Goal: Task Accomplishment & Management: Use online tool/utility

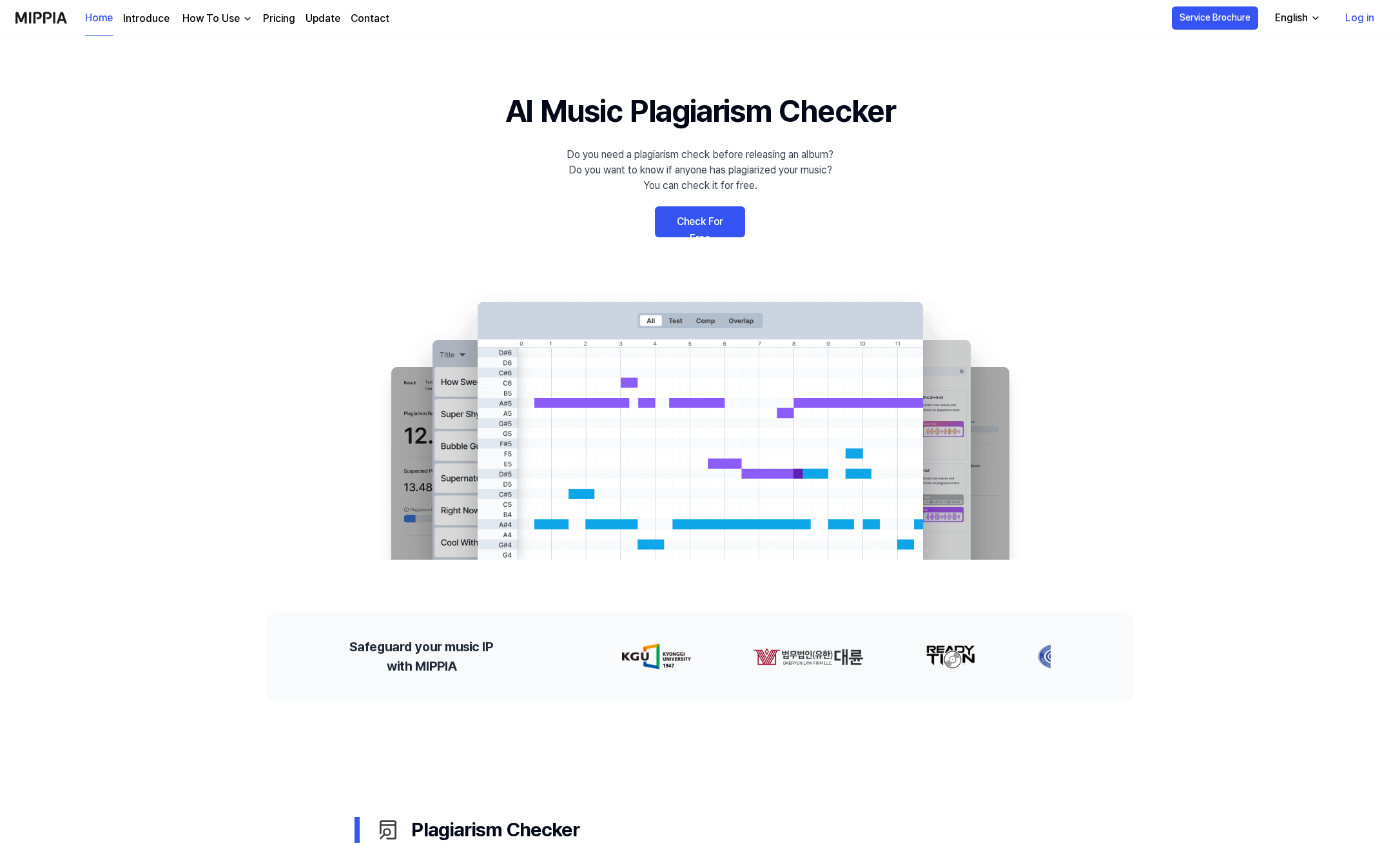
click at [1356, 19] on link "Log in" at bounding box center [1360, 18] width 50 height 36
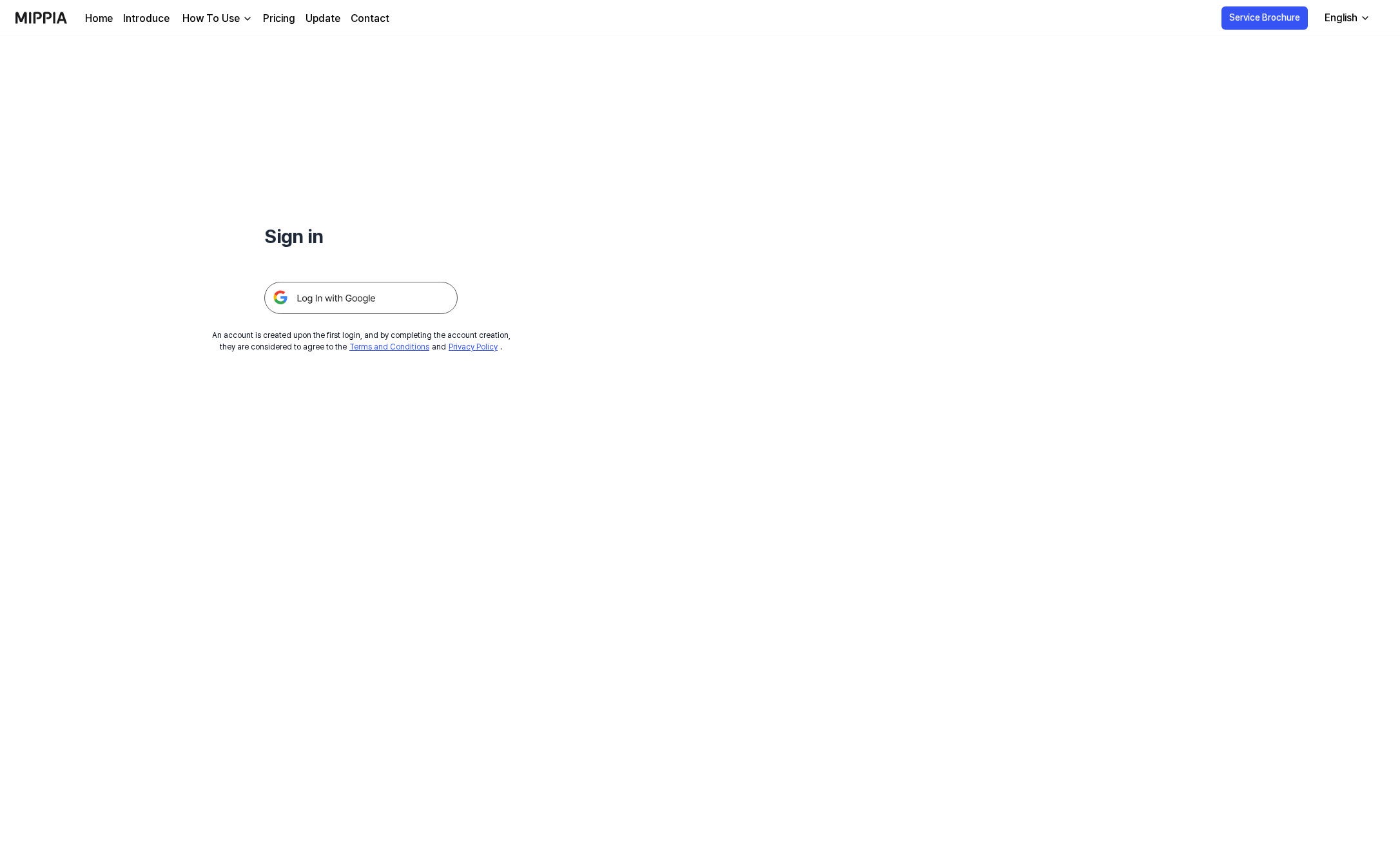
click at [366, 299] on img at bounding box center [361, 297] width 194 height 32
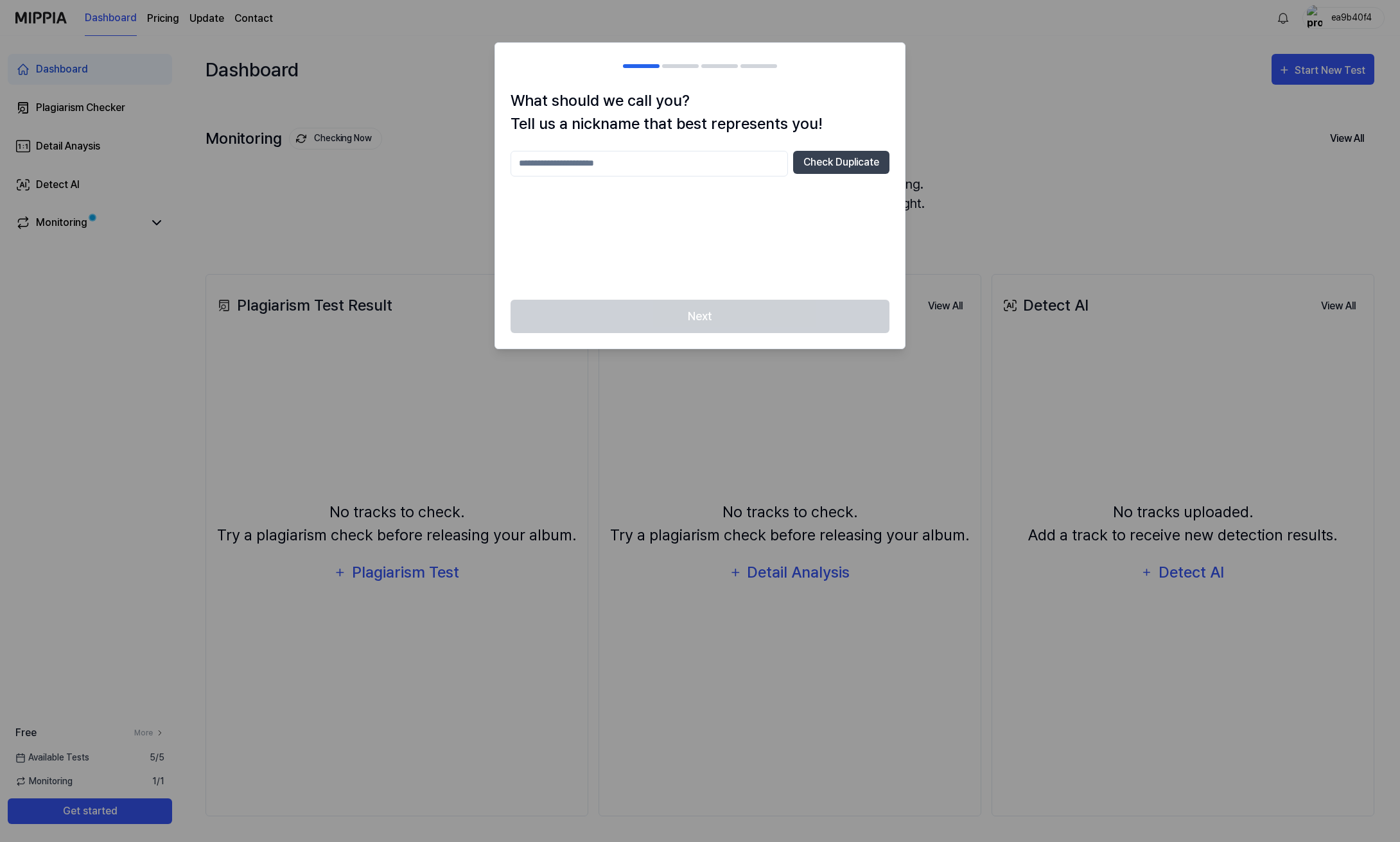
click at [646, 167] on input "text" at bounding box center [649, 163] width 277 height 26
type input "**********"
click at [860, 167] on button "Check Duplicate" at bounding box center [841, 163] width 96 height 23
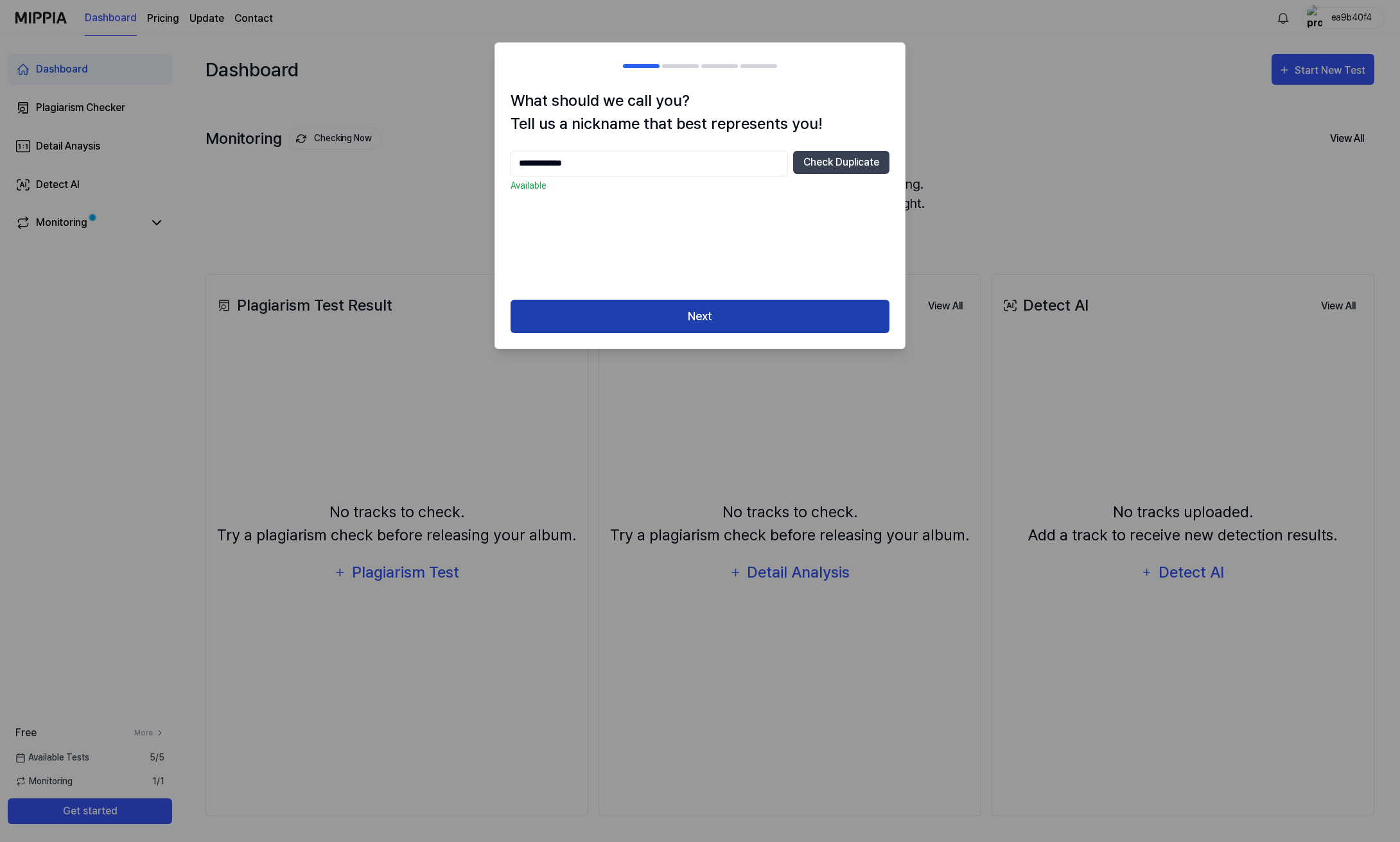
click at [803, 333] on button "Next" at bounding box center [699, 317] width 379 height 34
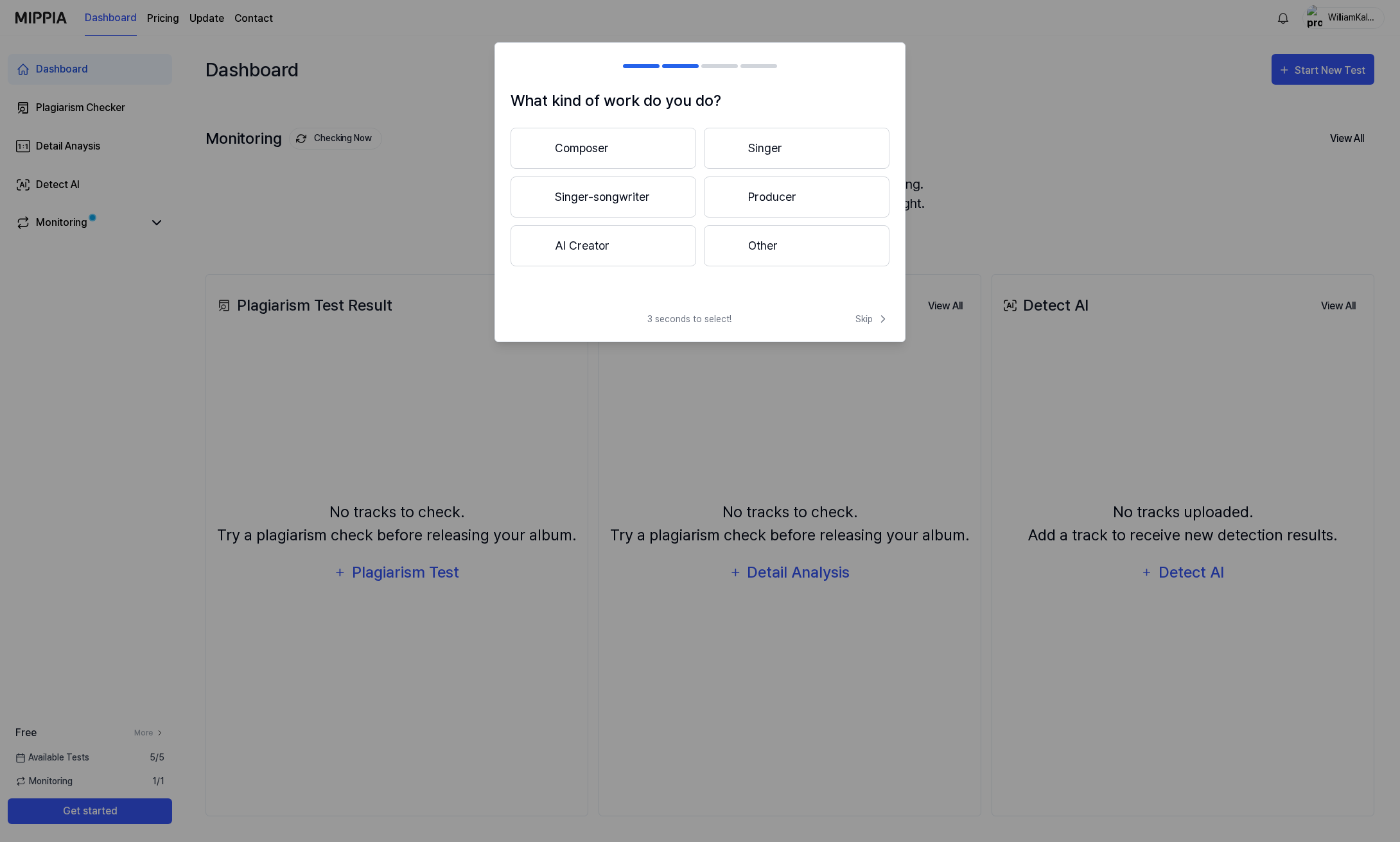
click at [660, 159] on button "Composer" at bounding box center [603, 148] width 186 height 41
click at [861, 321] on span "Skip" at bounding box center [873, 319] width 34 height 13
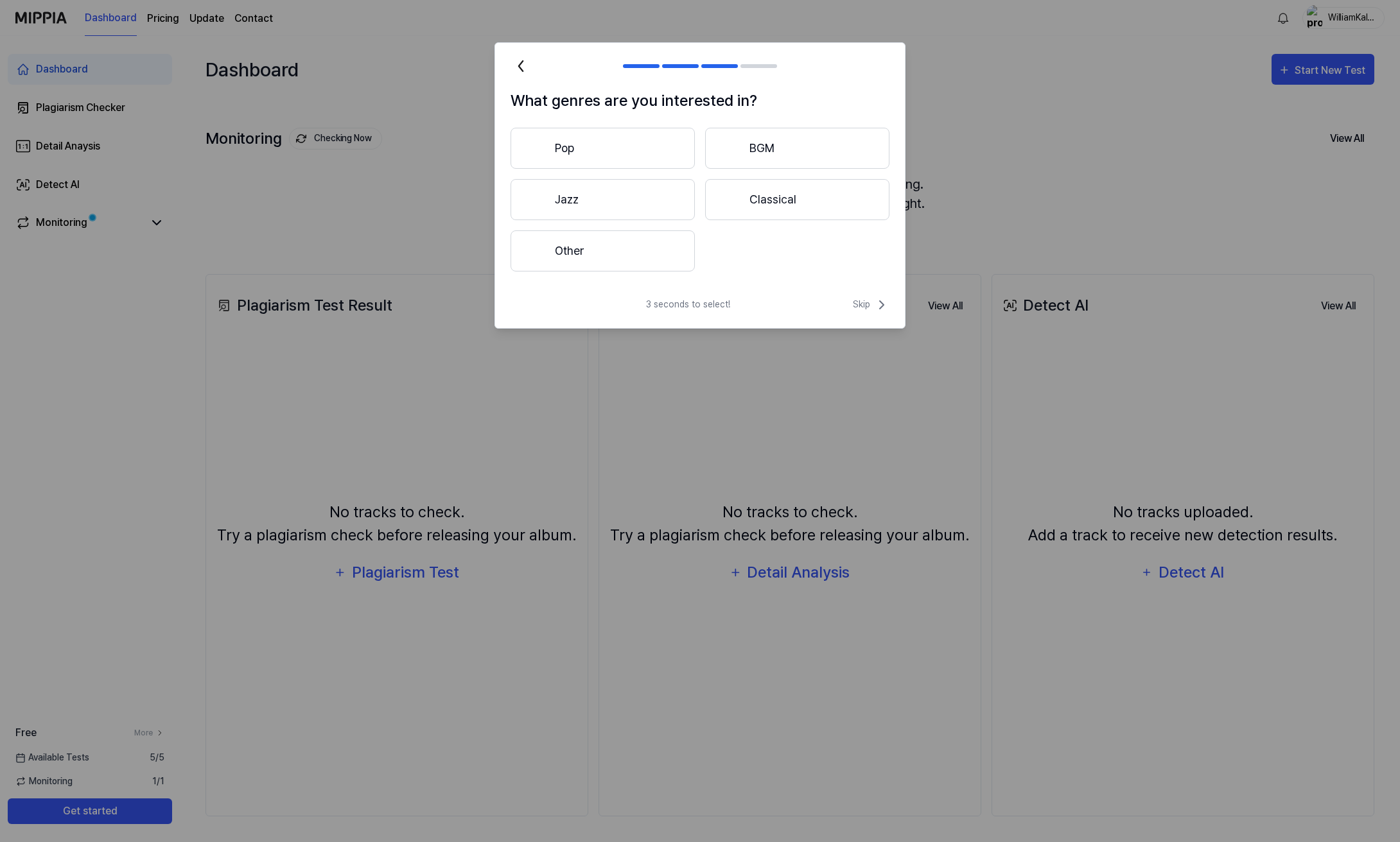
click at [659, 155] on button "Pop" at bounding box center [602, 148] width 184 height 41
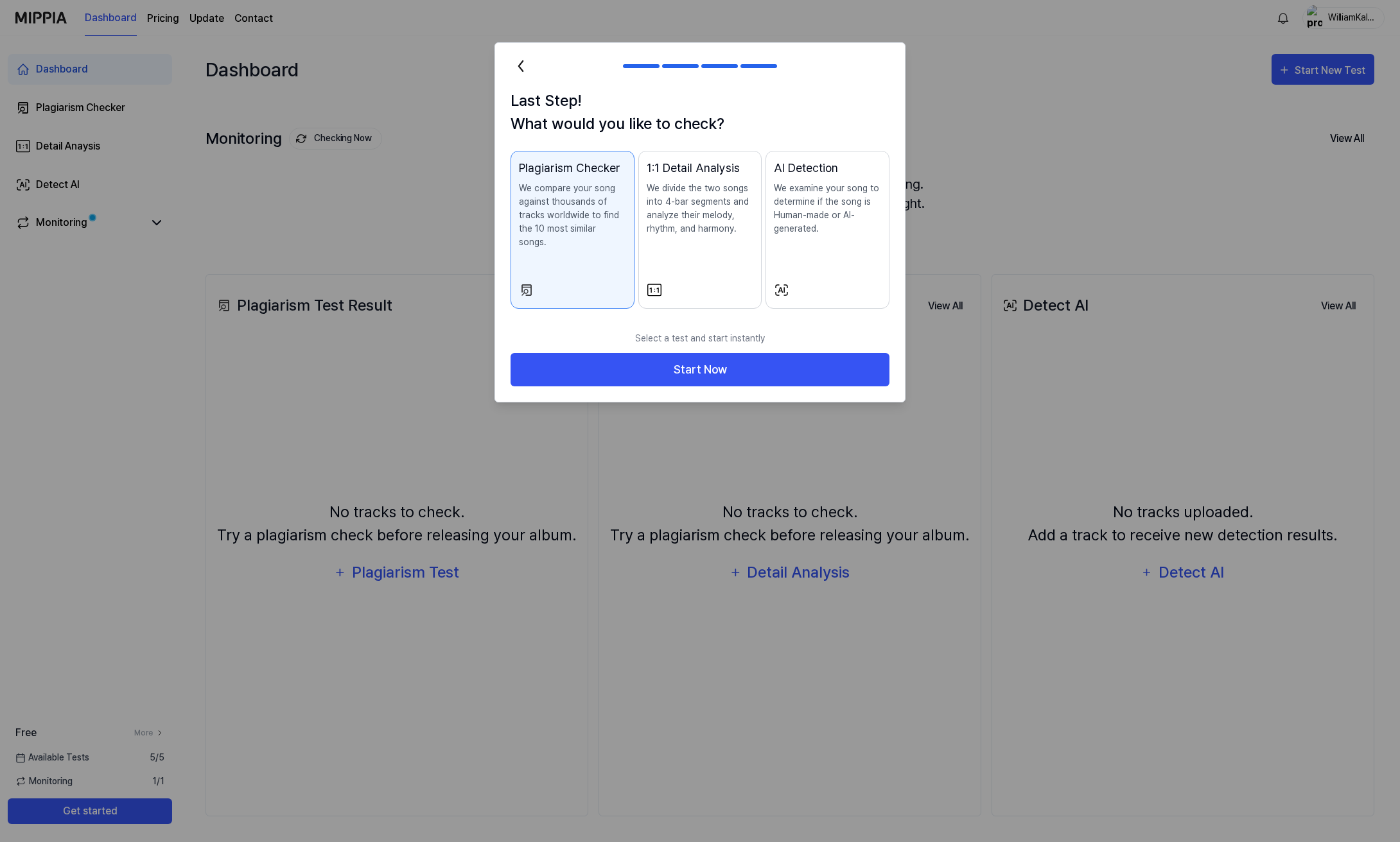
click at [809, 267] on button "AI Detection We examine your song to determine if the song is Human-made or AI-…" at bounding box center [827, 230] width 124 height 158
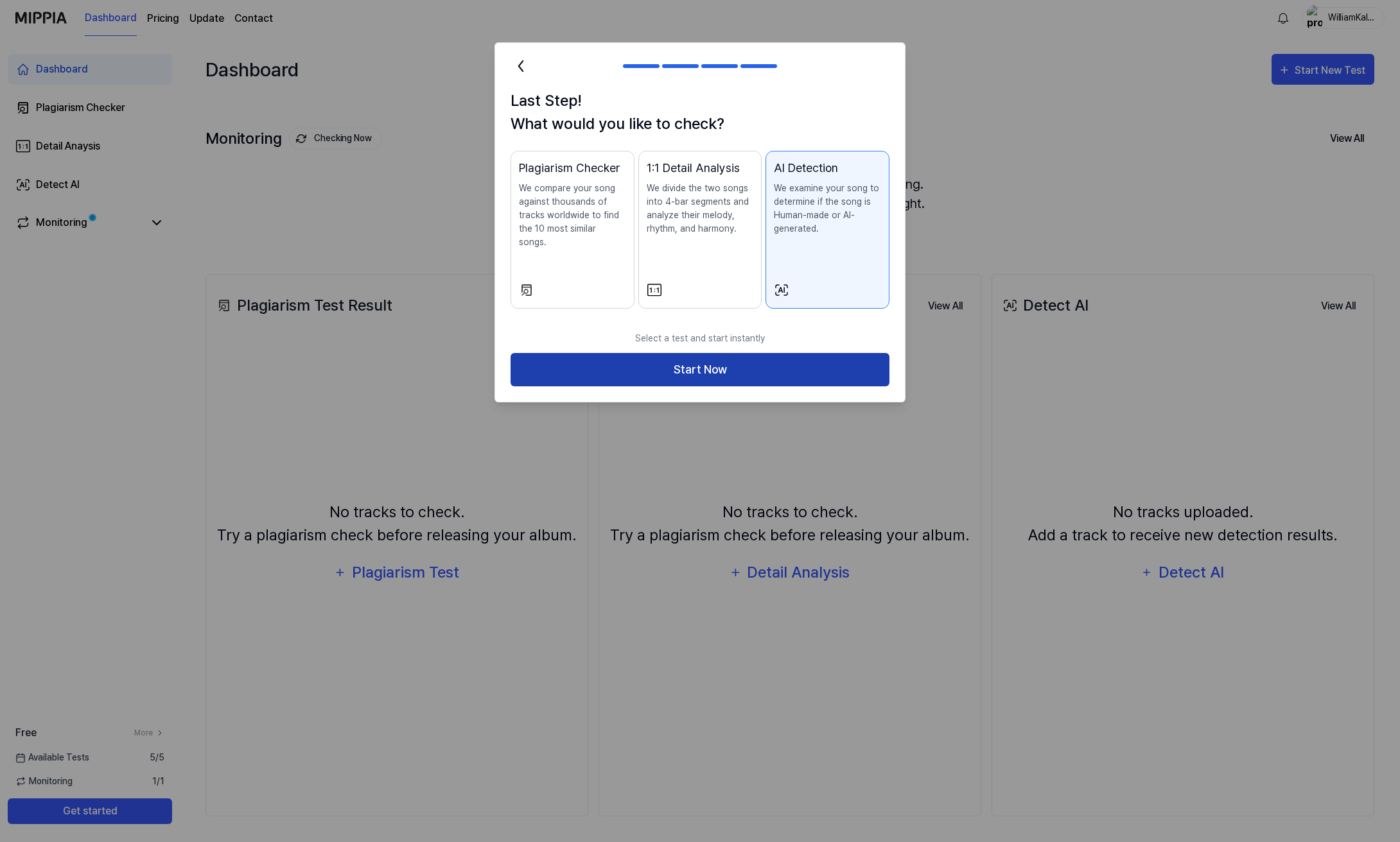
click at [780, 353] on button "Start Now" at bounding box center [699, 370] width 379 height 34
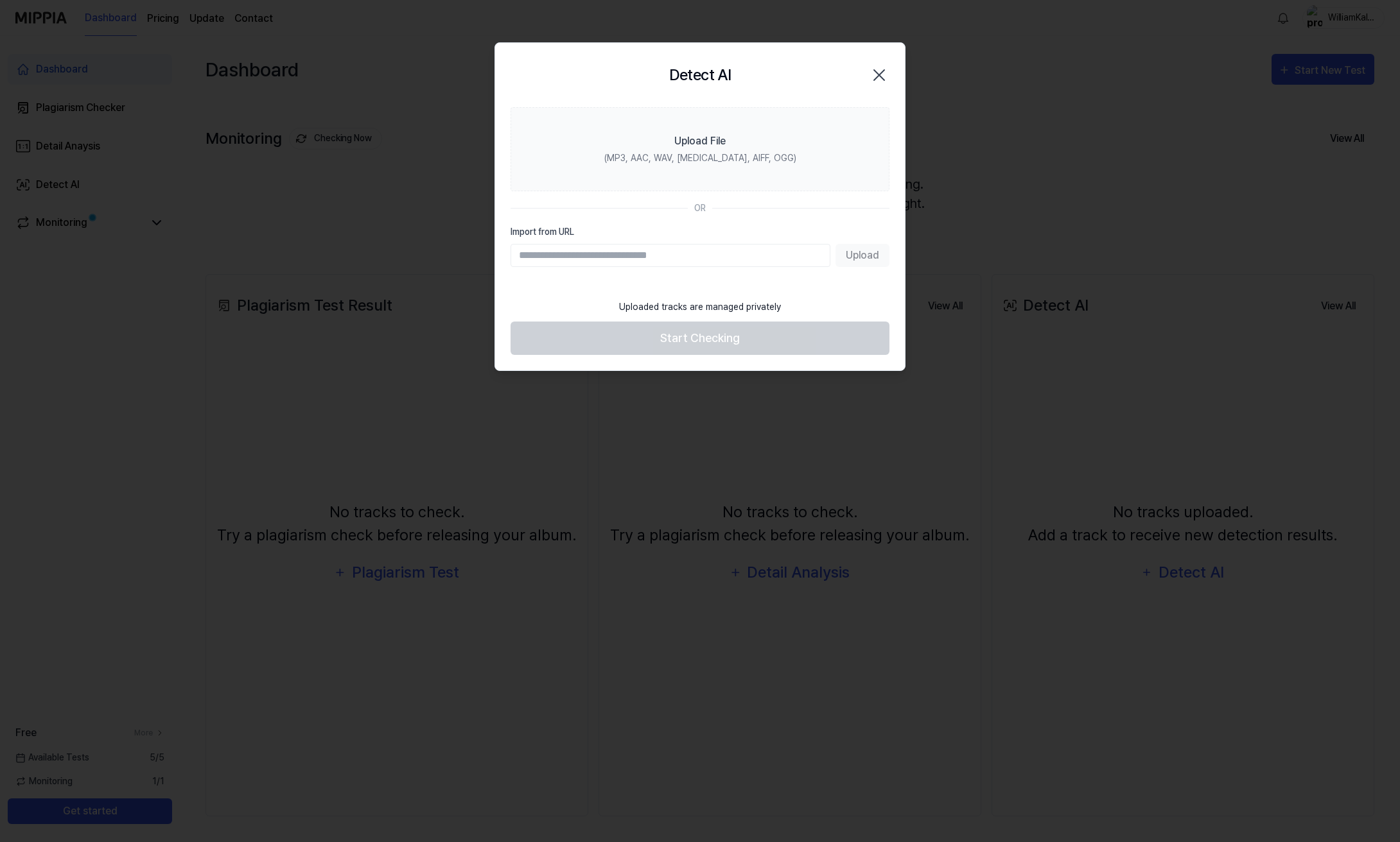
click at [706, 261] on input "Import from URL" at bounding box center [670, 255] width 320 height 23
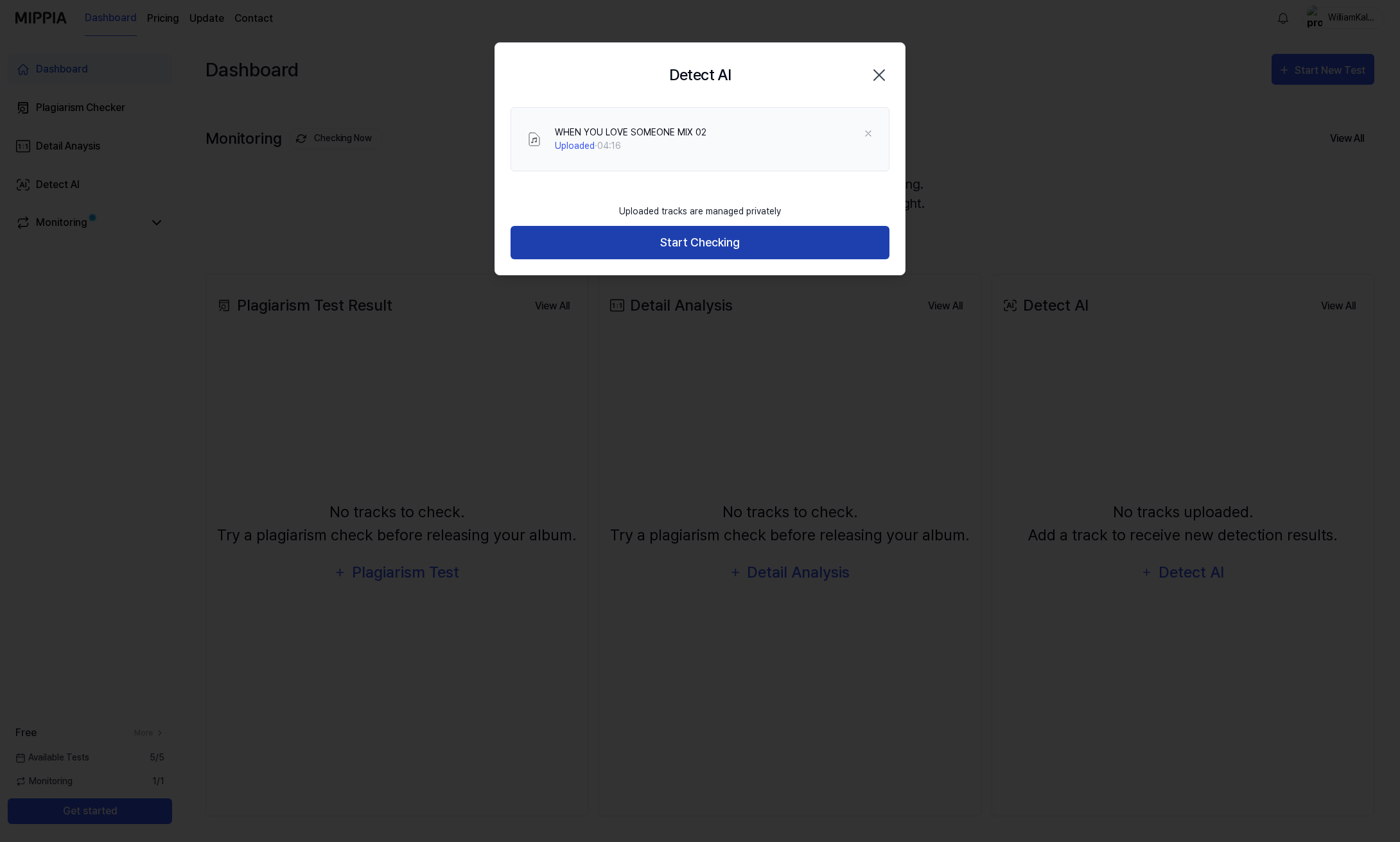
click at [747, 252] on button "Start Checking" at bounding box center [699, 243] width 379 height 34
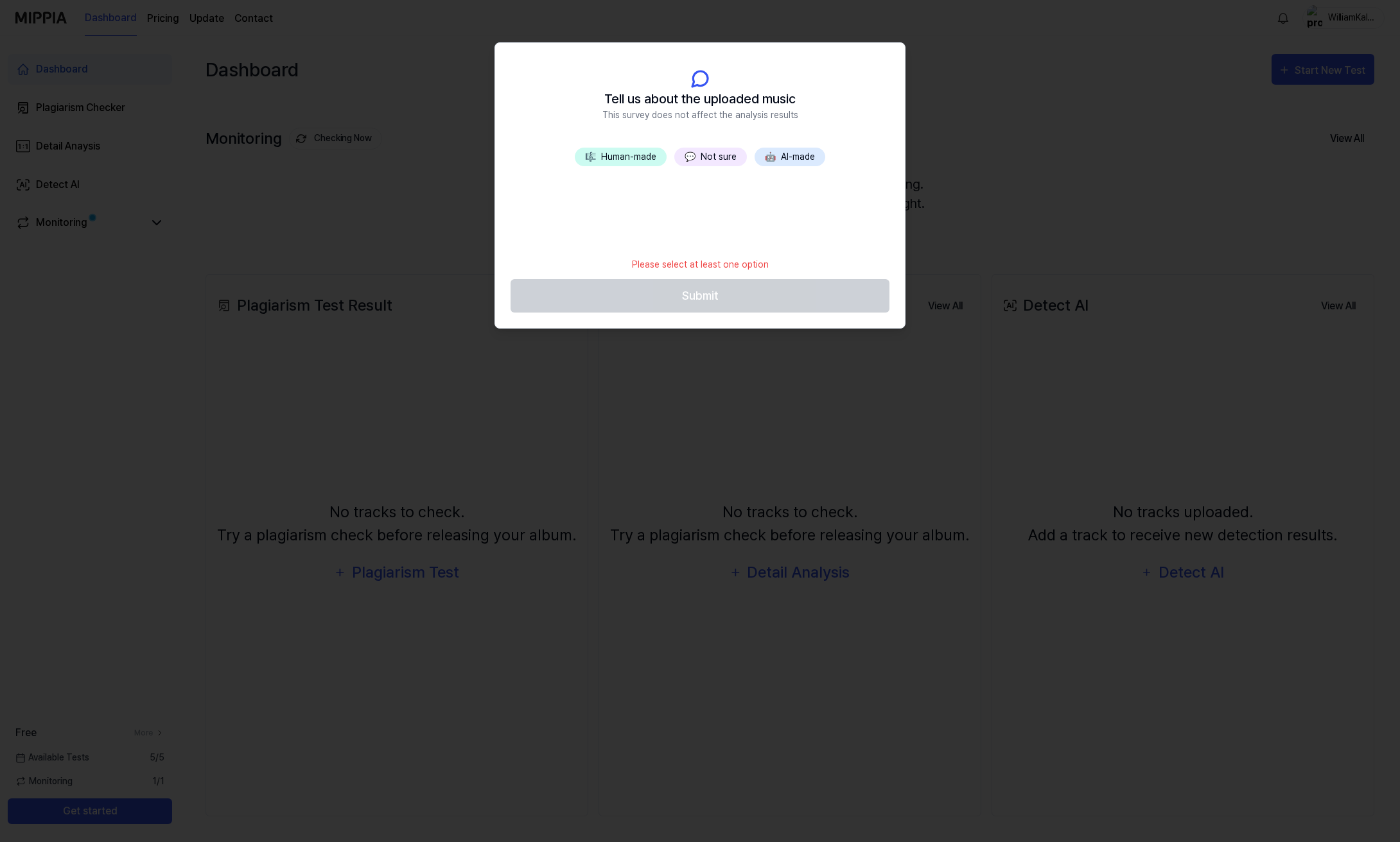
click at [619, 162] on button "🎼 Human-made" at bounding box center [620, 157] width 92 height 19
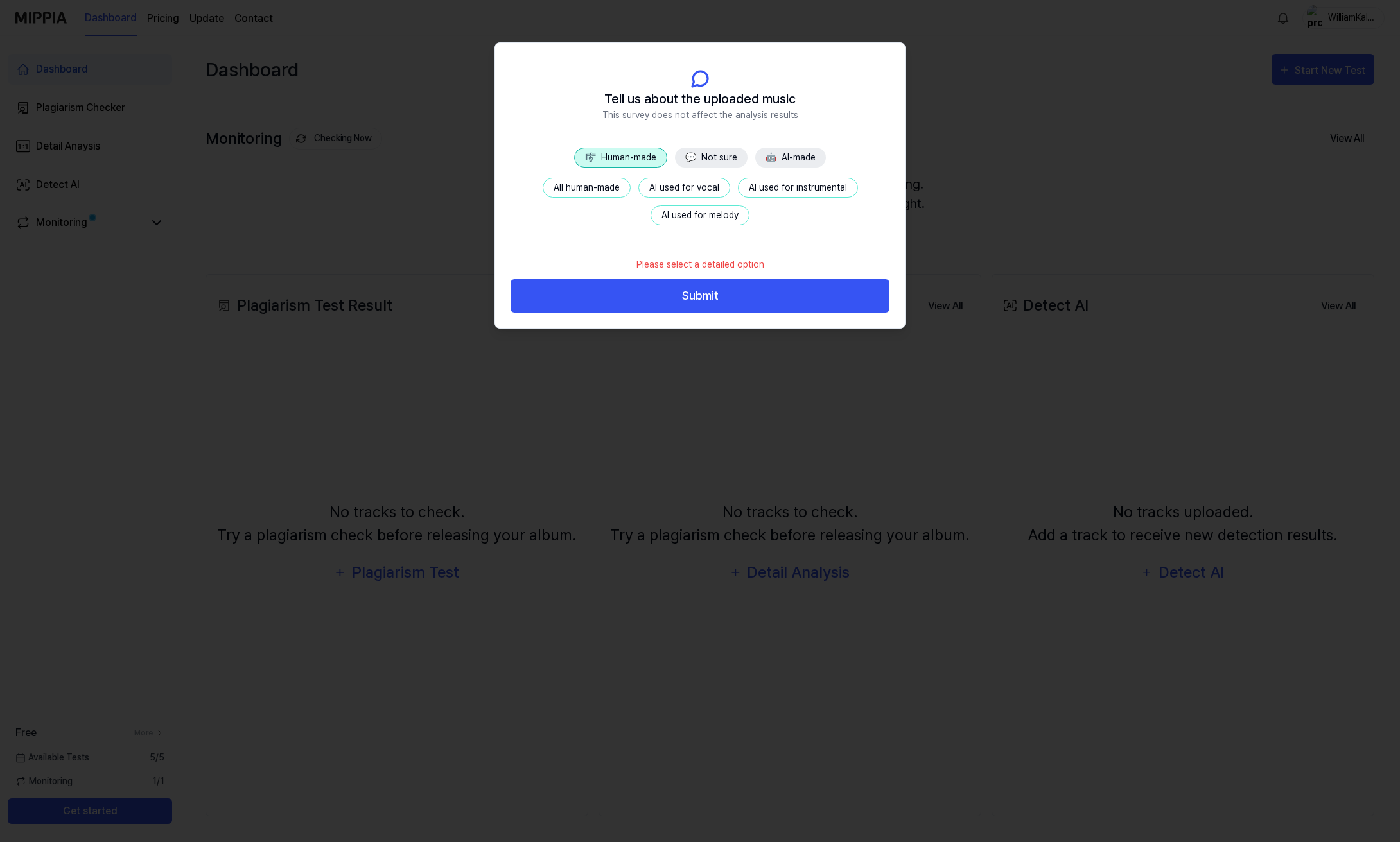
click at [720, 163] on button "💬 Not sure" at bounding box center [711, 158] width 73 height 20
click at [560, 190] on button "No info" at bounding box center [586, 188] width 53 height 20
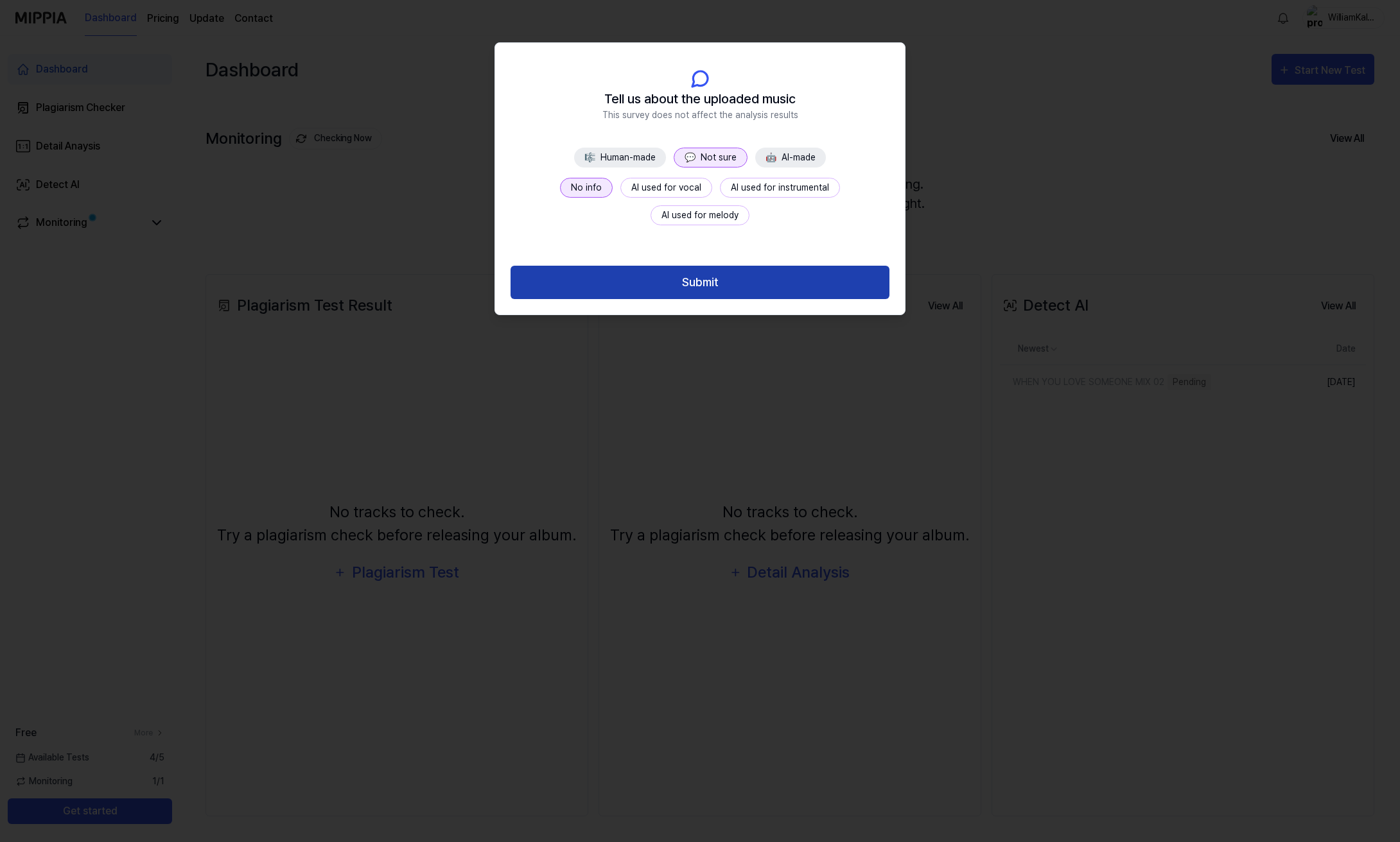
click at [633, 269] on button "Submit" at bounding box center [699, 282] width 379 height 34
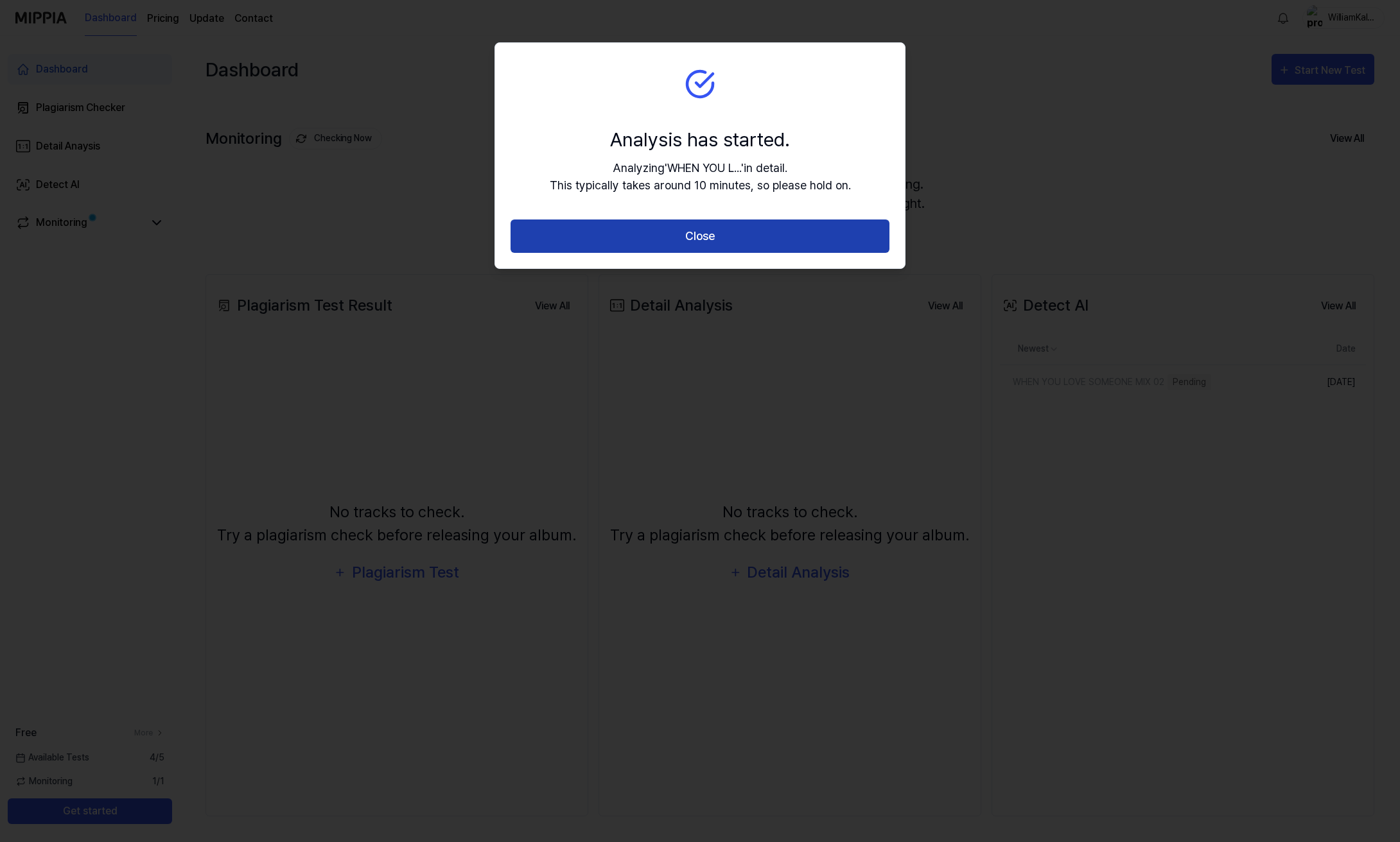
click at [771, 234] on button "Close" at bounding box center [699, 237] width 379 height 34
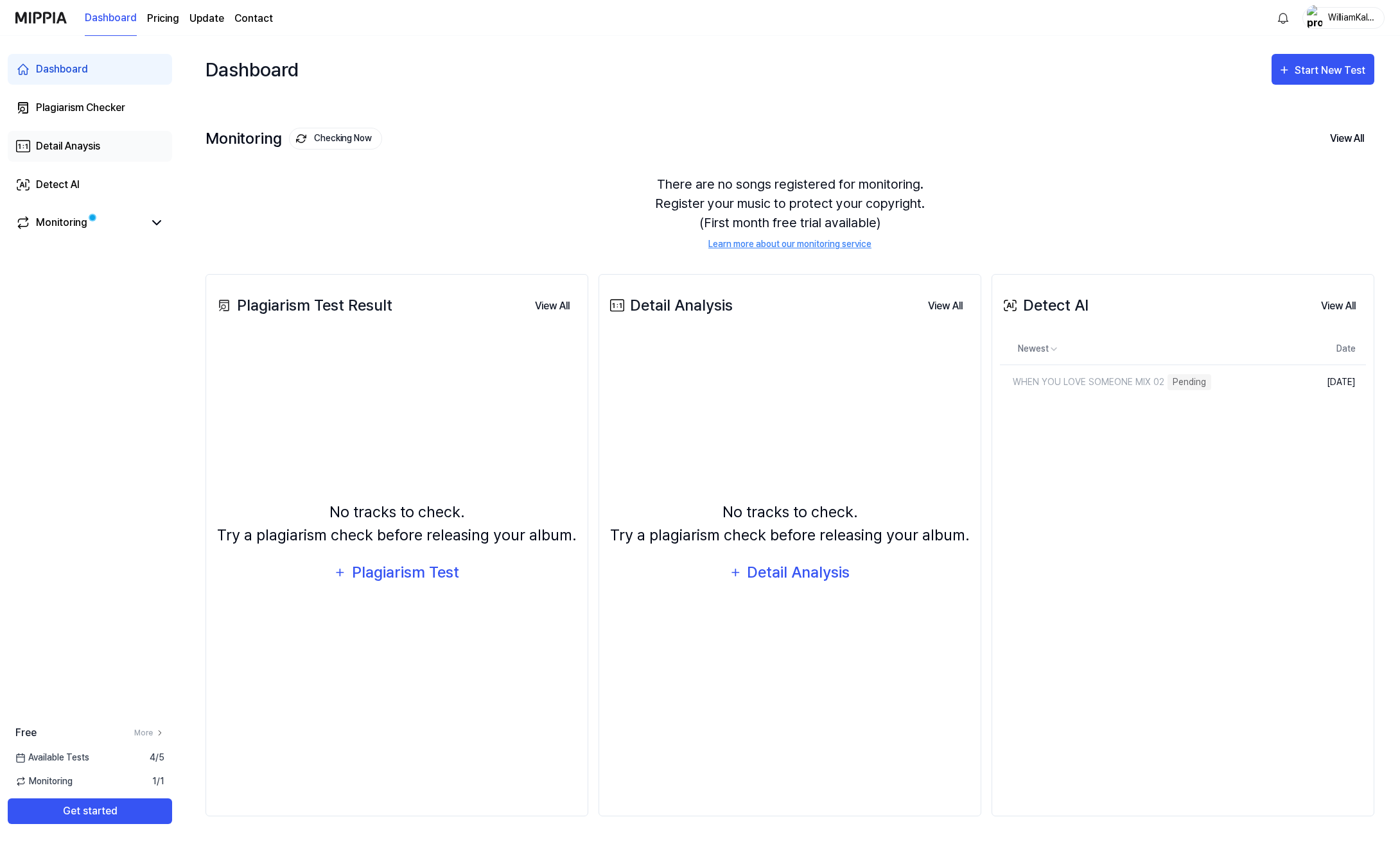
click at [93, 139] on div "Detail Anaysis" at bounding box center [67, 146] width 64 height 15
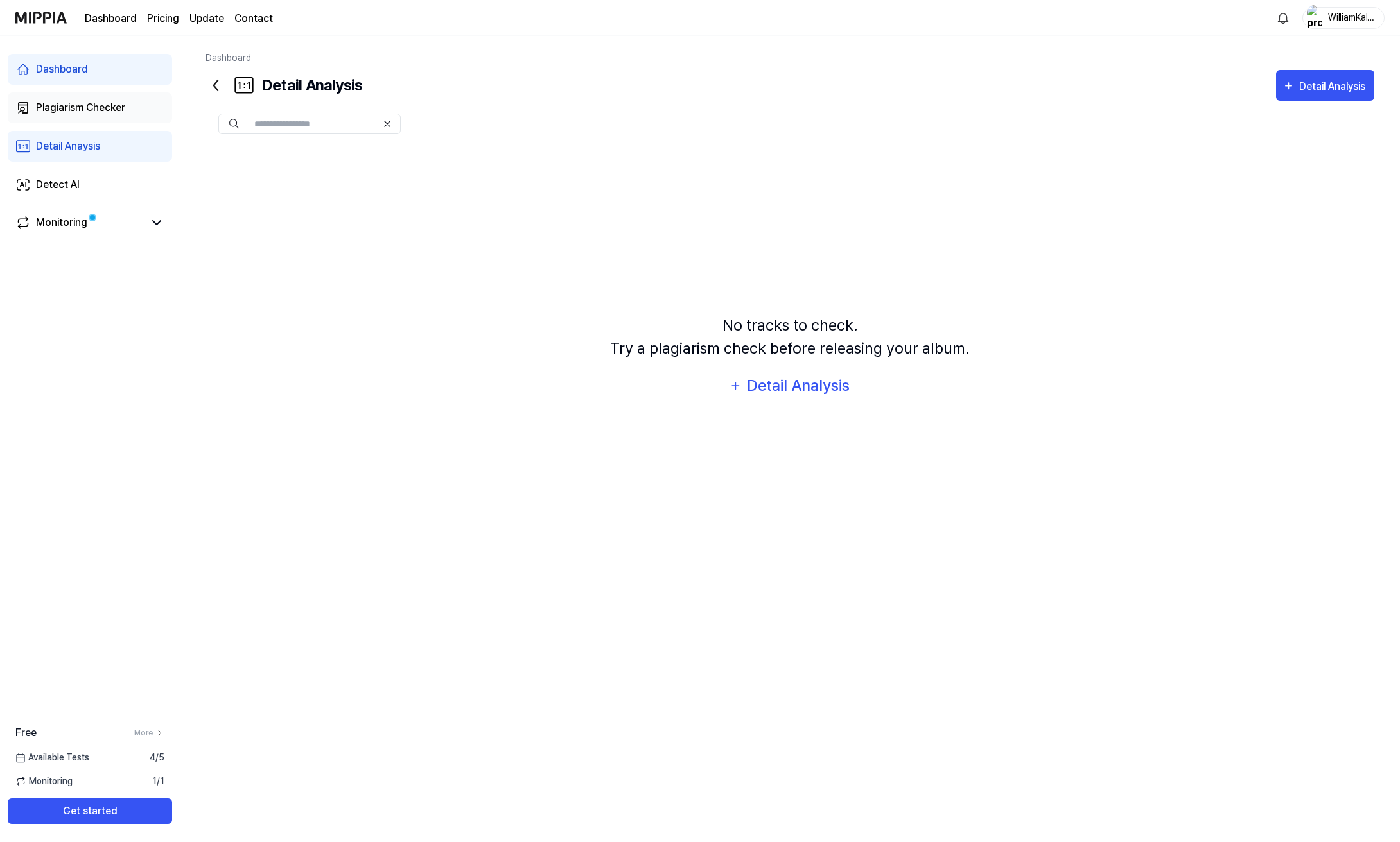
click at [140, 118] on link "Plagiarism Checker" at bounding box center [90, 108] width 164 height 31
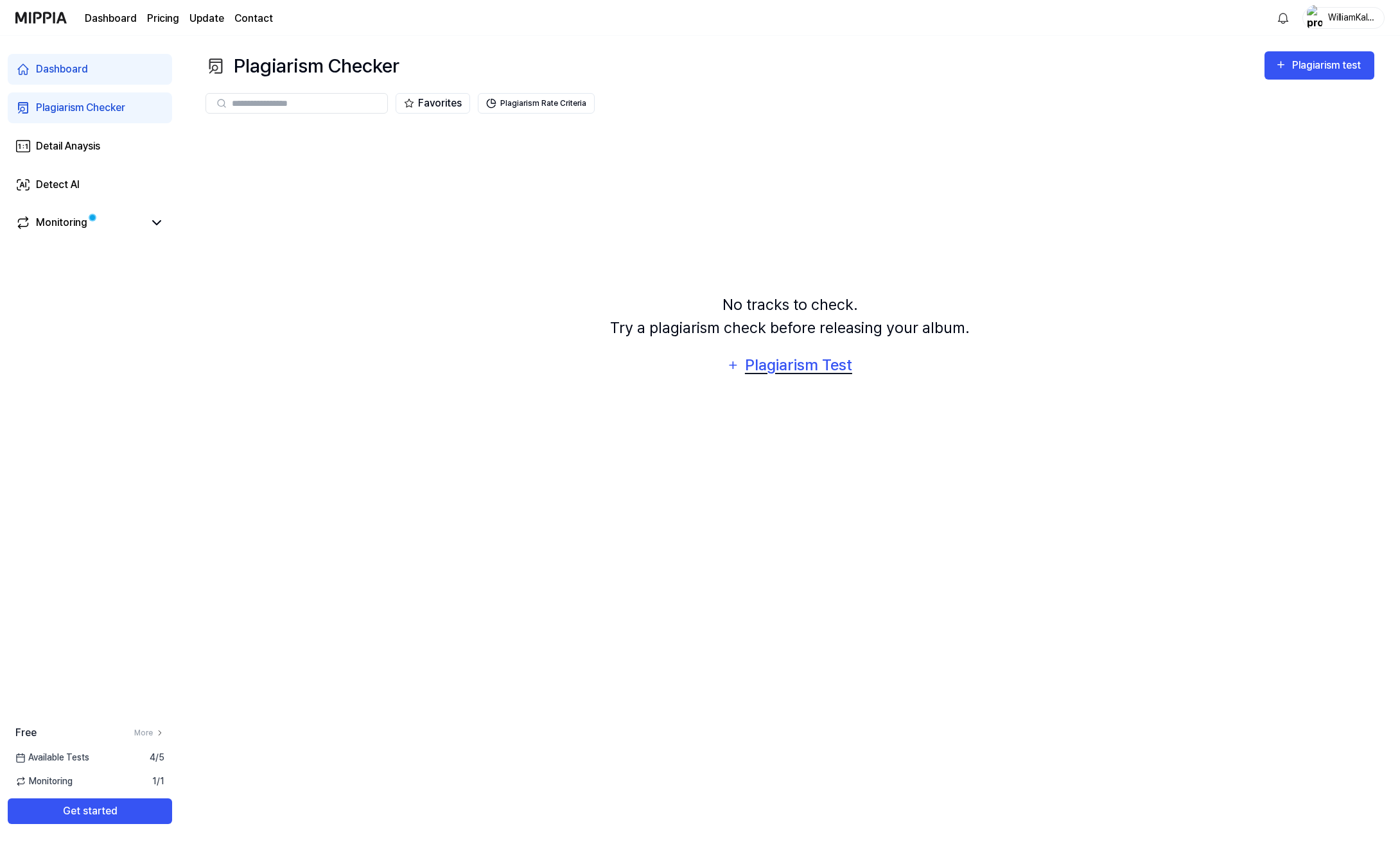
click at [777, 357] on div "Plagiarism Test" at bounding box center [798, 365] width 109 height 25
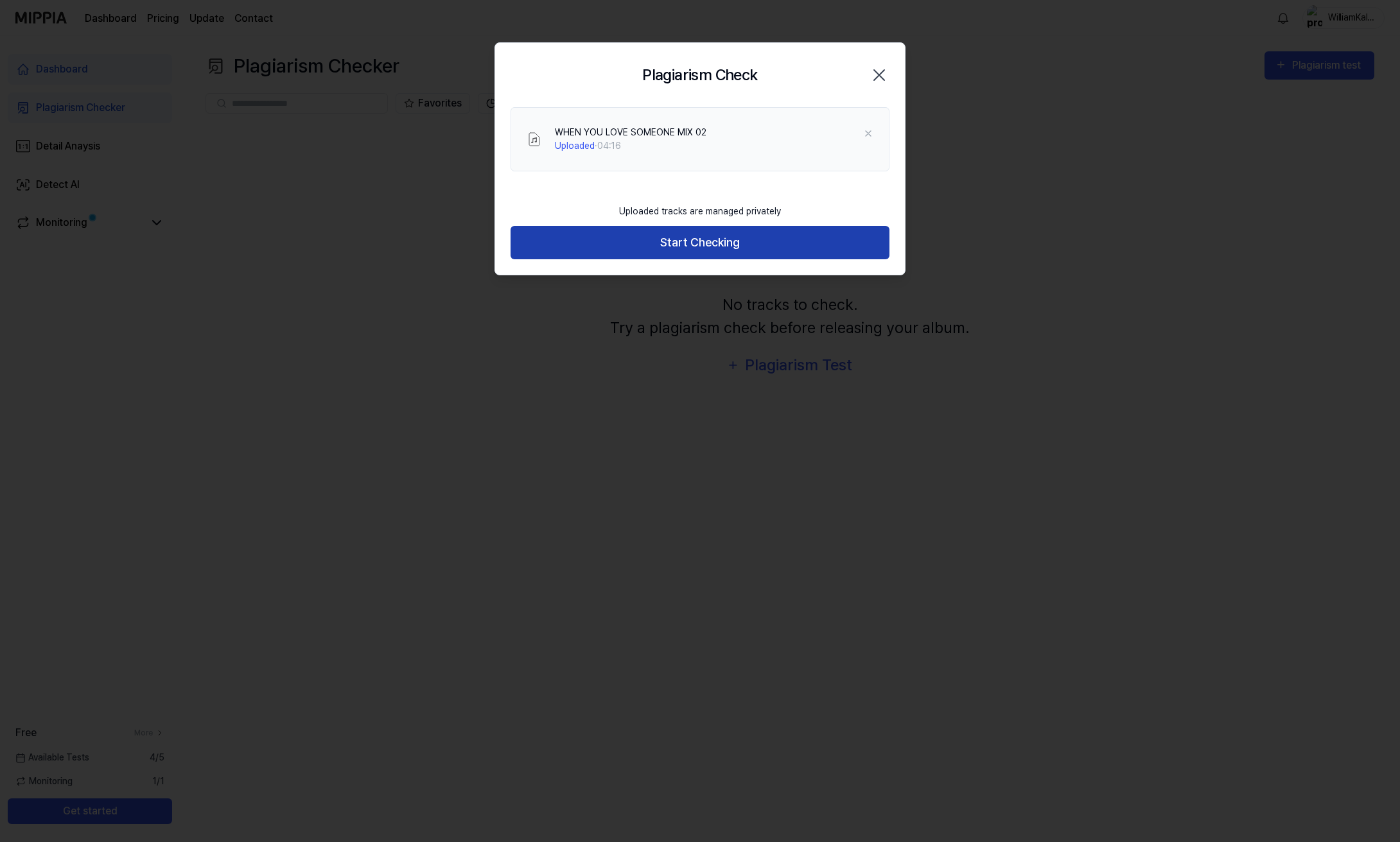
click at [738, 252] on button "Start Checking" at bounding box center [699, 243] width 379 height 34
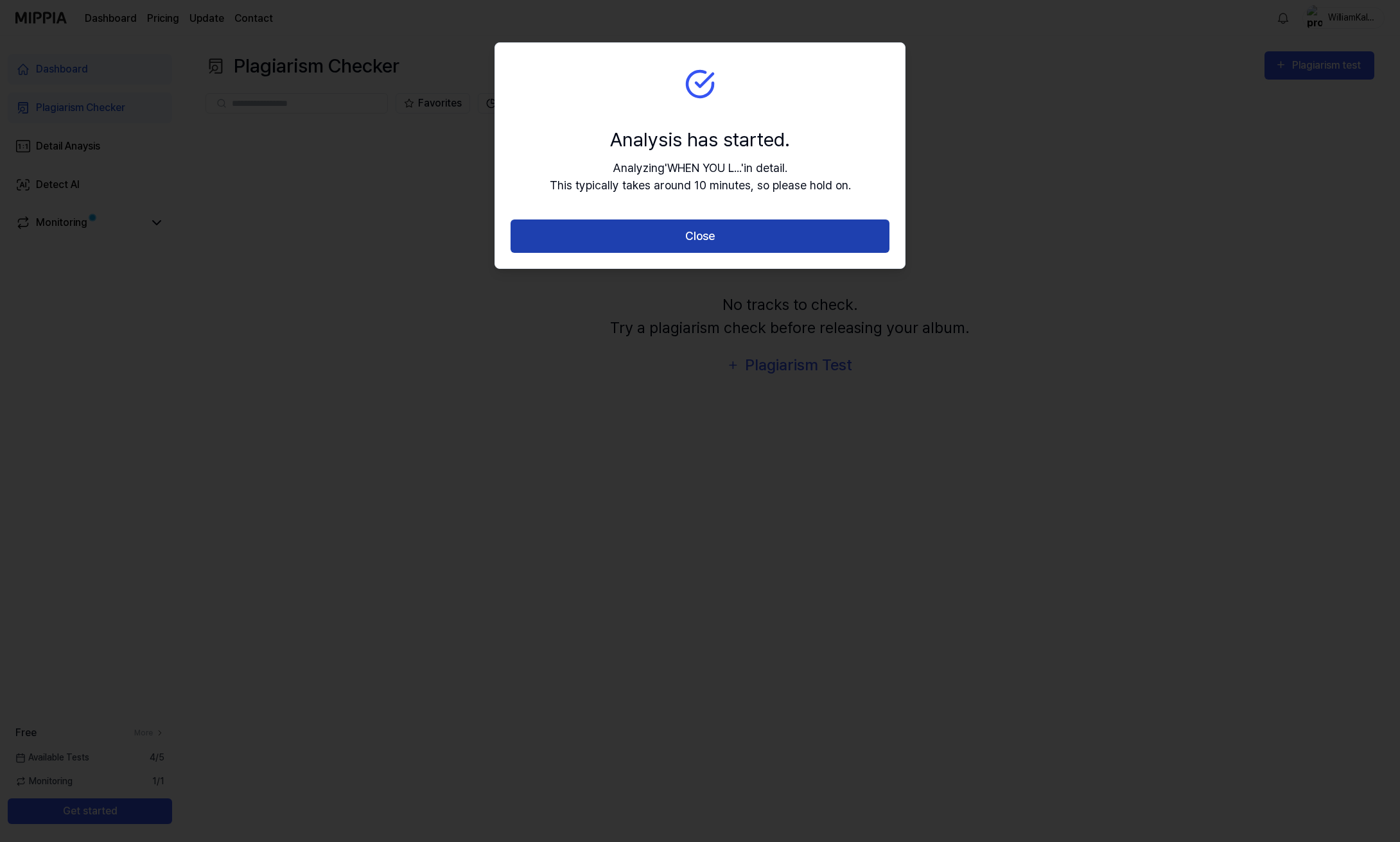
click at [781, 246] on button "Close" at bounding box center [699, 237] width 379 height 34
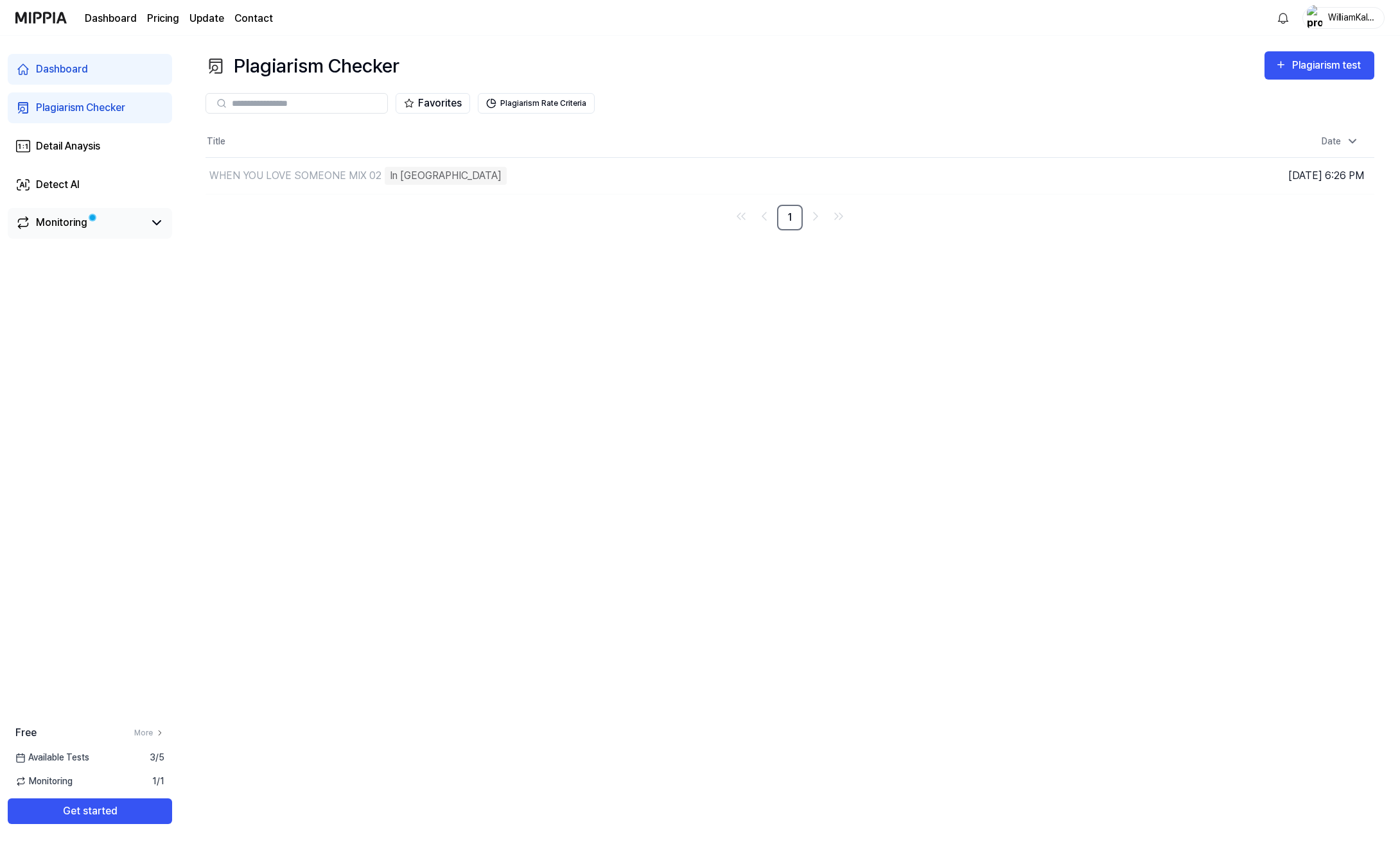
click at [88, 224] on span at bounding box center [92, 217] width 15 height 15
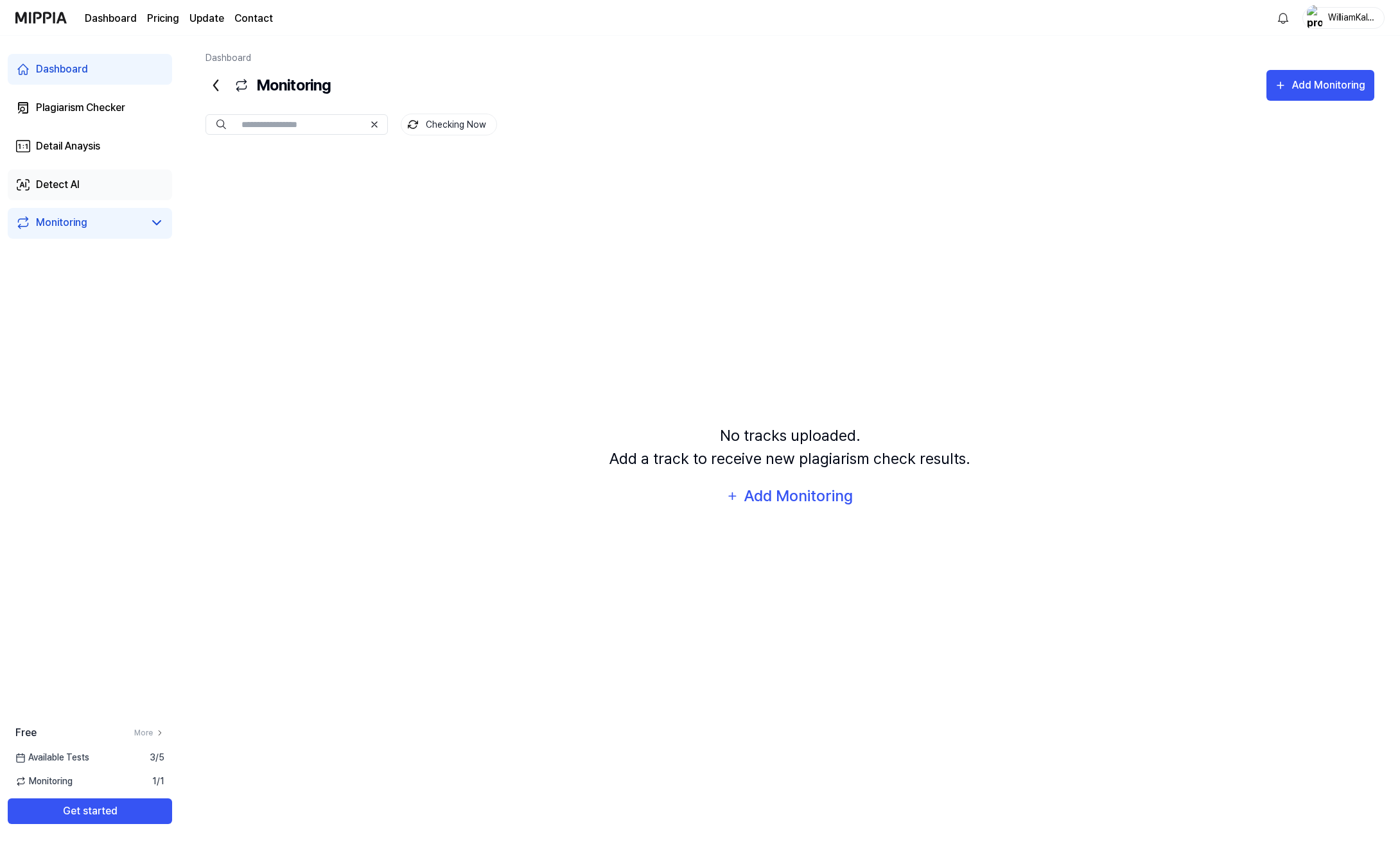
click at [115, 188] on link "Detect AI" at bounding box center [90, 185] width 164 height 31
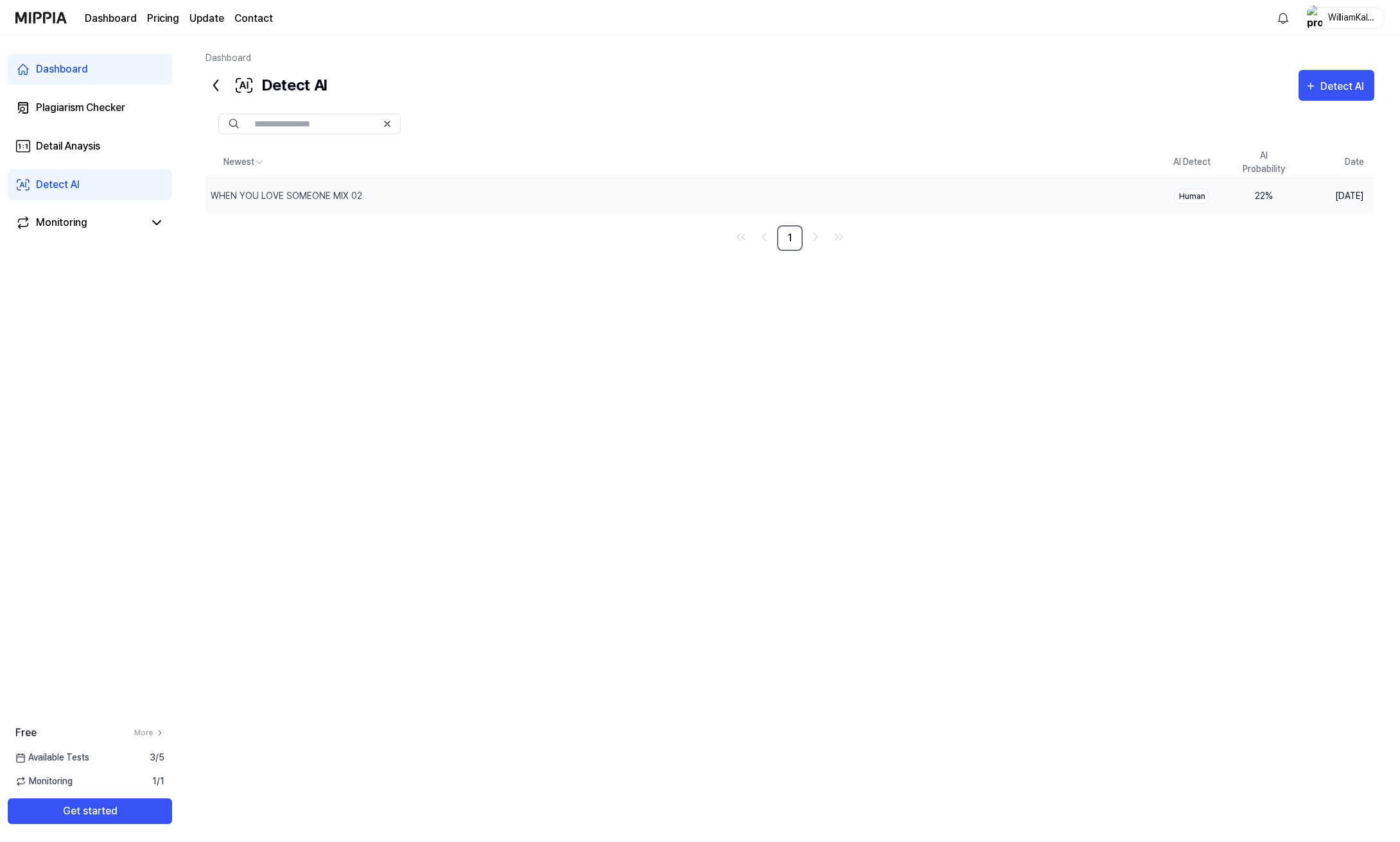
click at [1187, 199] on div "Human" at bounding box center [1192, 197] width 36 height 15
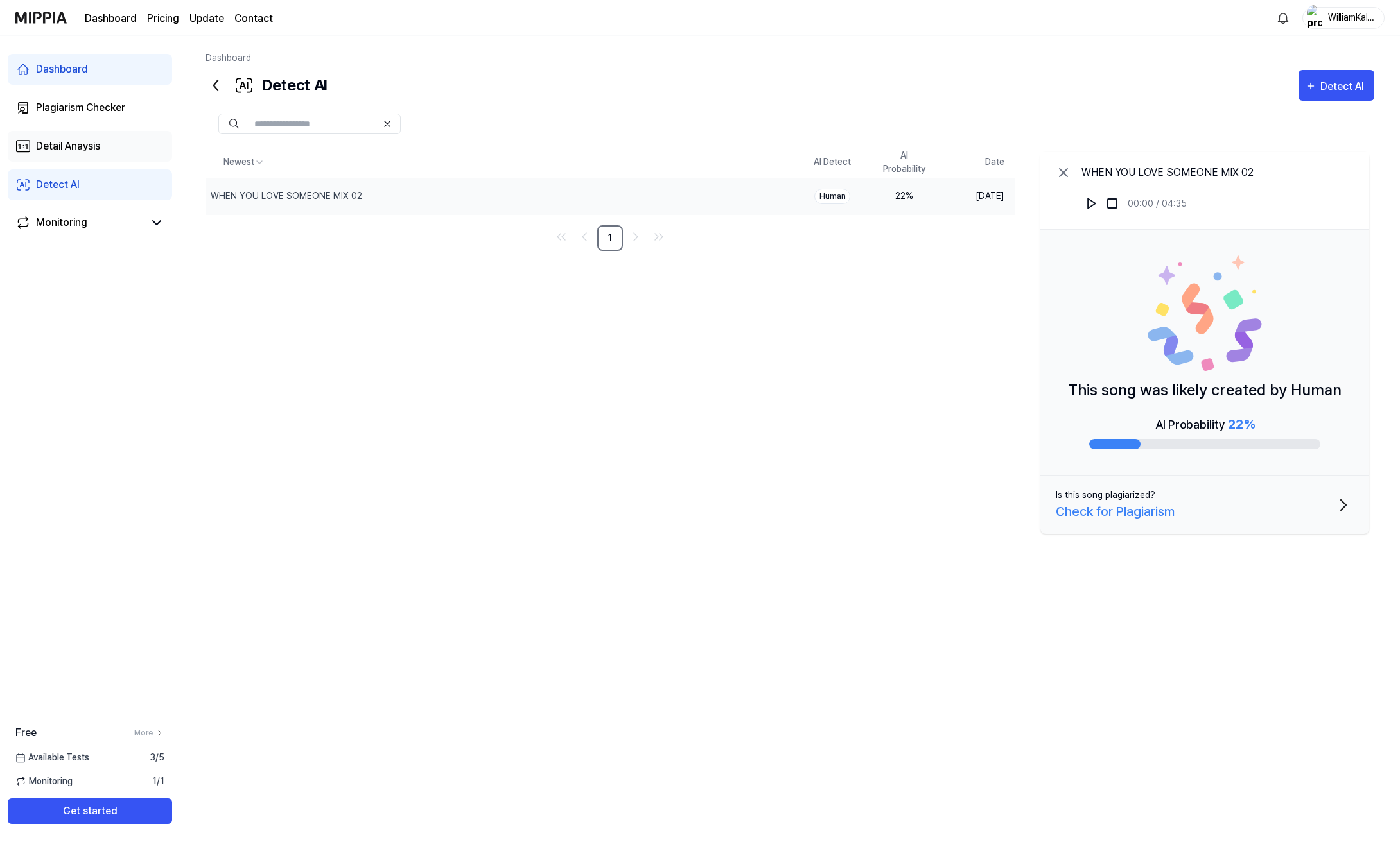
click at [100, 142] on div "Detail Anaysis" at bounding box center [67, 146] width 64 height 15
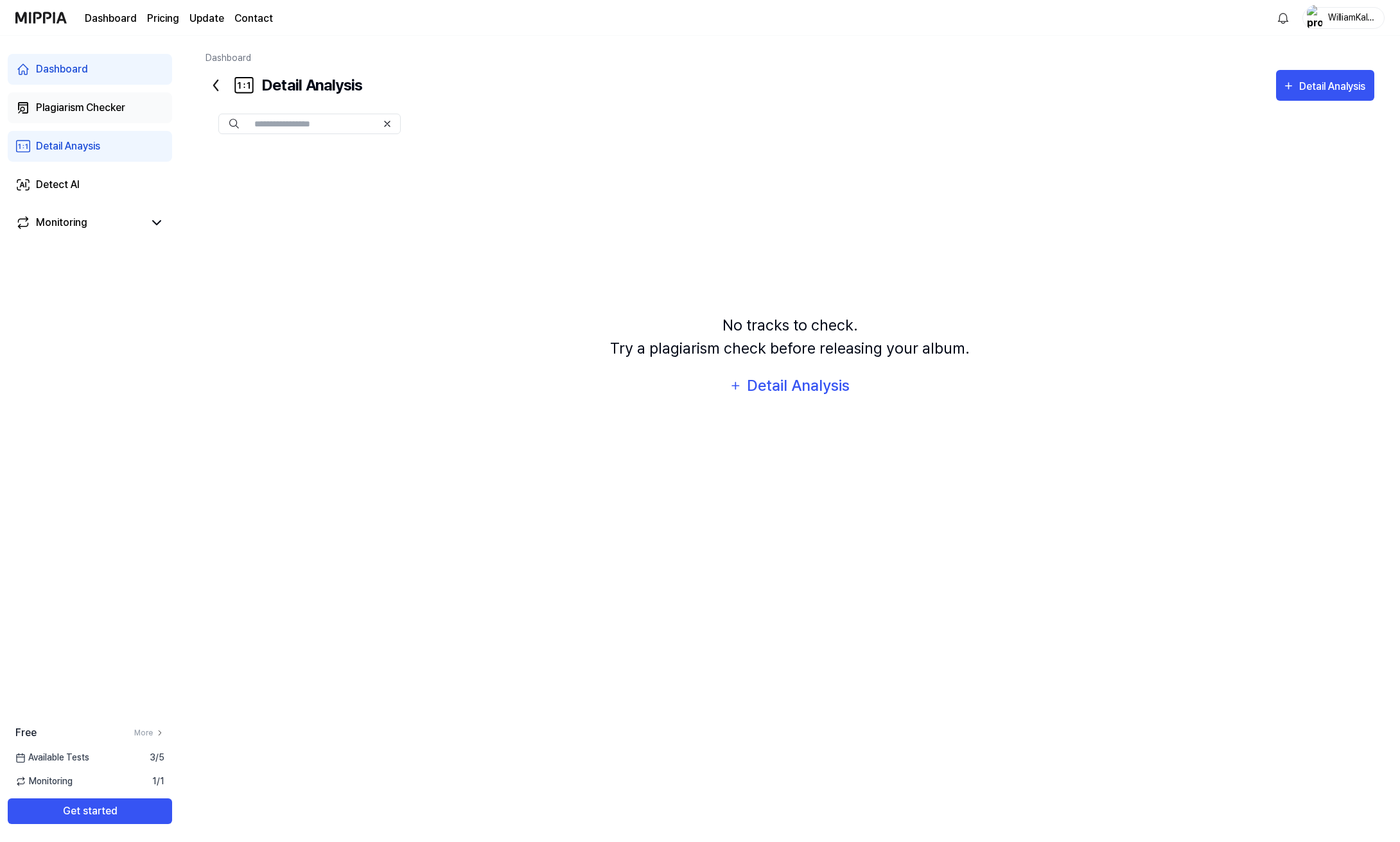
click at [98, 111] on div "Plagiarism Checker" at bounding box center [80, 108] width 89 height 15
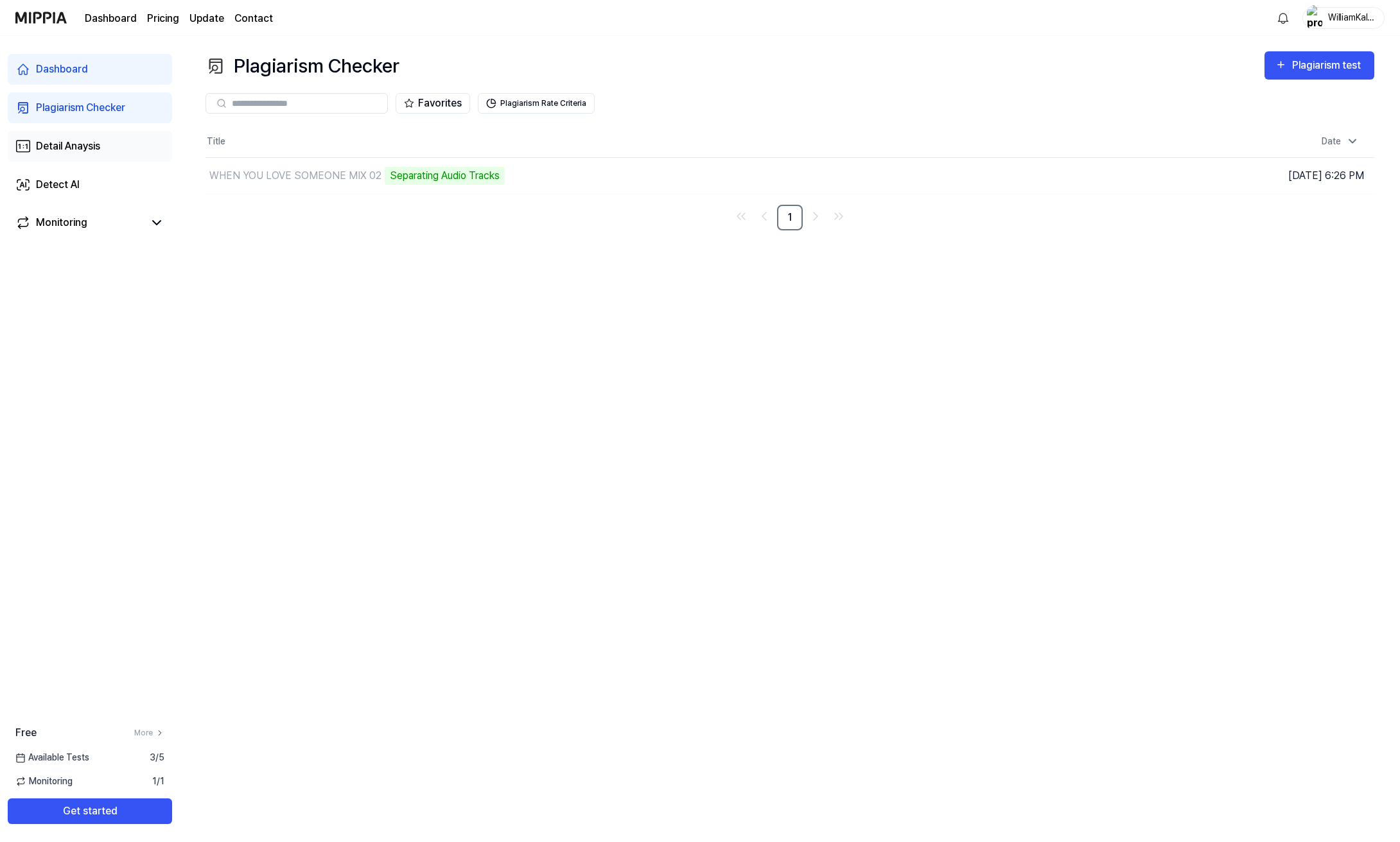
click at [94, 137] on link "Detail Anaysis" at bounding box center [90, 146] width 164 height 31
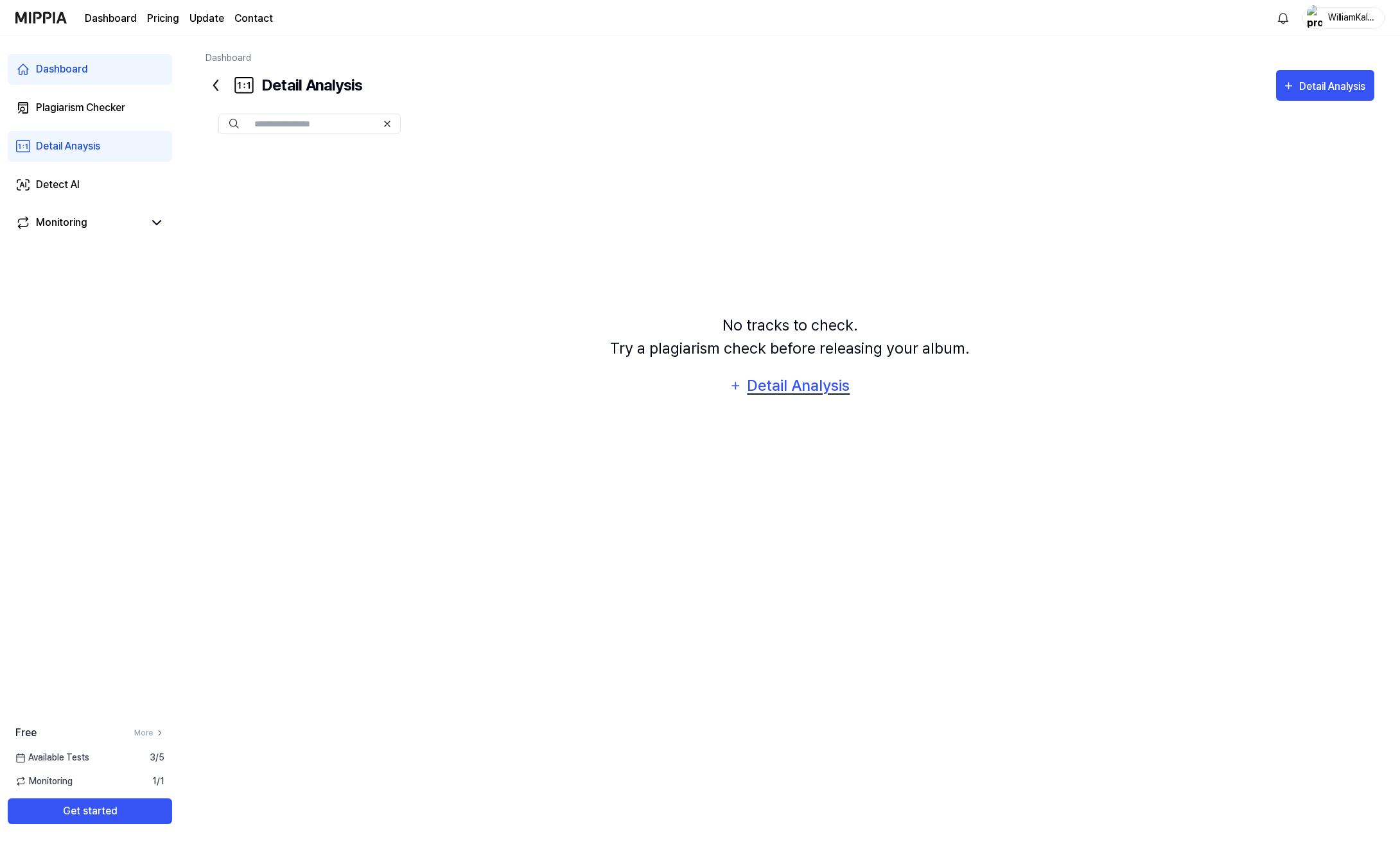
click at [822, 388] on div "Detail Analysis" at bounding box center [798, 386] width 105 height 25
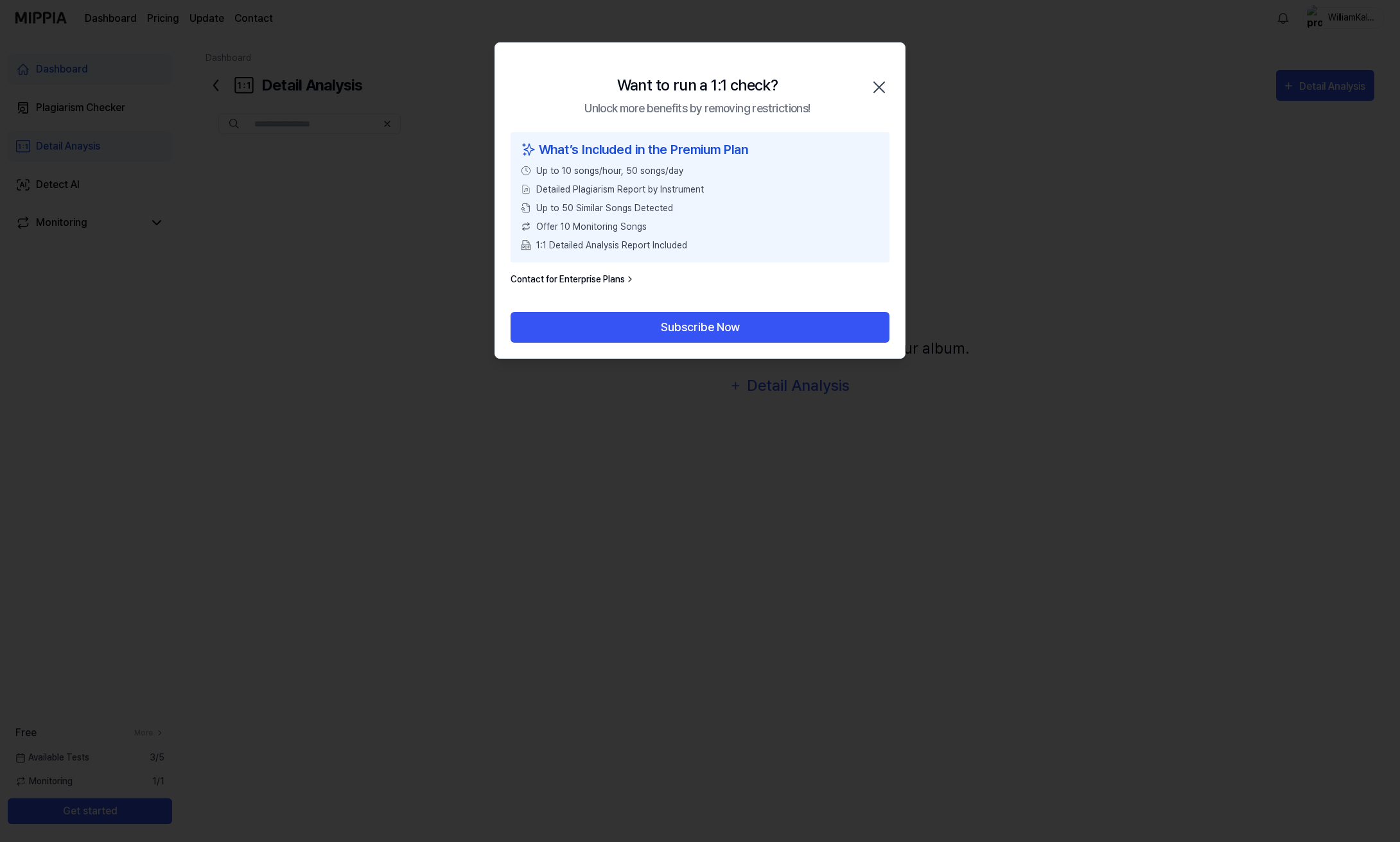
click at [882, 84] on icon "button" at bounding box center [879, 87] width 10 height 10
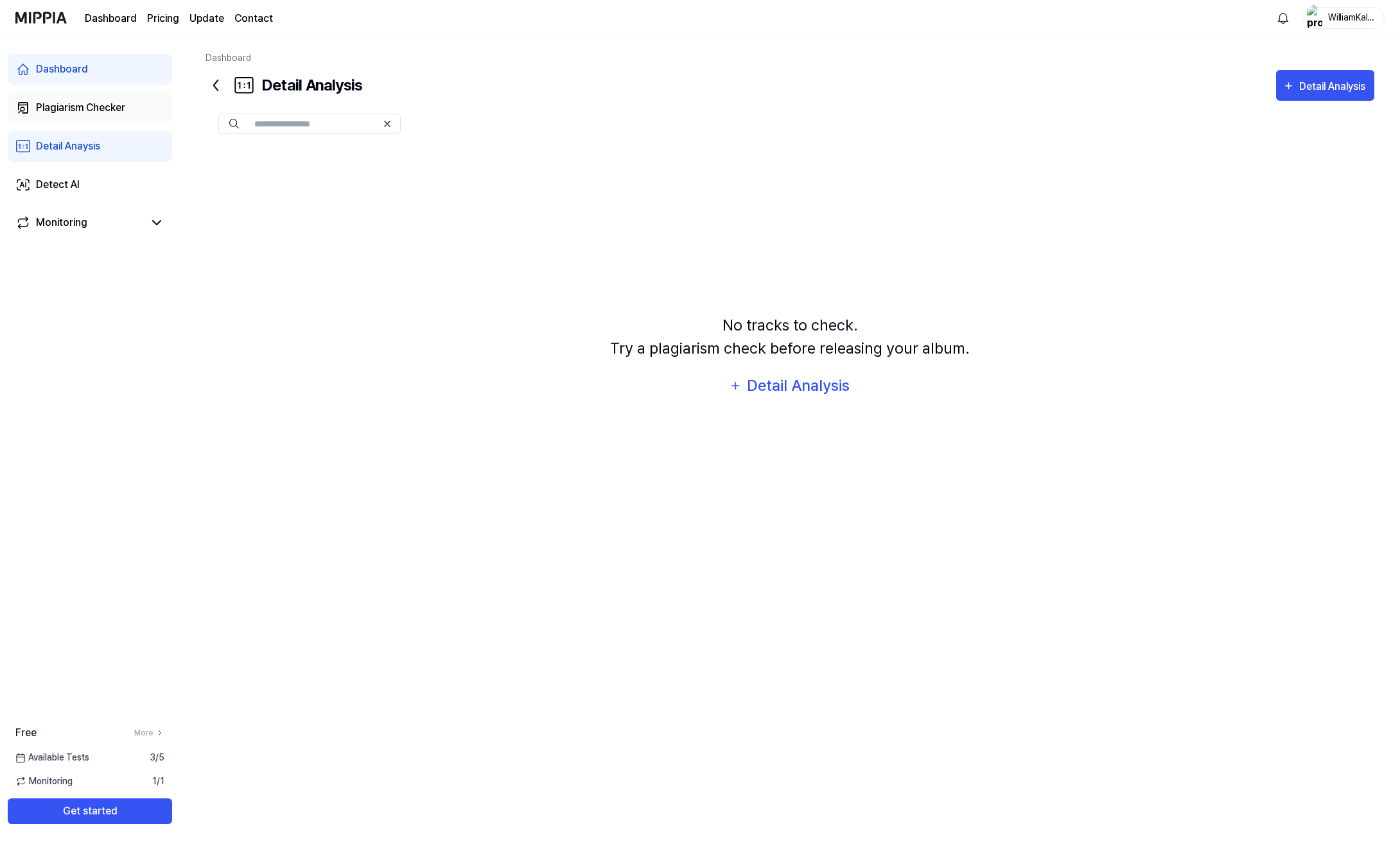
click at [118, 112] on div "Plagiarism Checker" at bounding box center [80, 108] width 89 height 15
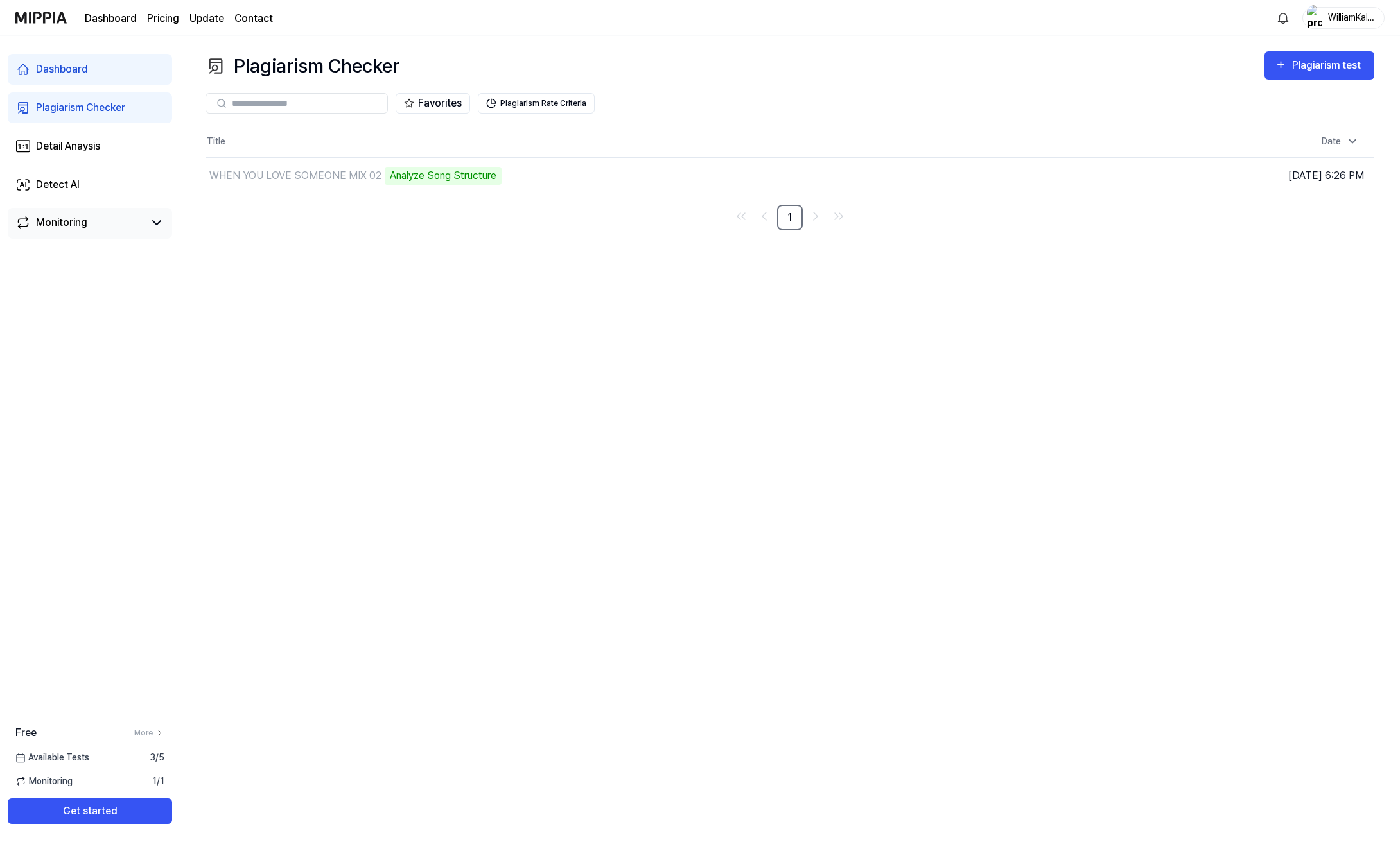
click at [91, 222] on link "Monitoring" at bounding box center [80, 223] width 129 height 15
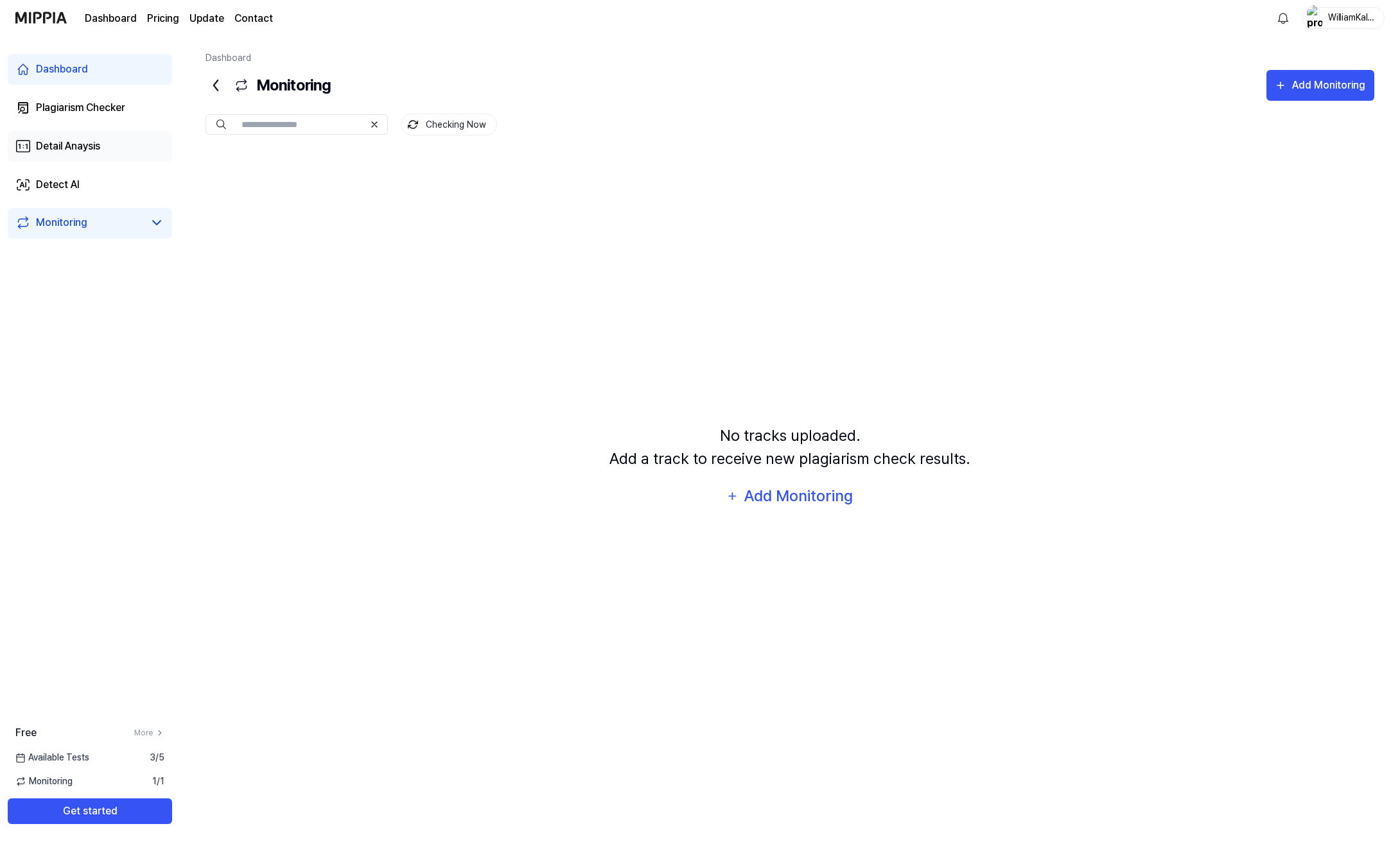
click at [103, 151] on link "Detail Anaysis" at bounding box center [90, 146] width 164 height 31
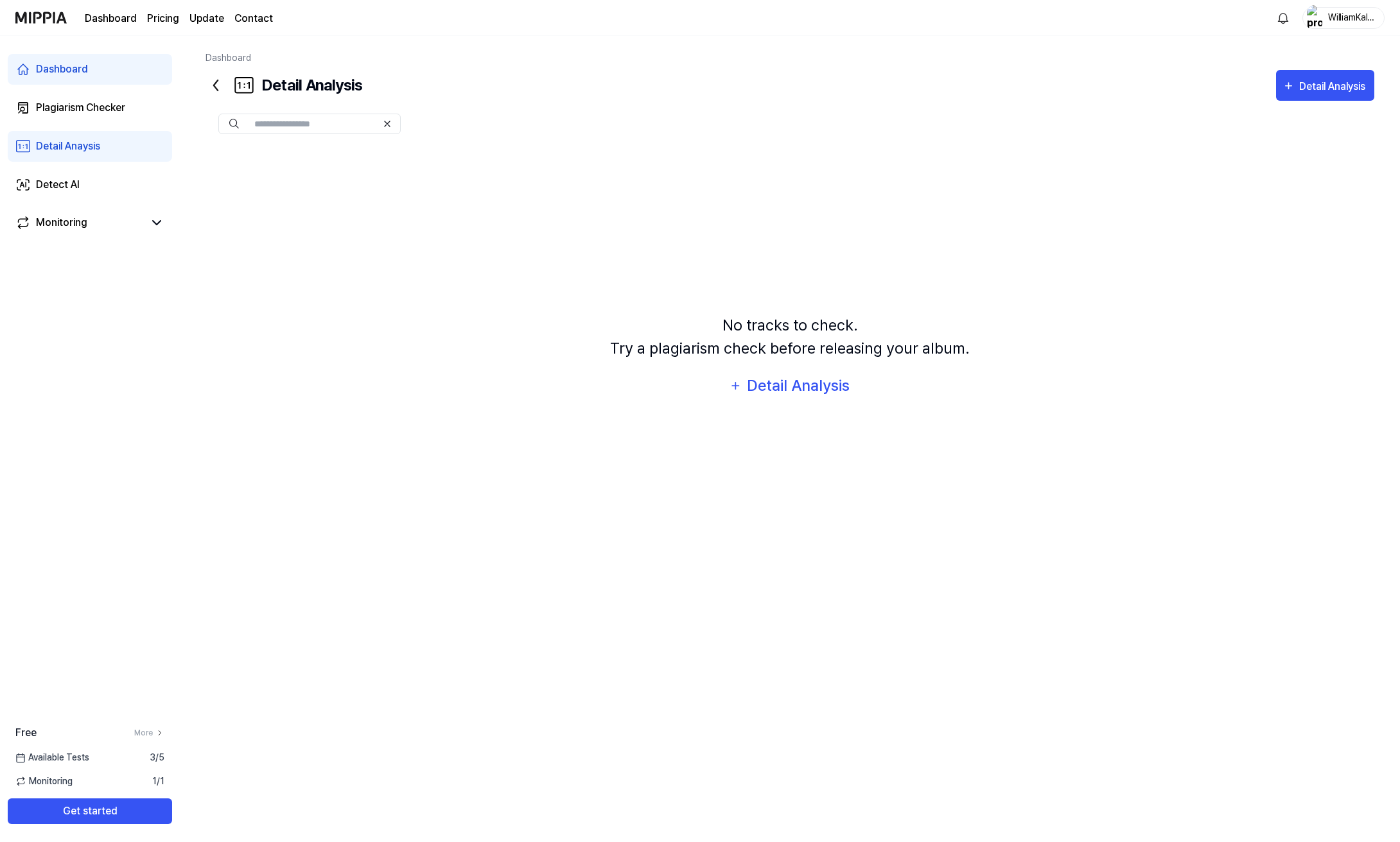
click at [48, 204] on div "Dashboard Plagiarism Checker Detail Anaysis Detect AI Monitoring" at bounding box center [90, 145] width 180 height 221
click at [58, 193] on link "Detect AI" at bounding box center [90, 185] width 164 height 31
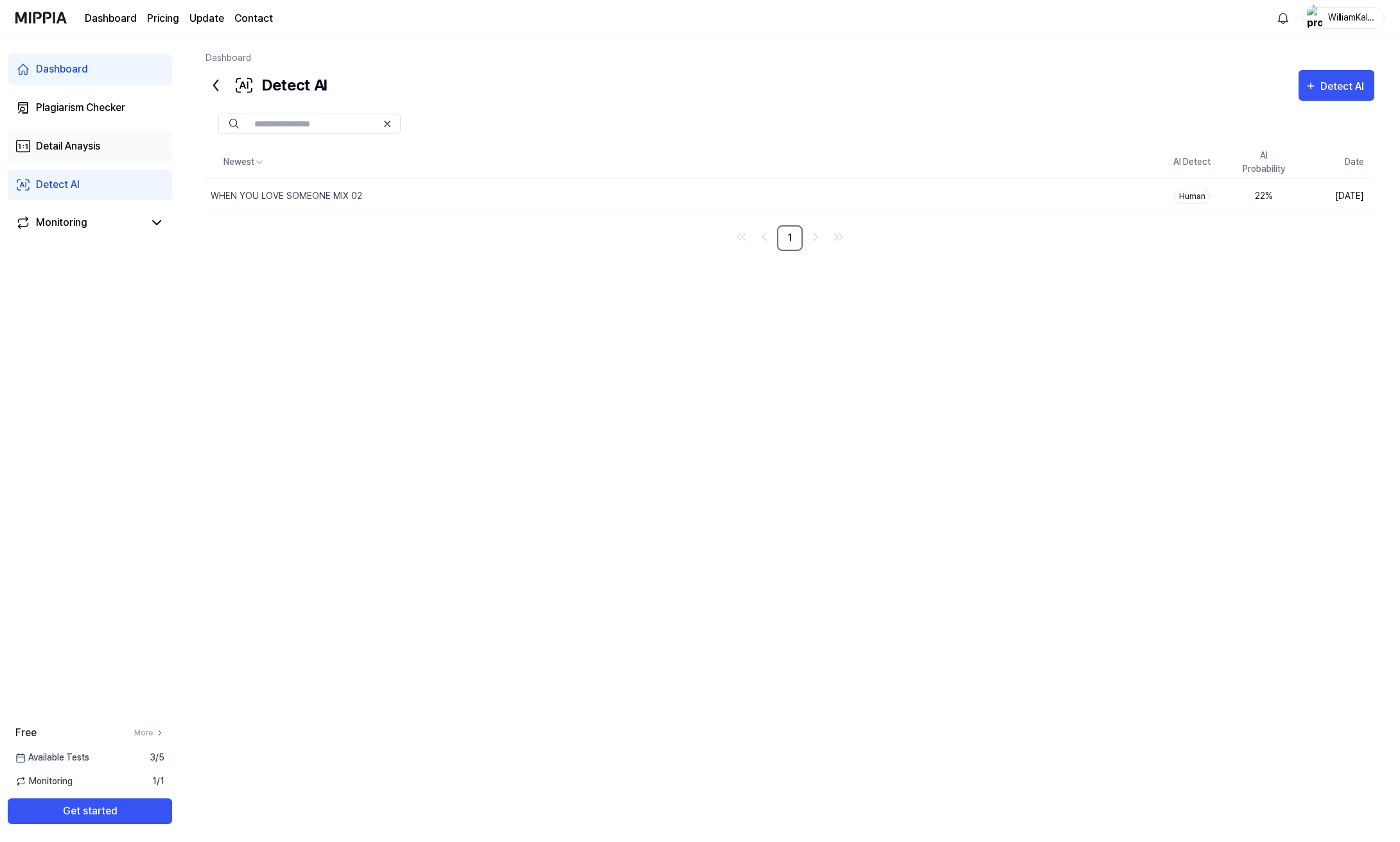
click at [36, 133] on link "Detail Anaysis" at bounding box center [90, 146] width 164 height 31
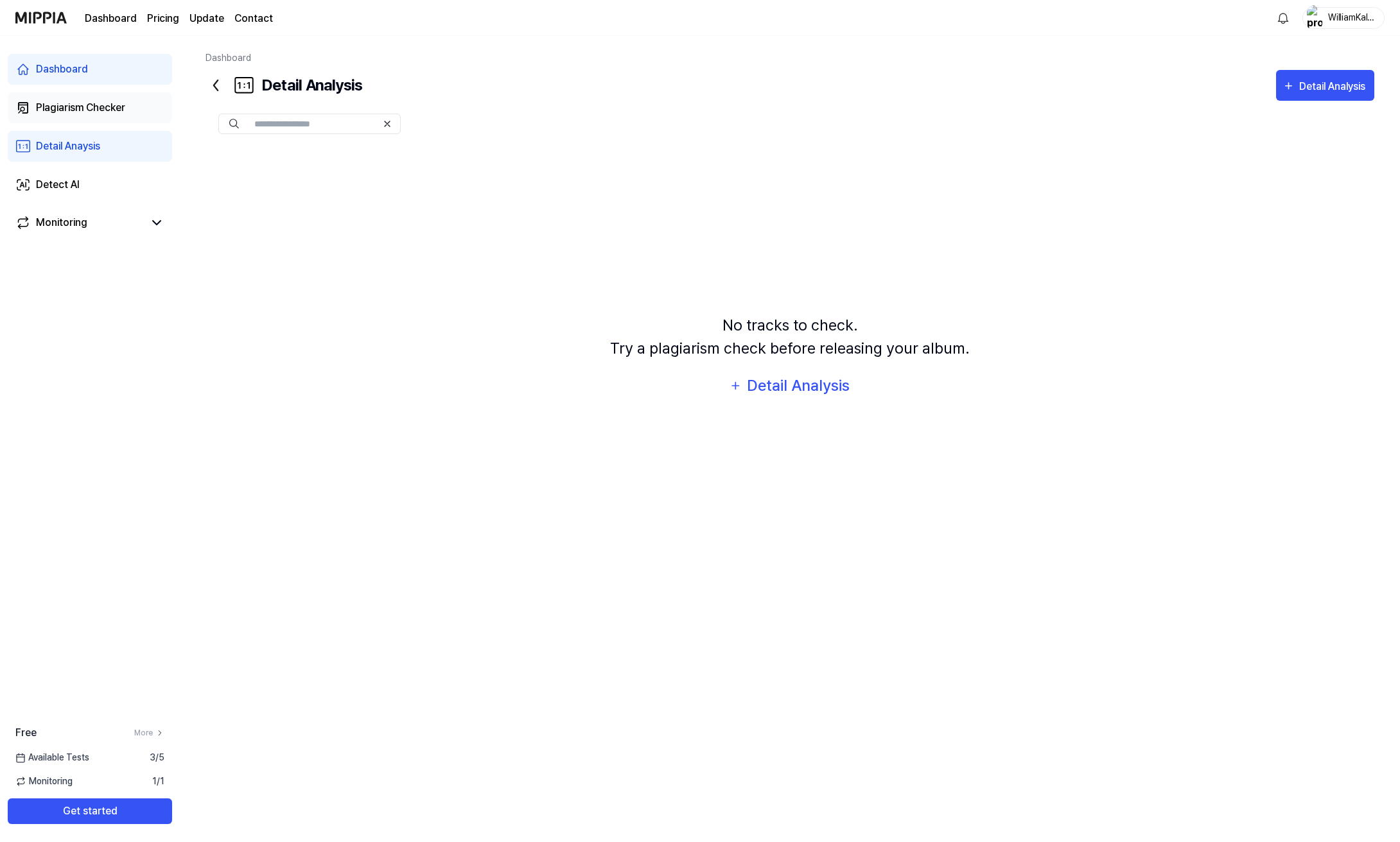
click at [81, 104] on div "Plagiarism Checker" at bounding box center [80, 108] width 89 height 15
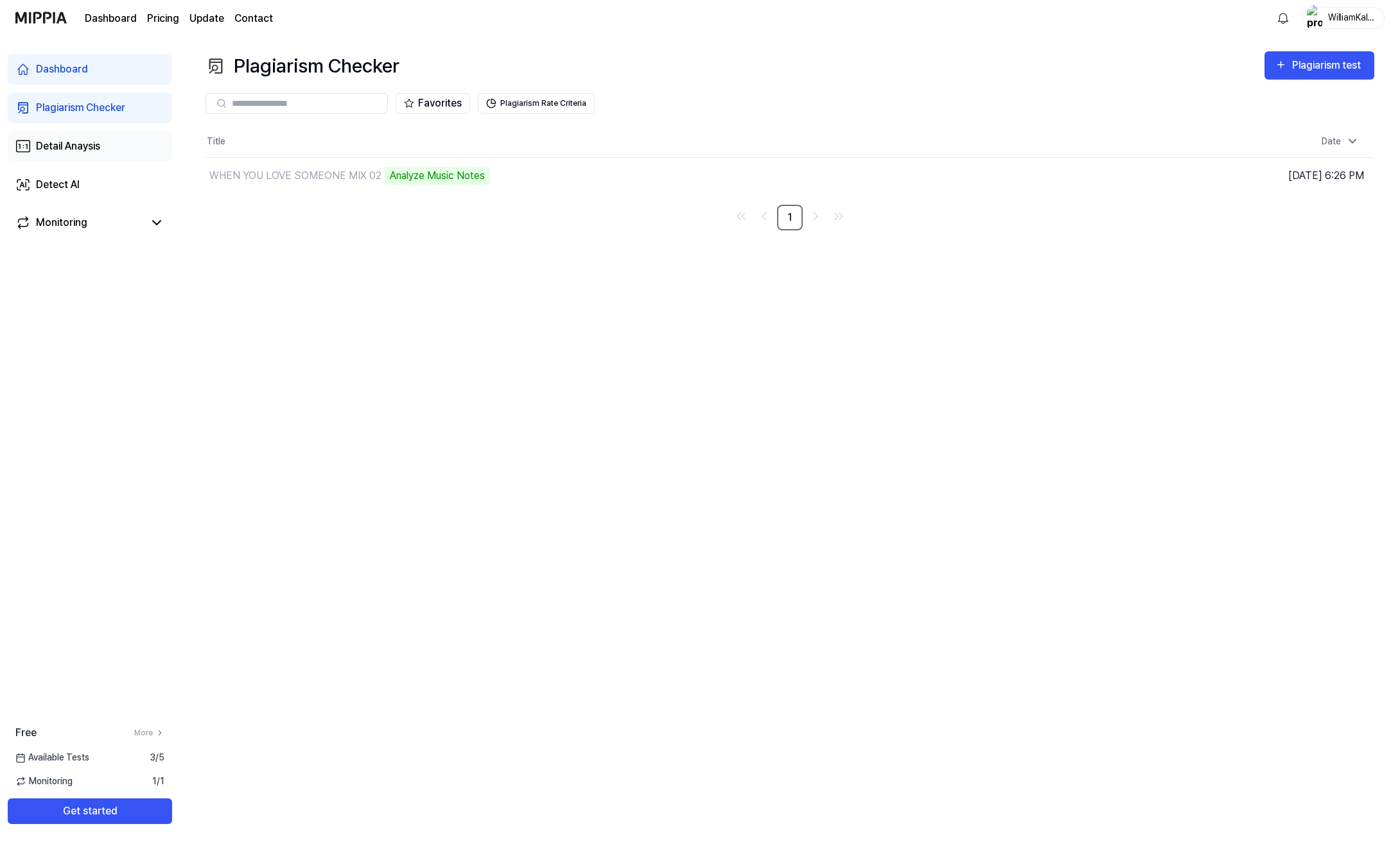
click at [112, 156] on link "Detail Anaysis" at bounding box center [90, 146] width 164 height 31
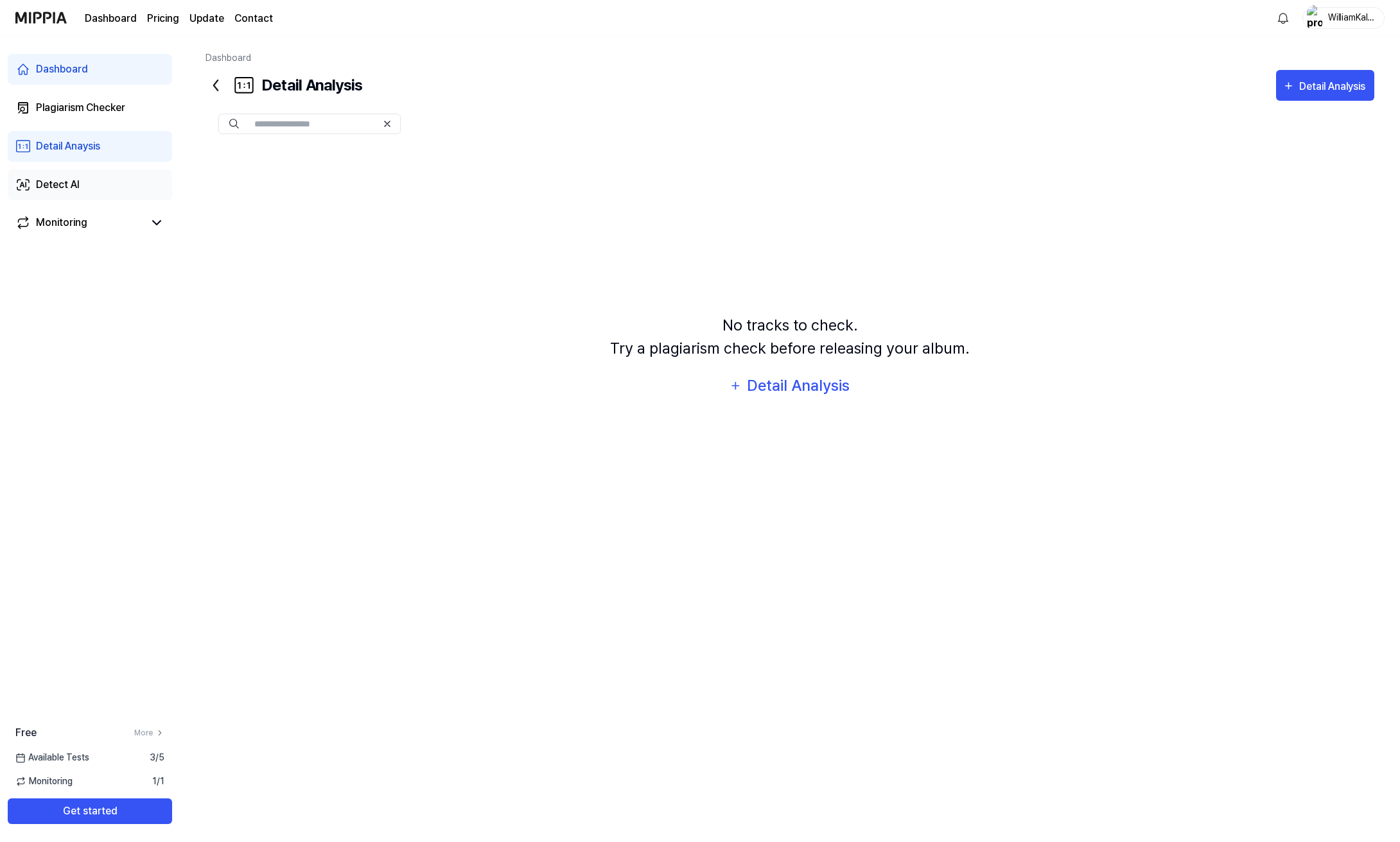
click at [94, 177] on link "Detect AI" at bounding box center [90, 185] width 164 height 31
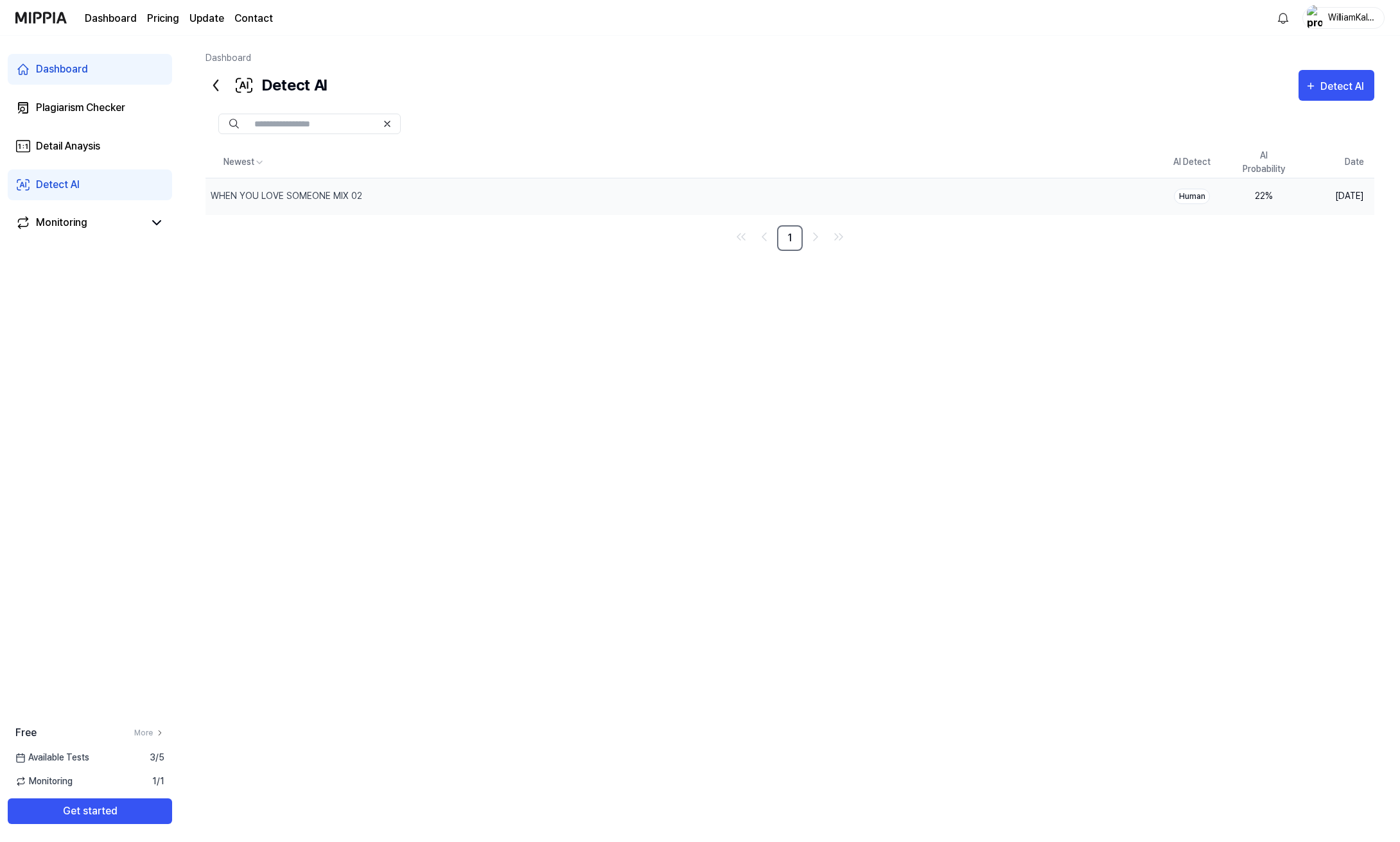
click at [1192, 193] on div "Human" at bounding box center [1192, 197] width 36 height 15
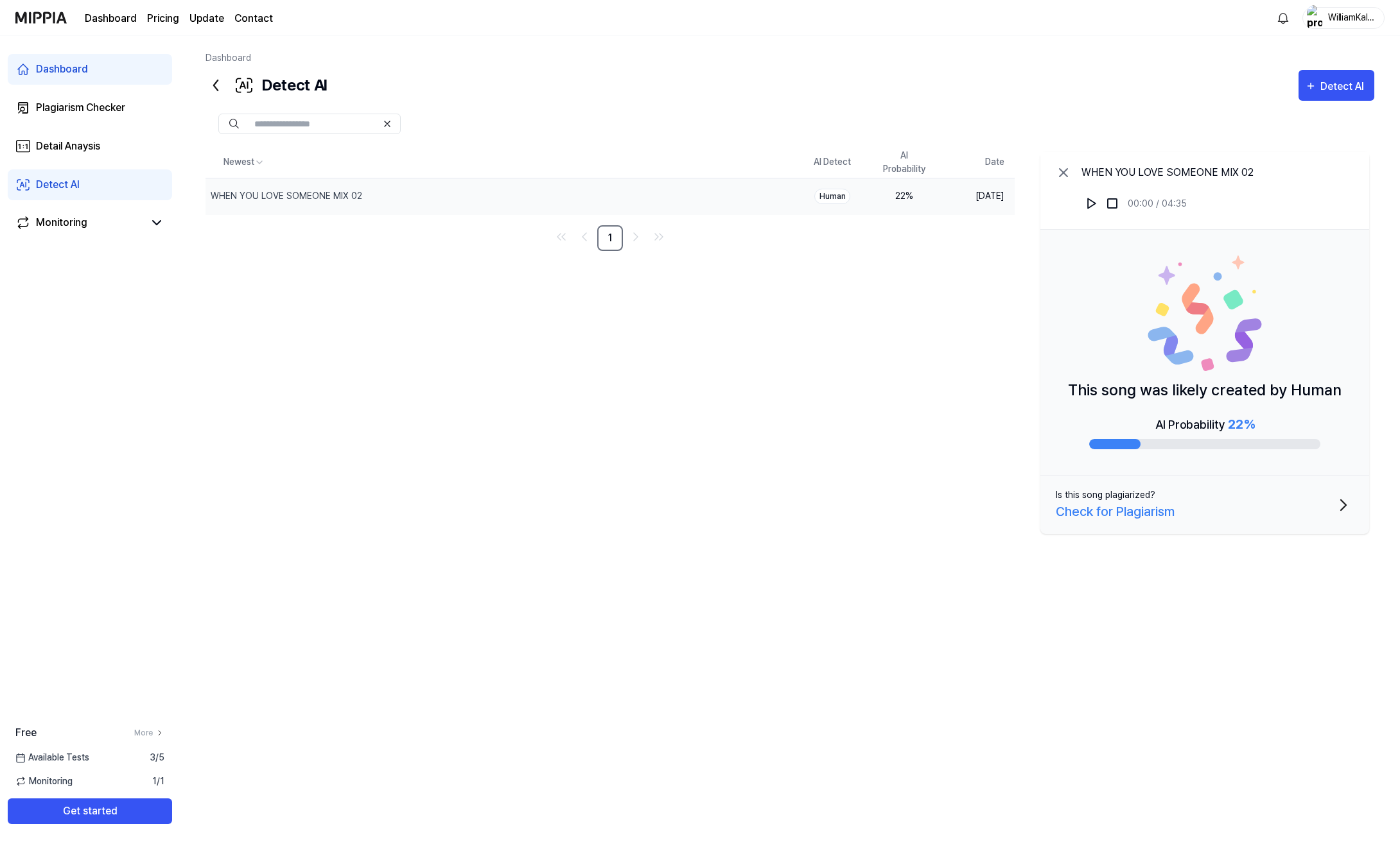
click at [154, 22] on page\) "Pricing" at bounding box center [163, 19] width 32 height 15
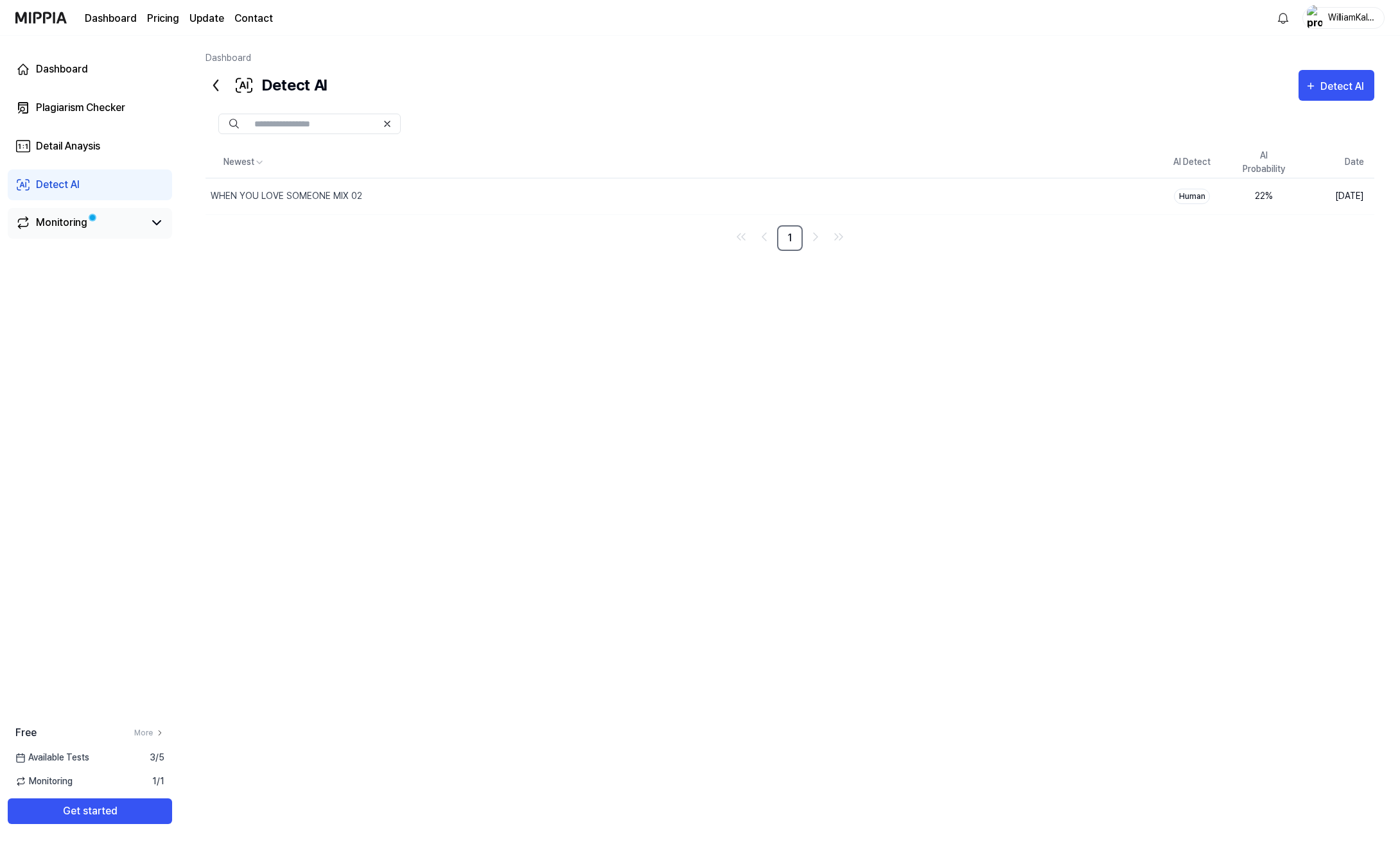
click at [84, 214] on div "Monitoring" at bounding box center [90, 224] width 164 height 31
click at [84, 220] on div "Monitoring" at bounding box center [61, 223] width 51 height 15
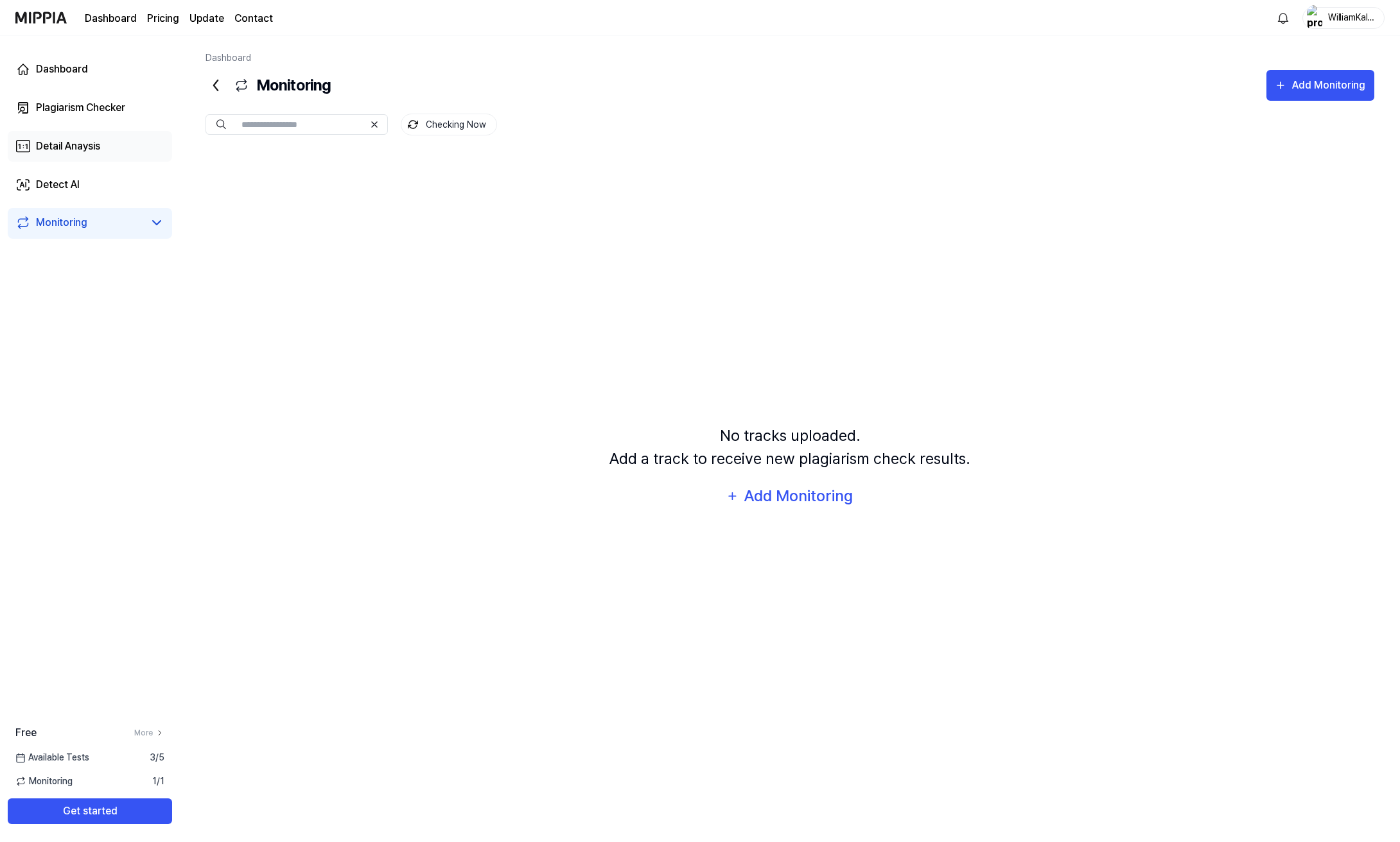
click at [105, 159] on link "Detail Anaysis" at bounding box center [90, 146] width 164 height 31
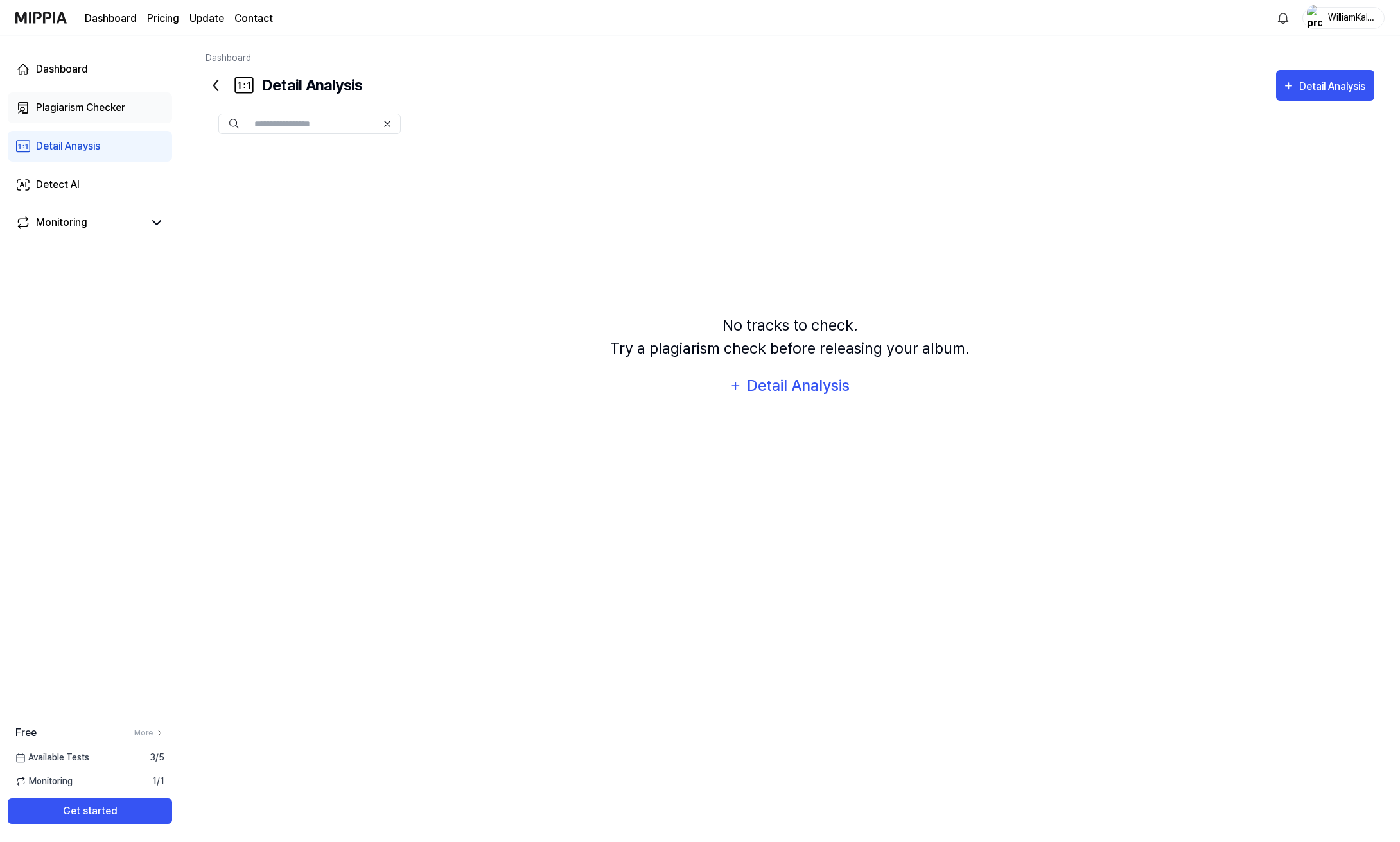
click at [130, 111] on link "Plagiarism Checker" at bounding box center [90, 108] width 164 height 31
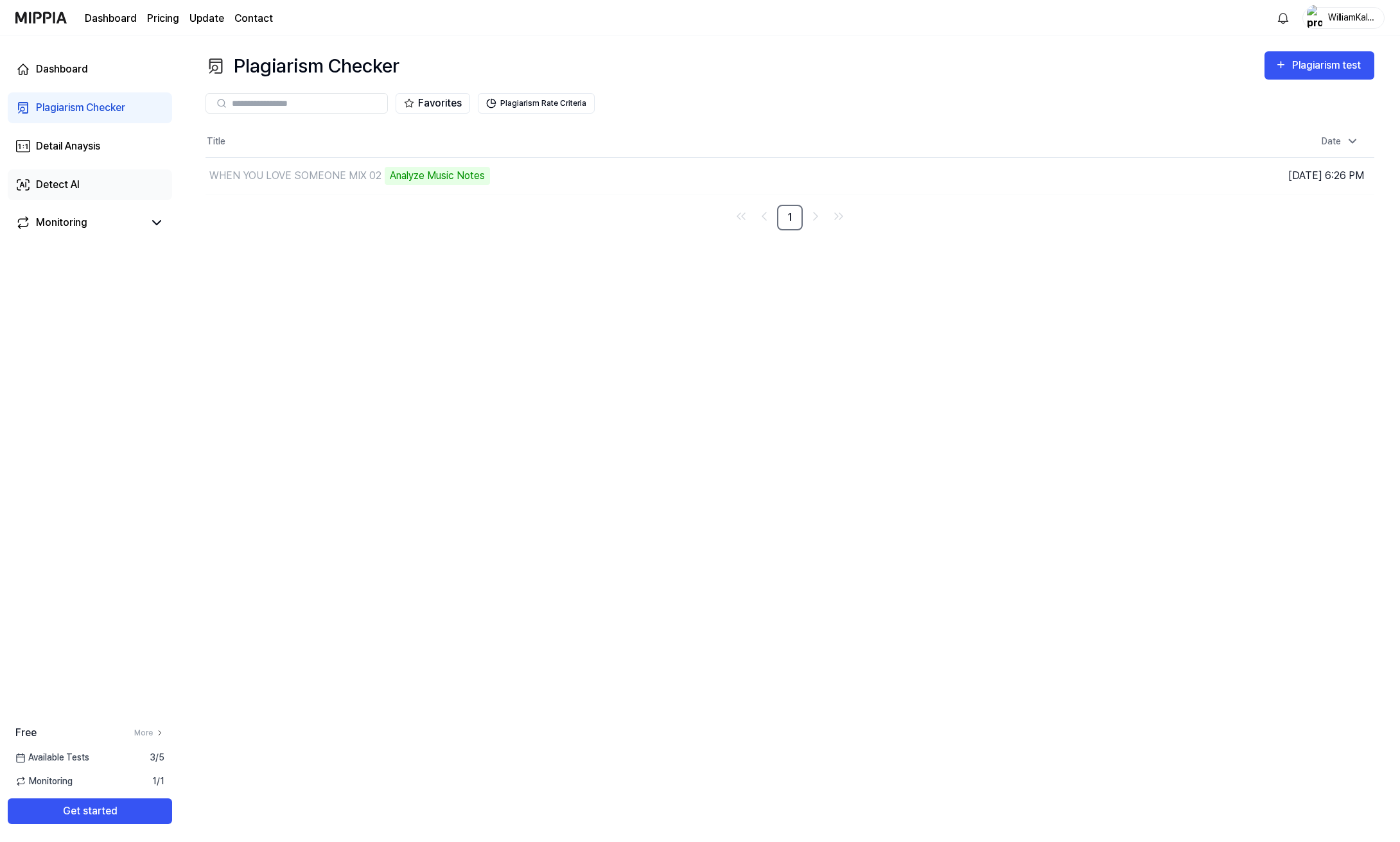
click at [84, 174] on link "Detect AI" at bounding box center [90, 185] width 164 height 31
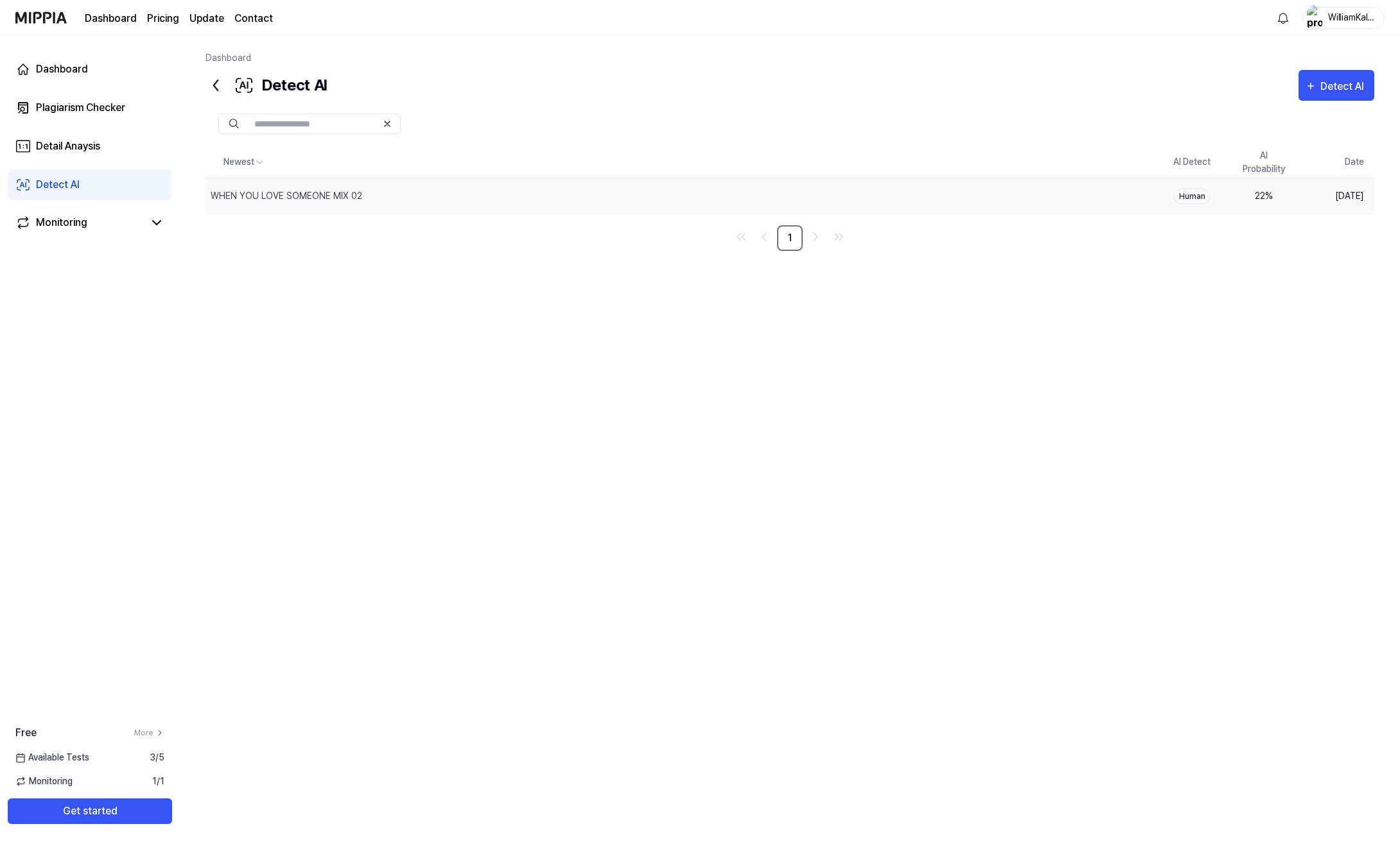
click at [1193, 200] on div "Human" at bounding box center [1192, 197] width 36 height 15
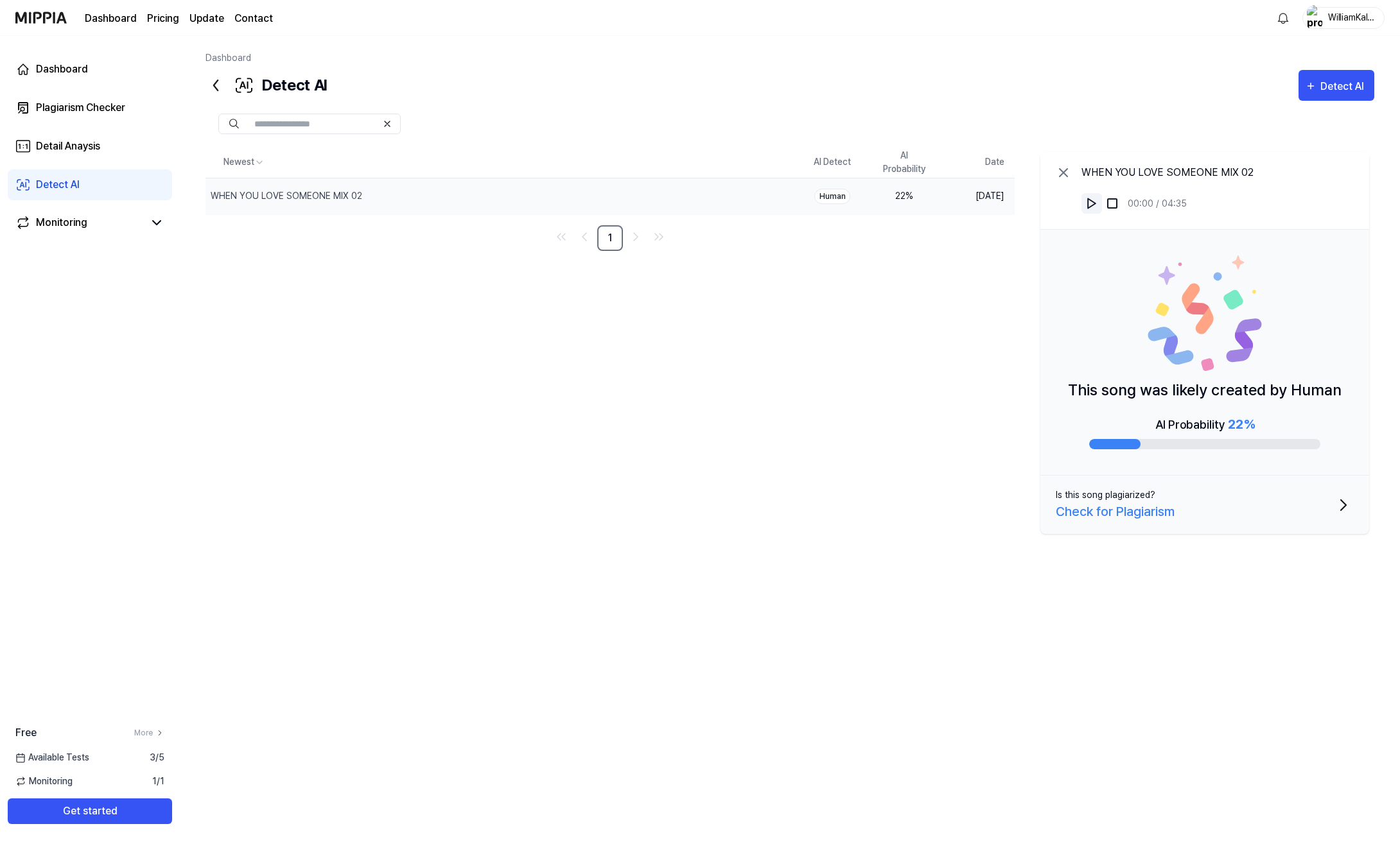
click at [1090, 202] on img at bounding box center [1091, 204] width 13 height 13
click at [1062, 171] on icon at bounding box center [1063, 173] width 8 height 8
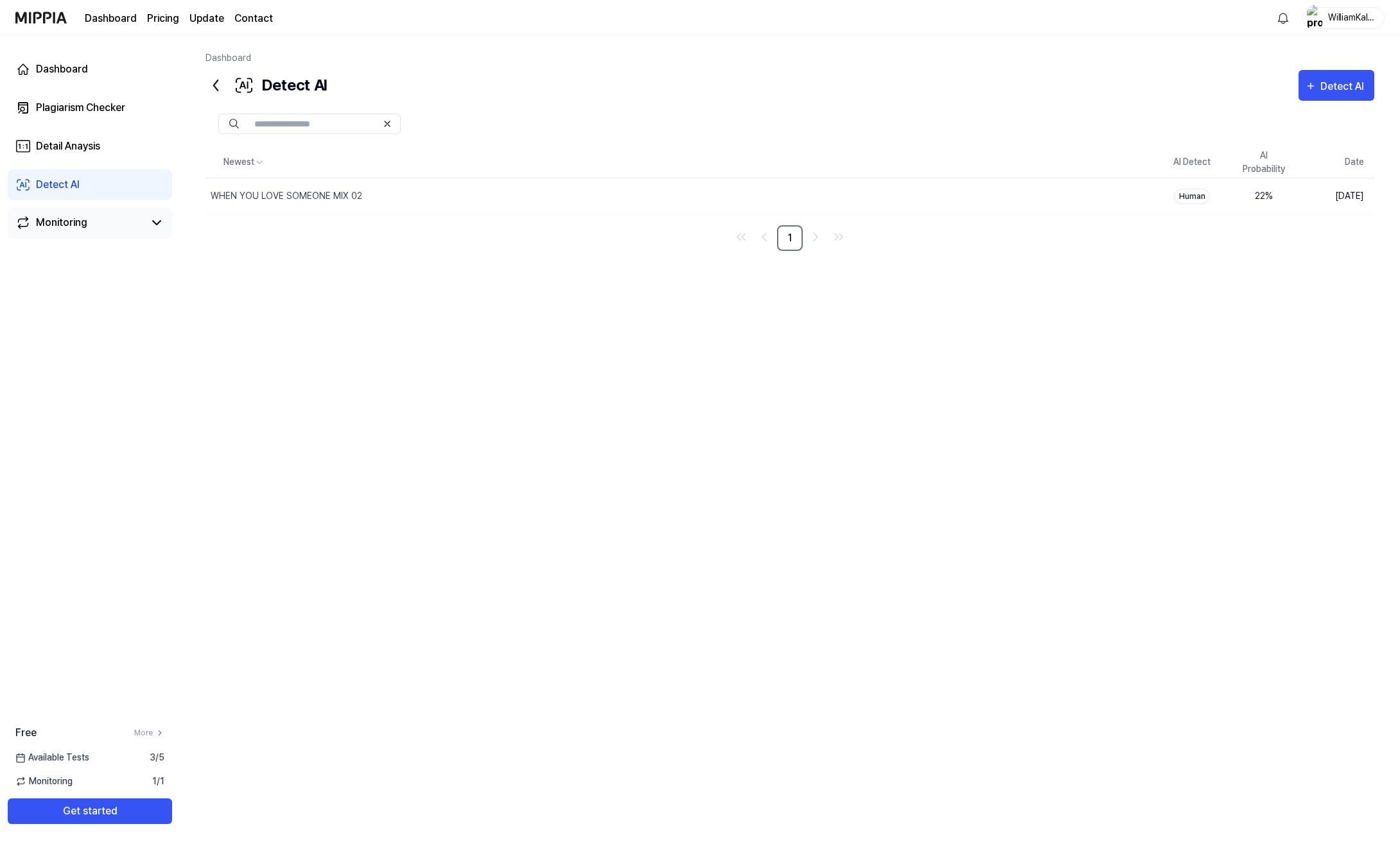
click at [61, 229] on div "Monitoring" at bounding box center [61, 223] width 51 height 15
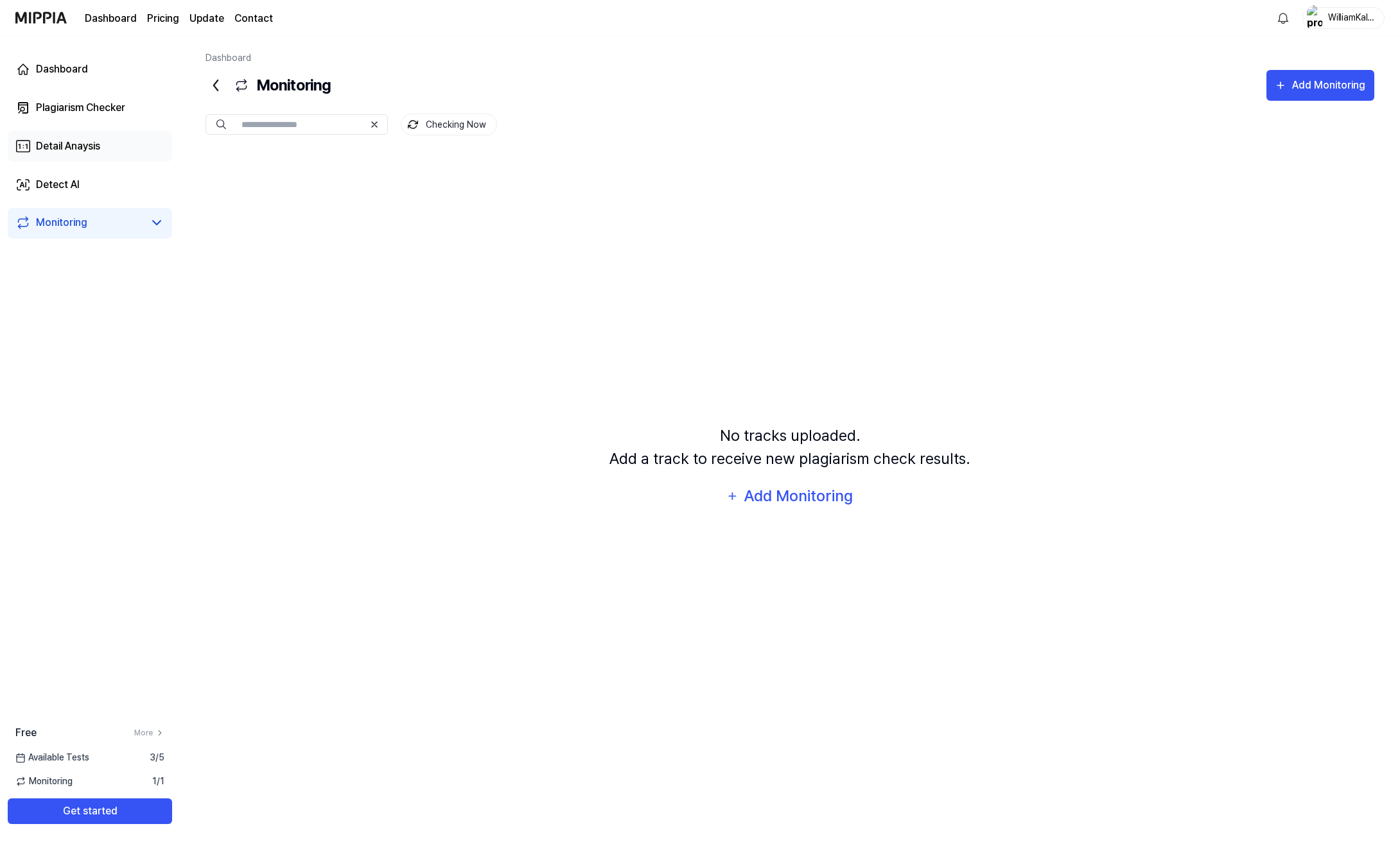
click at [131, 145] on link "Detail Anaysis" at bounding box center [90, 146] width 164 height 31
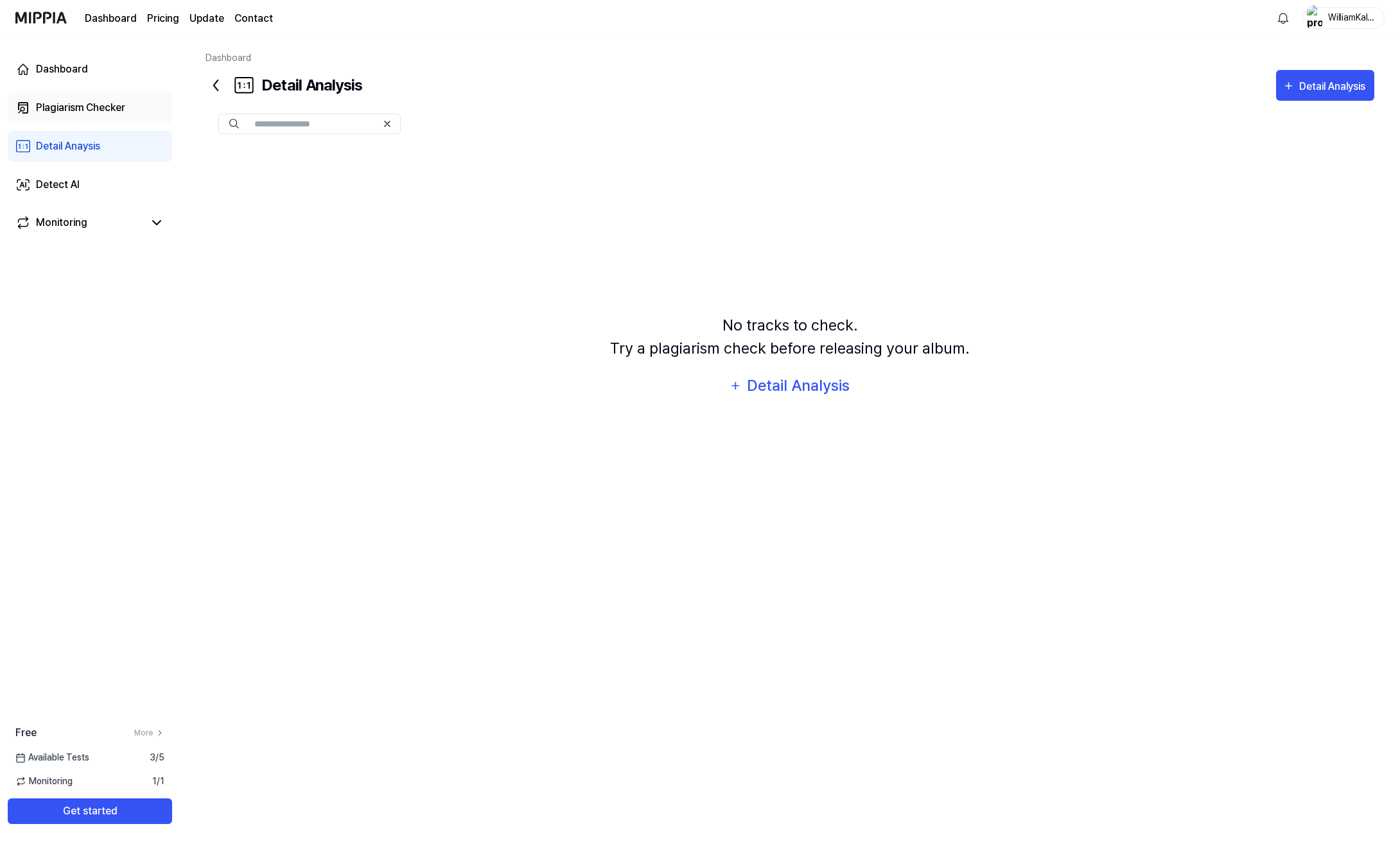
click at [125, 114] on div "Plagiarism Checker" at bounding box center [80, 108] width 89 height 15
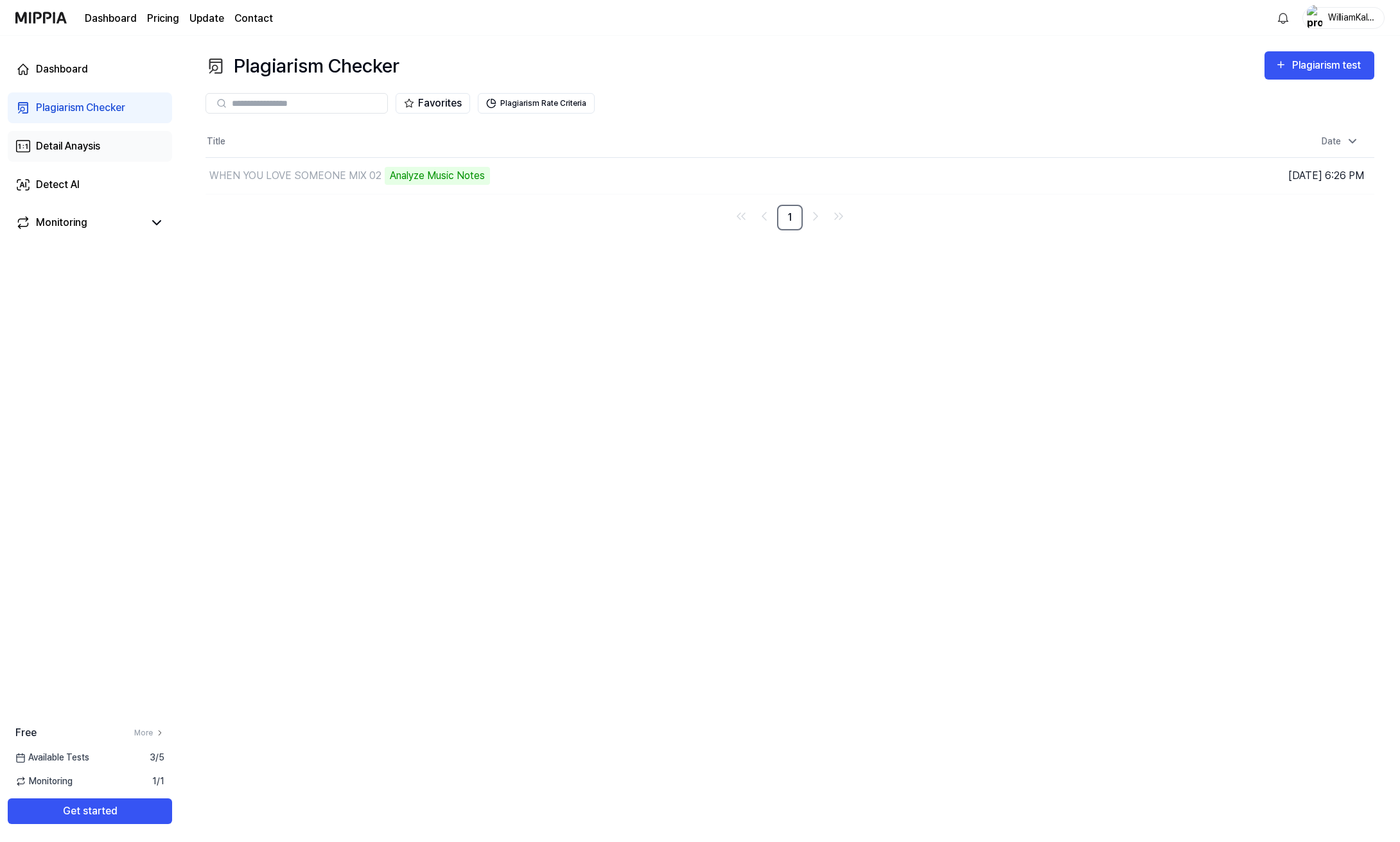
click at [72, 139] on div "Detail Anaysis" at bounding box center [67, 146] width 64 height 15
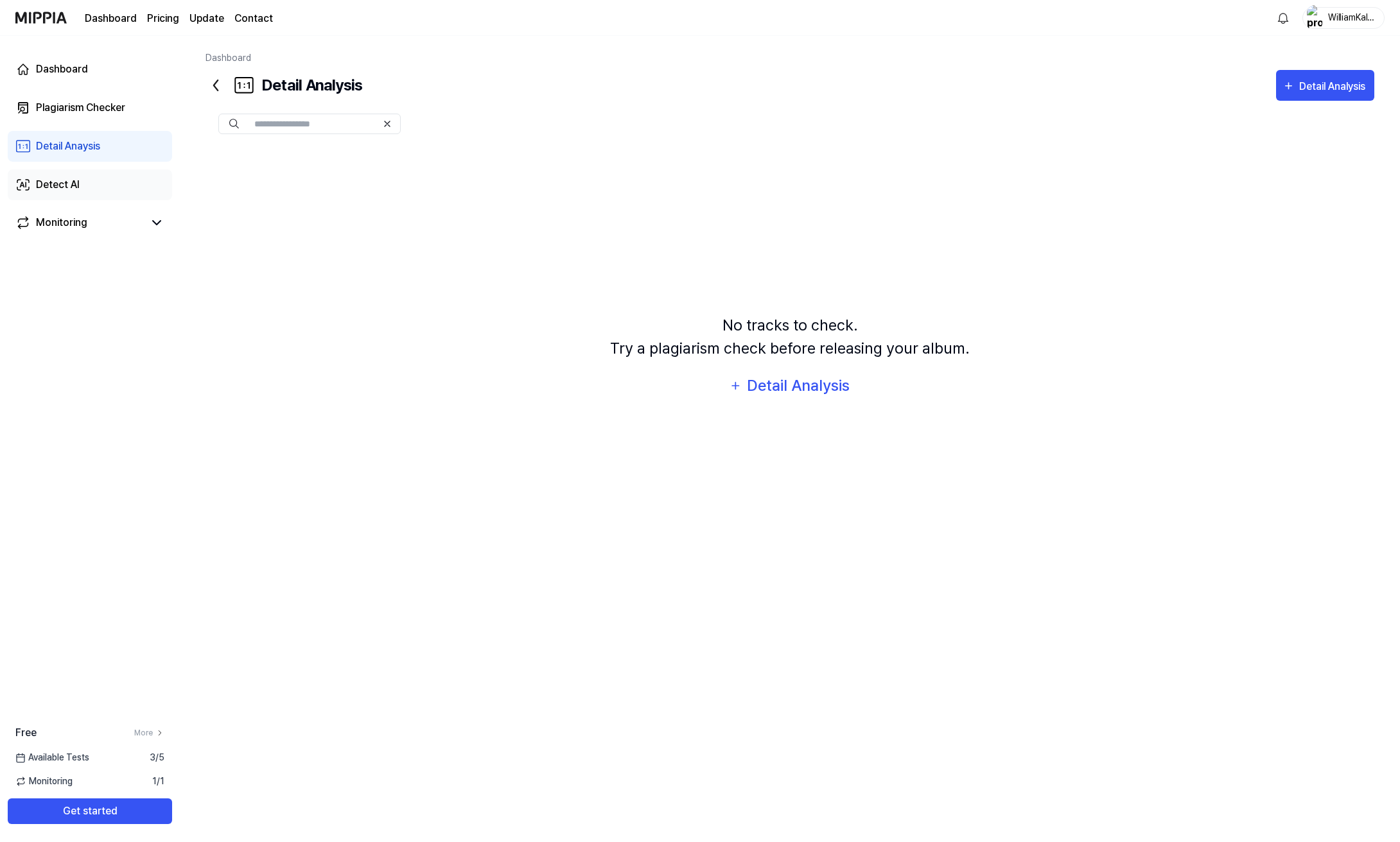
click at [43, 180] on div "Detect AI" at bounding box center [57, 185] width 43 height 15
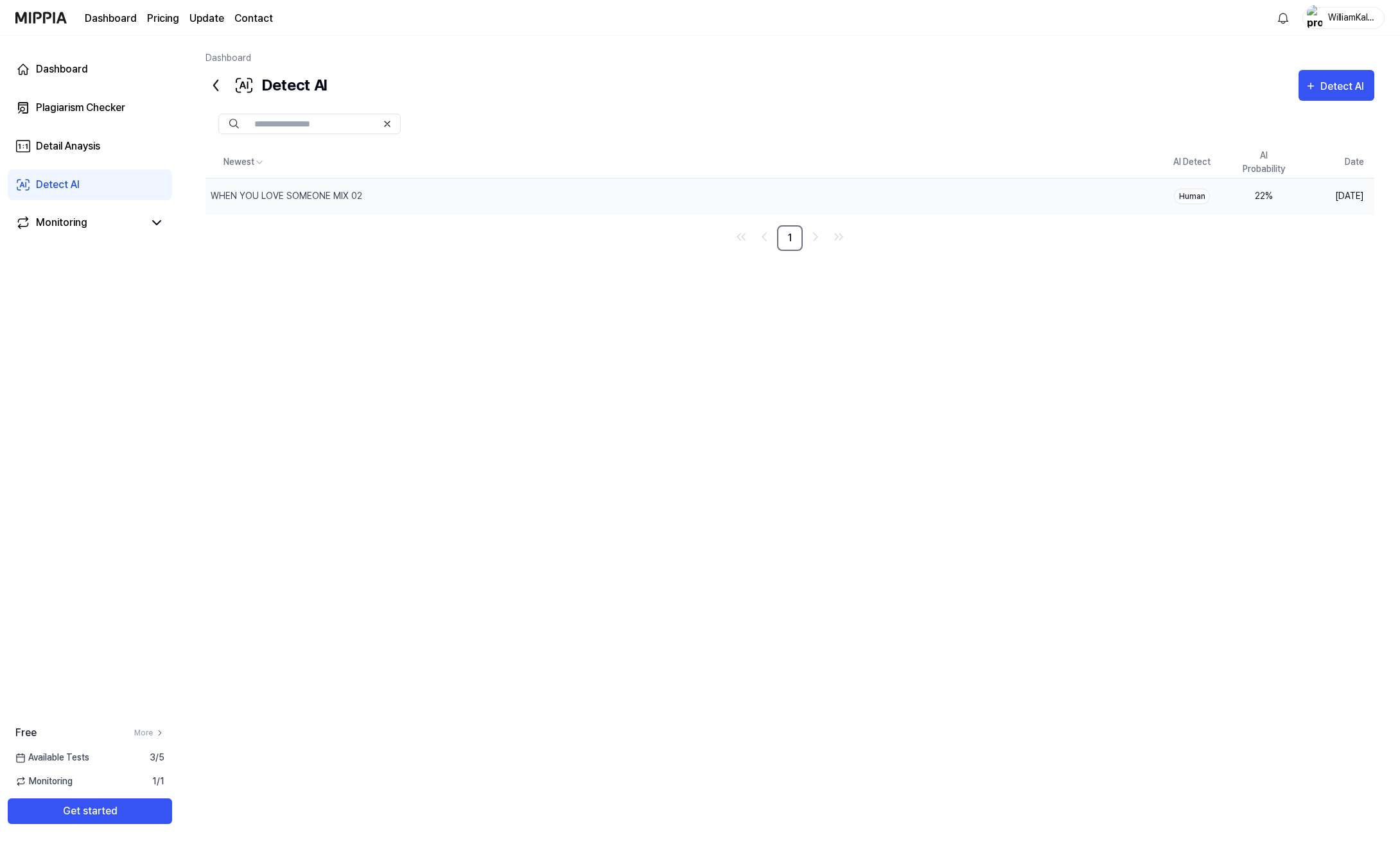
click at [1195, 197] on div "Human" at bounding box center [1192, 197] width 36 height 15
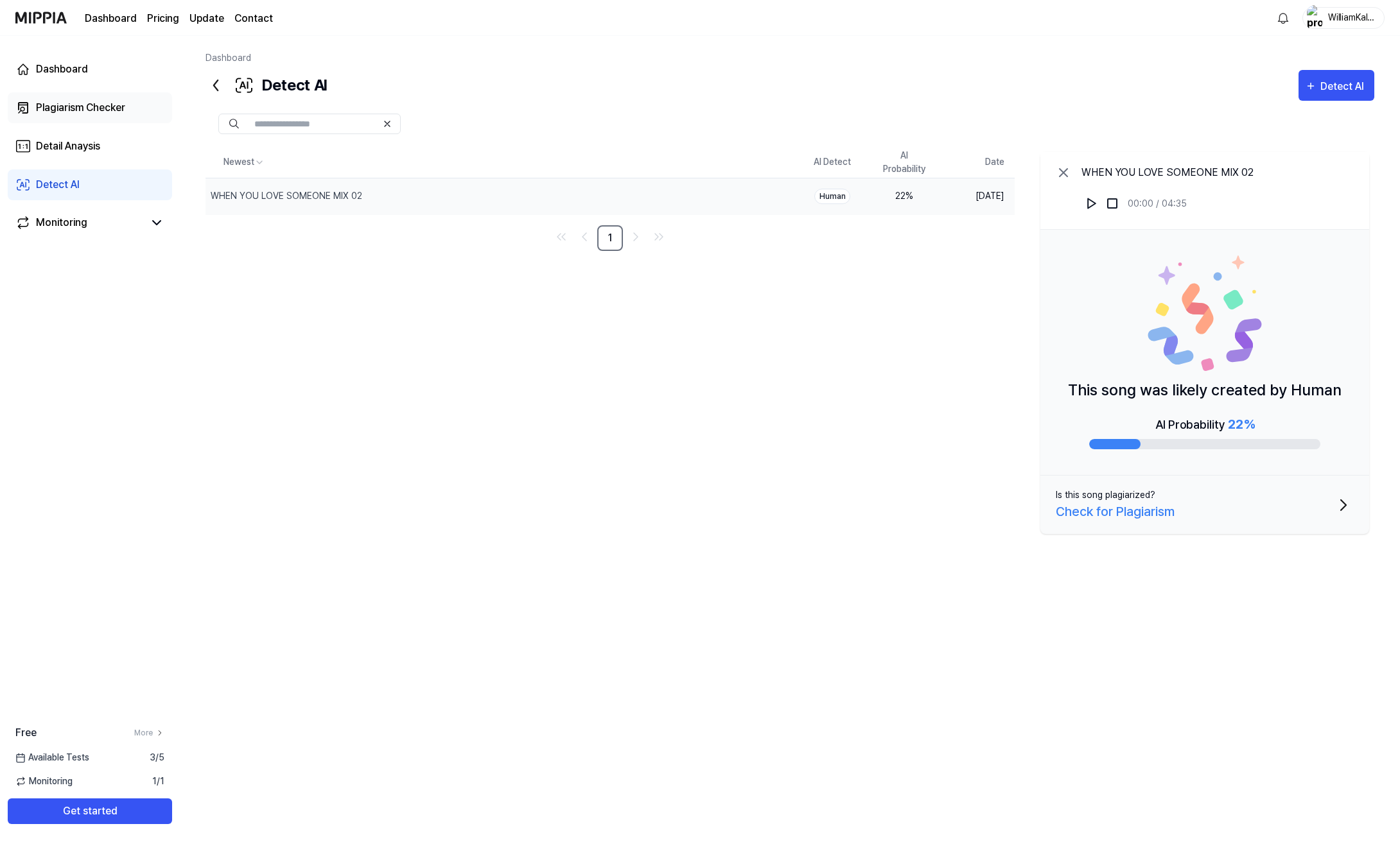
click at [91, 118] on link "Plagiarism Checker" at bounding box center [90, 108] width 164 height 31
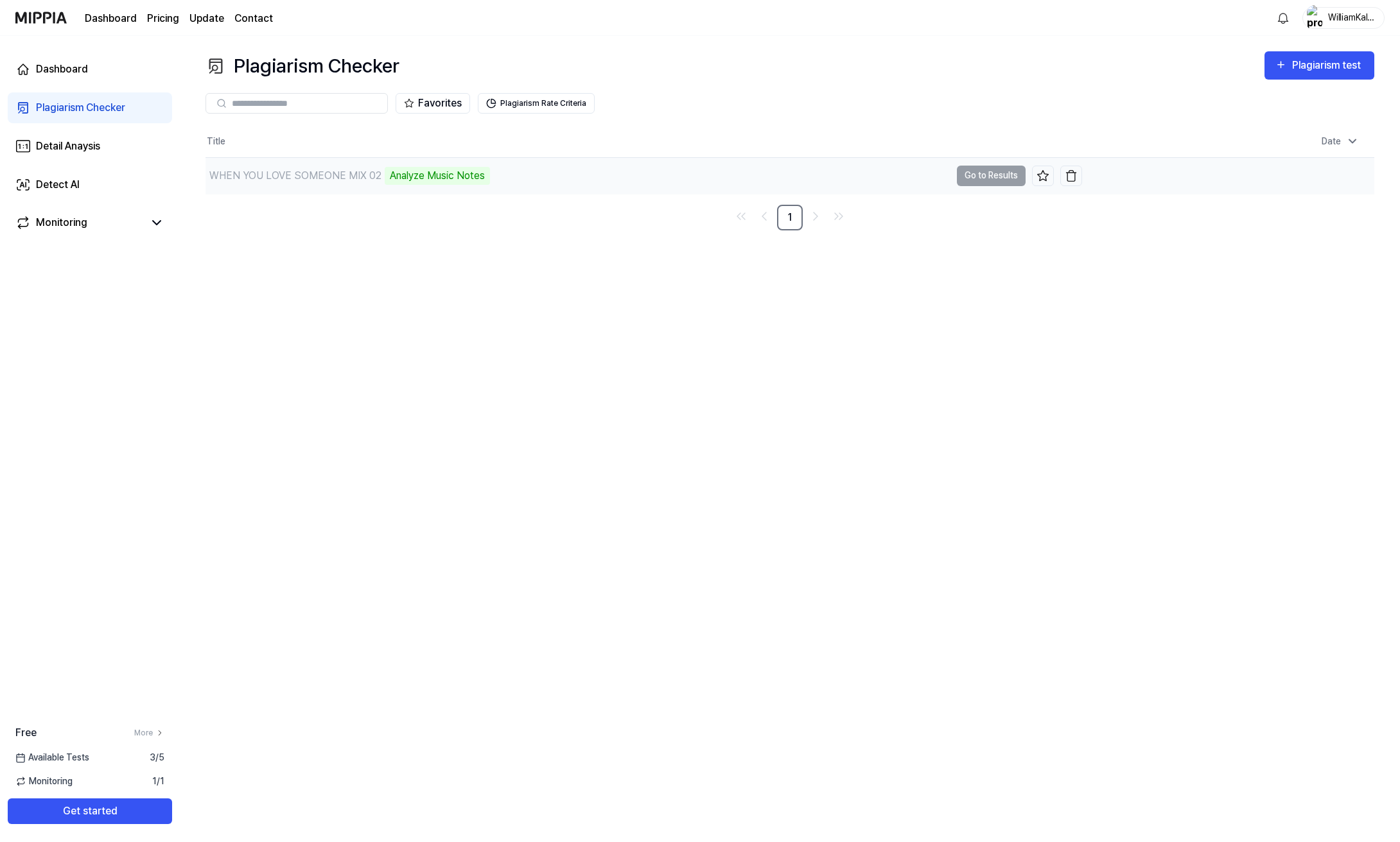
click at [423, 181] on div "Analyze Music Notes" at bounding box center [438, 176] width 105 height 18
click at [452, 171] on div "Analyze Music Notes" at bounding box center [438, 176] width 105 height 18
click at [963, 174] on td "WHEN YOU LOVE SOMEONE MIX 02 Analyze Music Notes Go to Results" at bounding box center [643, 176] width 877 height 36
click at [455, 181] on div "Analyze Music Notes" at bounding box center [438, 176] width 105 height 18
click at [983, 177] on td "WHEN YOU LOVE SOMEONE MIX 02 44% Go to Results" at bounding box center [643, 176] width 877 height 36
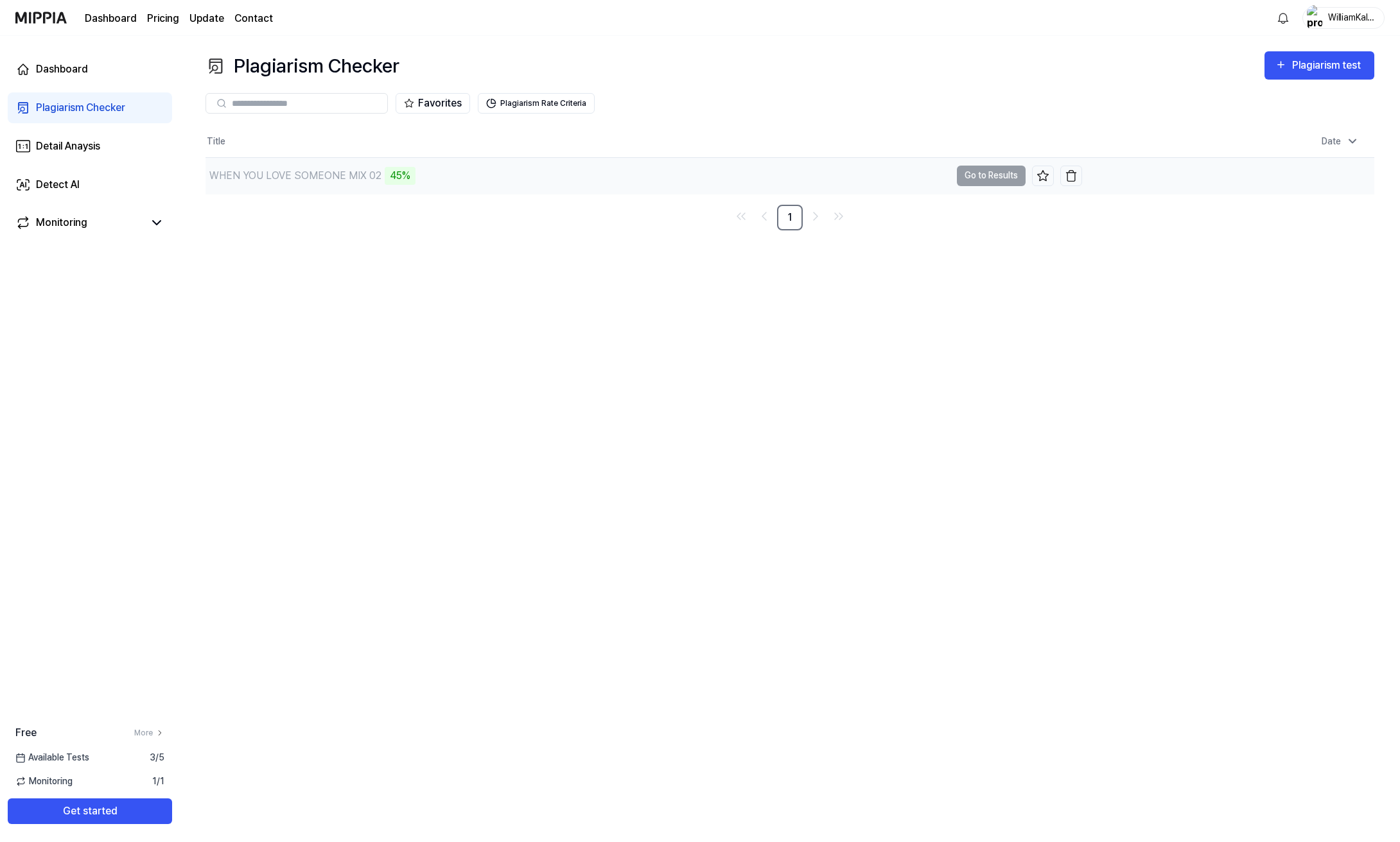
click at [398, 173] on div "45%" at bounding box center [400, 176] width 31 height 18
drag, startPoint x: 997, startPoint y: 183, endPoint x: 1051, endPoint y: 180, distance: 54.1
click at [997, 183] on td "WHEN YOU LOVE SOMEONE MIX 02 45% Go to Results" at bounding box center [643, 176] width 877 height 36
click at [545, 107] on button "Plagiarism Rate Criteria" at bounding box center [536, 103] width 117 height 21
click at [561, 98] on button "Plagiarism Rate Criteria" at bounding box center [536, 103] width 117 height 21
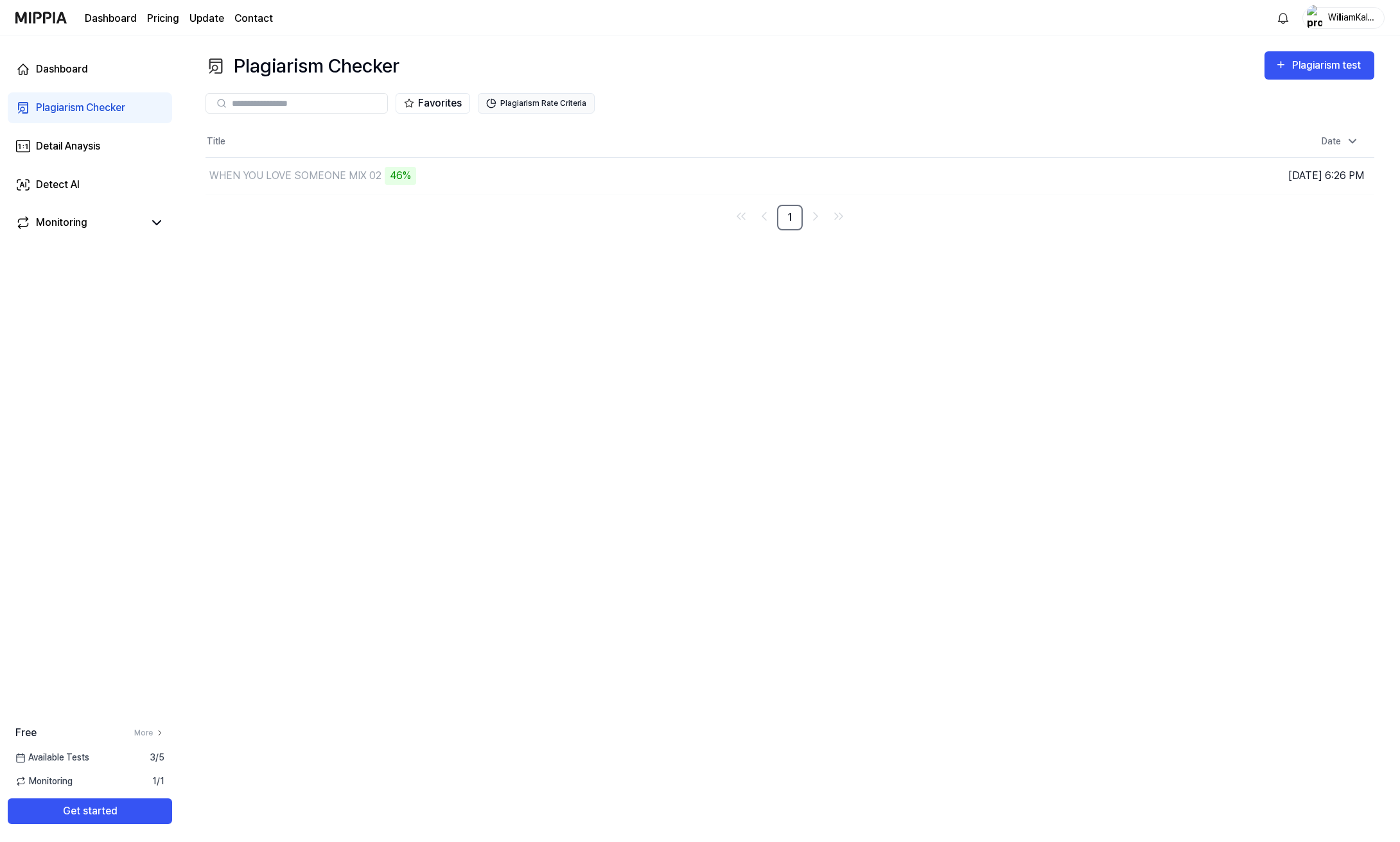
click at [534, 112] on button "Plagiarism Rate Criteria" at bounding box center [536, 103] width 117 height 21
click at [994, 178] on td "WHEN YOU LOVE SOMEONE MIX 02 49% Go to Results" at bounding box center [643, 176] width 877 height 36
click at [1355, 145] on icon at bounding box center [1352, 141] width 13 height 13
click at [1355, 145] on icon at bounding box center [1352, 142] width 13 height 13
click at [63, 142] on div "Detail Anaysis" at bounding box center [67, 146] width 64 height 15
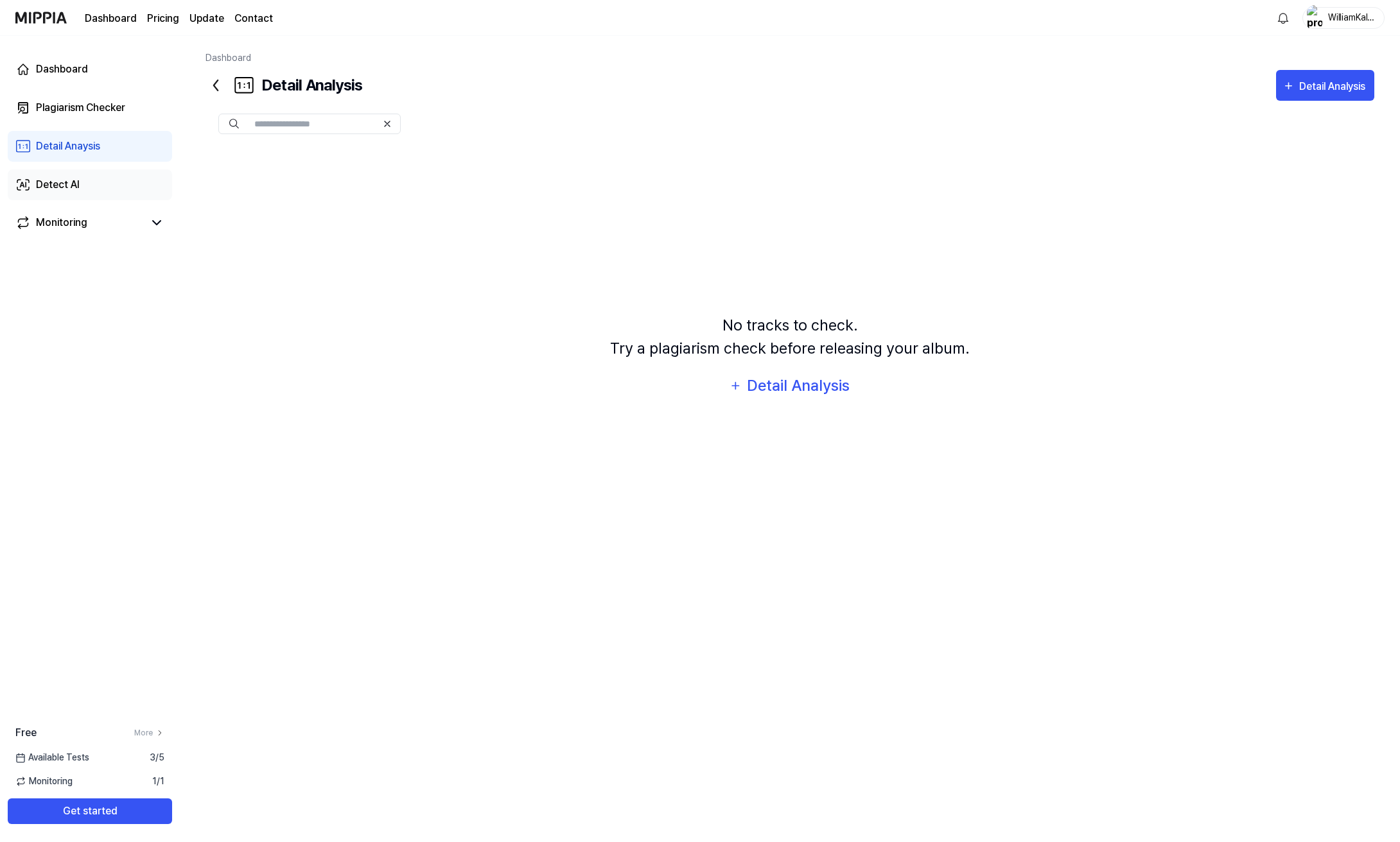
click at [88, 169] on link "Detect AI" at bounding box center [90, 185] width 164 height 31
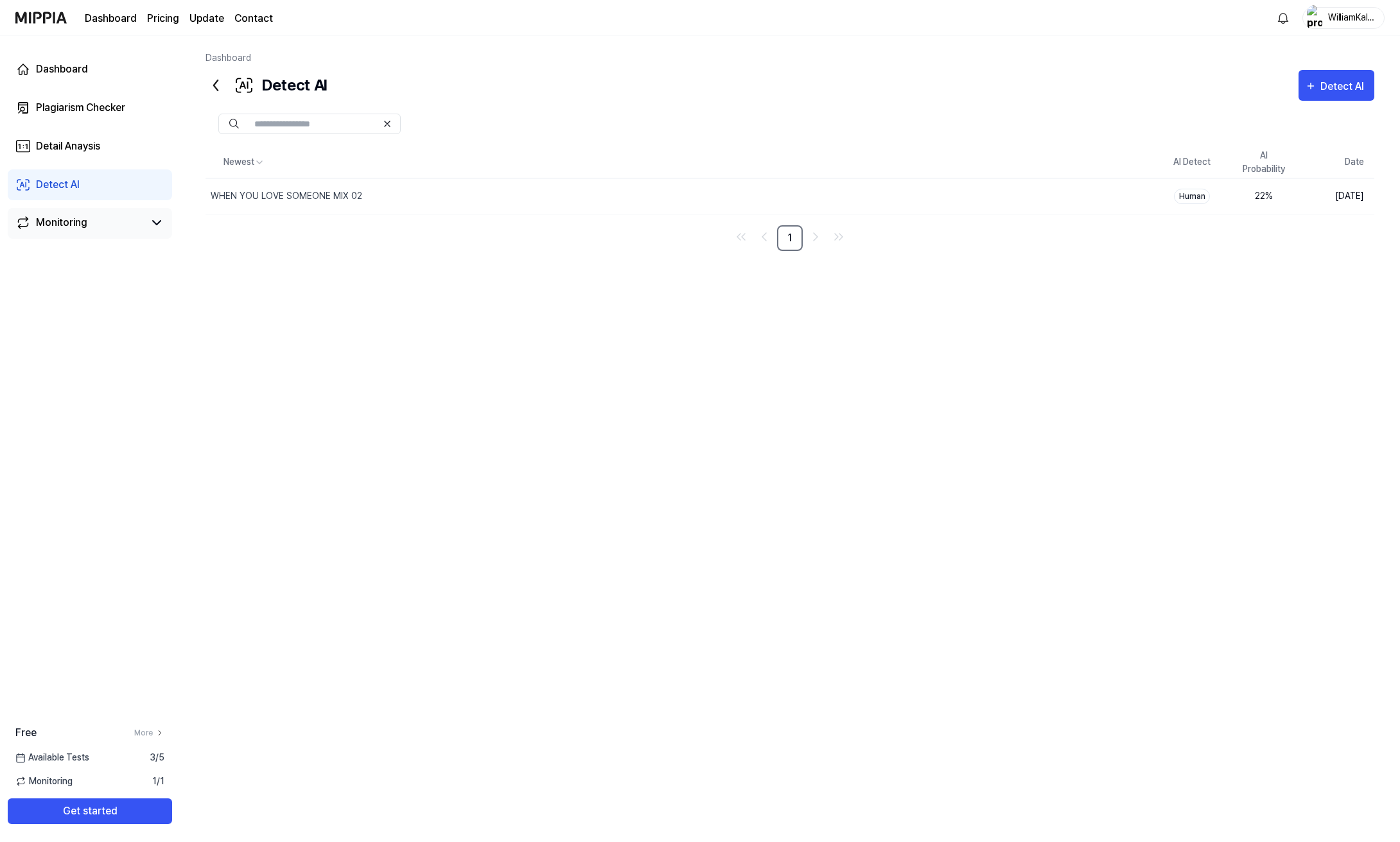
click at [115, 221] on link "Monitoring" at bounding box center [80, 223] width 129 height 15
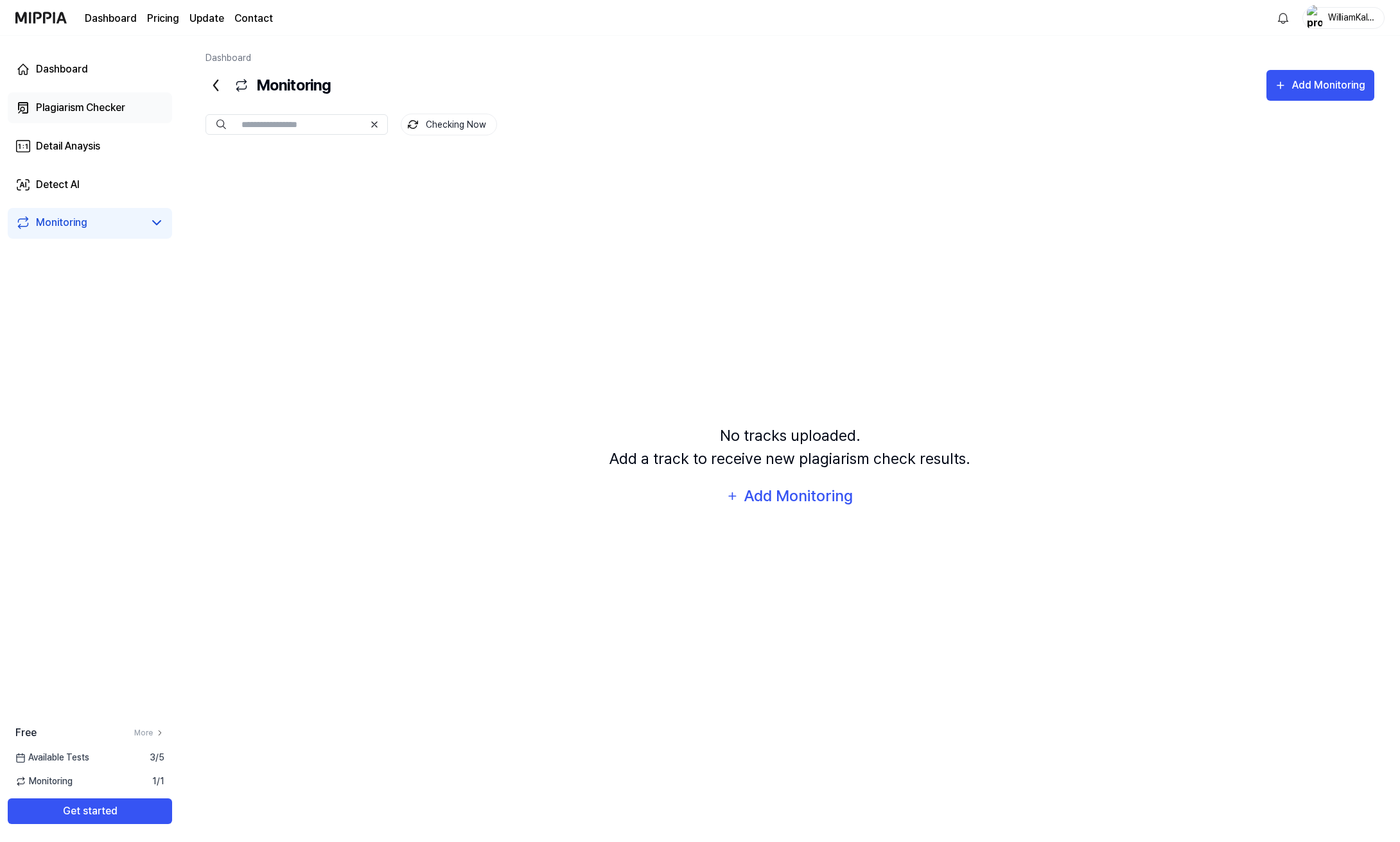
click at [100, 109] on div "Plagiarism Checker" at bounding box center [80, 108] width 89 height 15
click at [94, 149] on div "Detail Anaysis" at bounding box center [67, 146] width 64 height 15
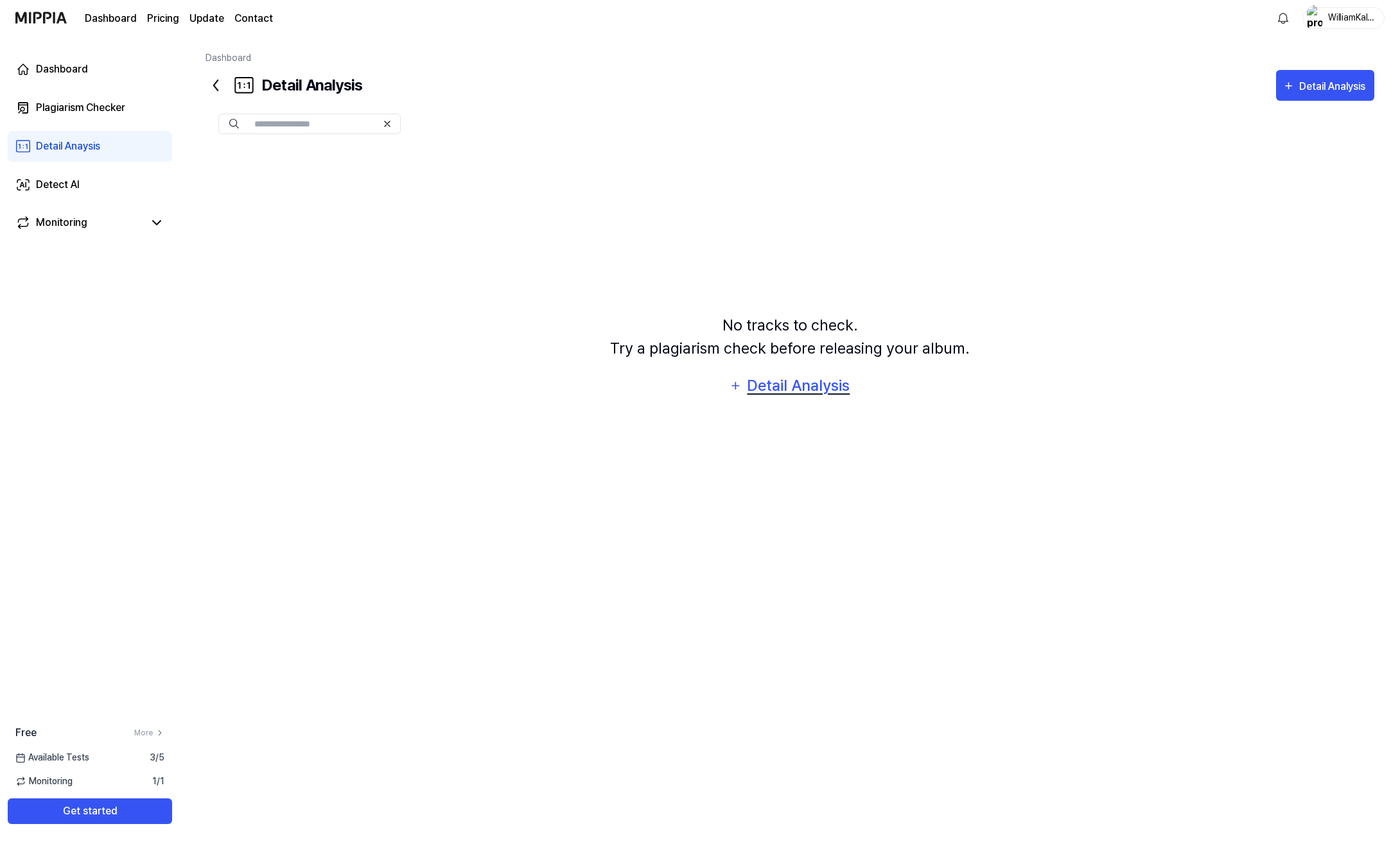
click at [792, 395] on div "Detail Analysis" at bounding box center [798, 386] width 105 height 25
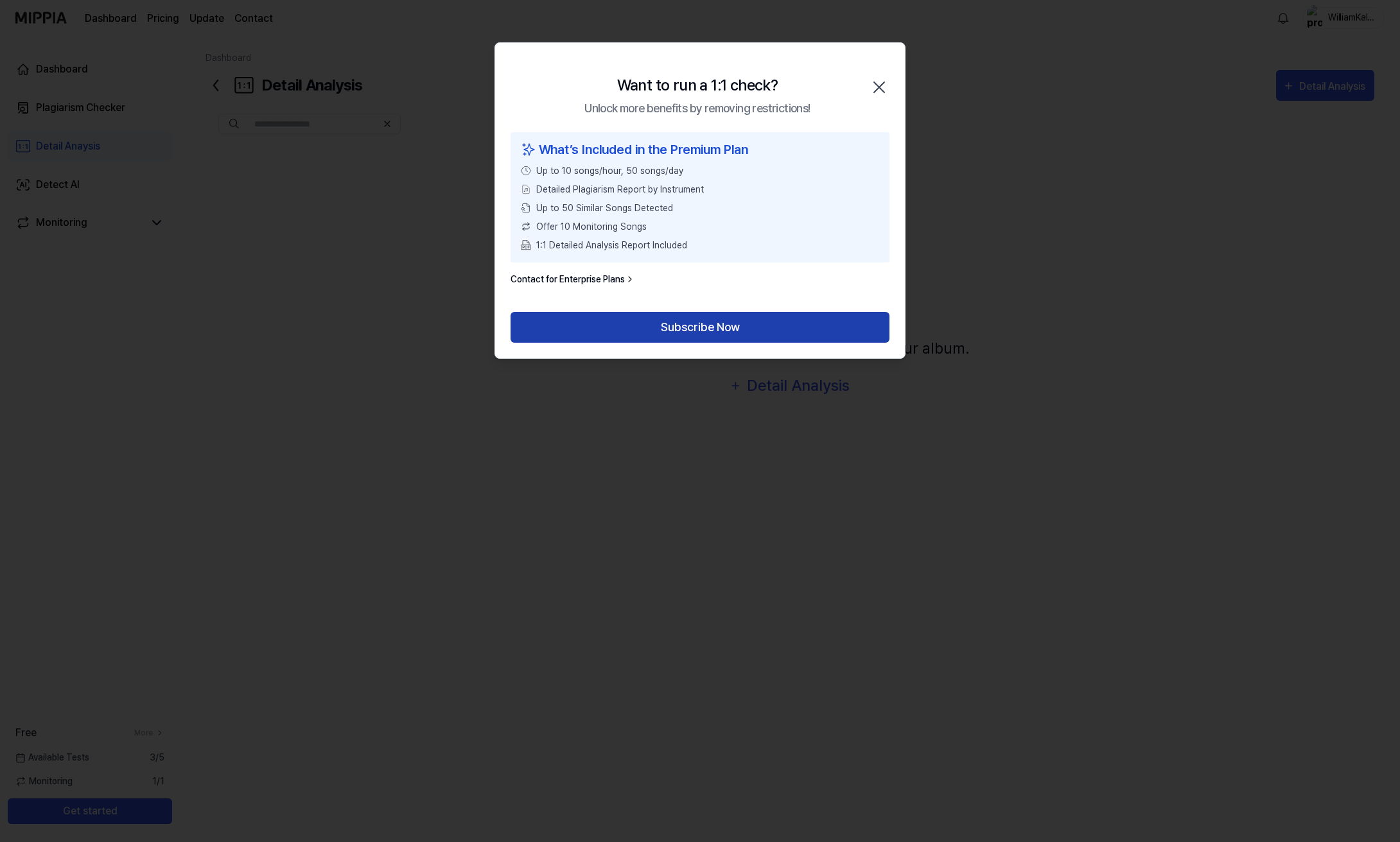
click at [750, 337] on button "Subscribe Now" at bounding box center [699, 327] width 379 height 31
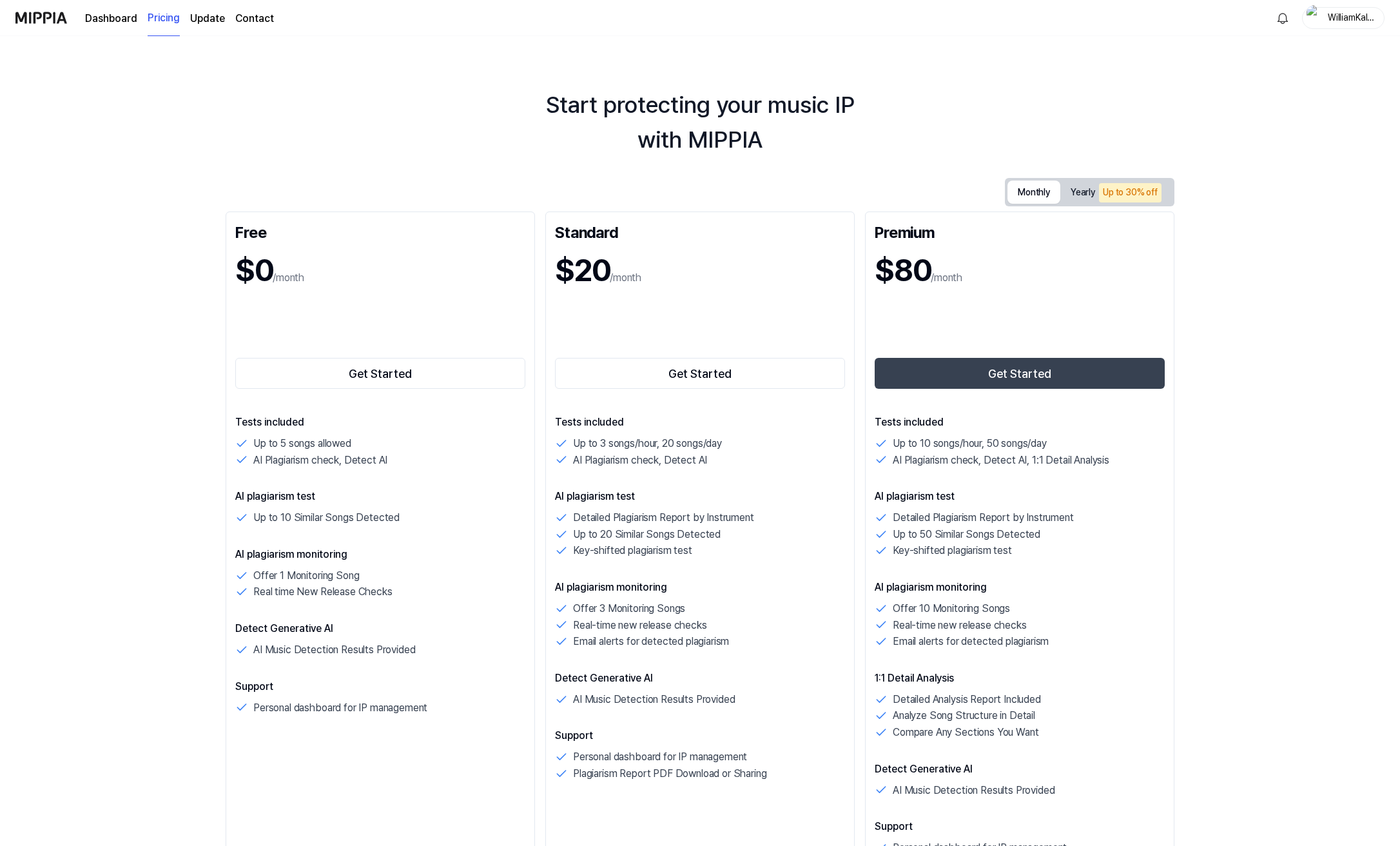
click at [1032, 197] on button "Monthly" at bounding box center [1034, 192] width 53 height 23
click at [646, 380] on button "Get Started" at bounding box center [700, 373] width 290 height 31
click at [751, 383] on button "Get Started" at bounding box center [700, 373] width 290 height 31
click at [702, 370] on button "Get Started" at bounding box center [700, 373] width 290 height 31
click at [684, 374] on button "Get Started" at bounding box center [700, 373] width 290 height 31
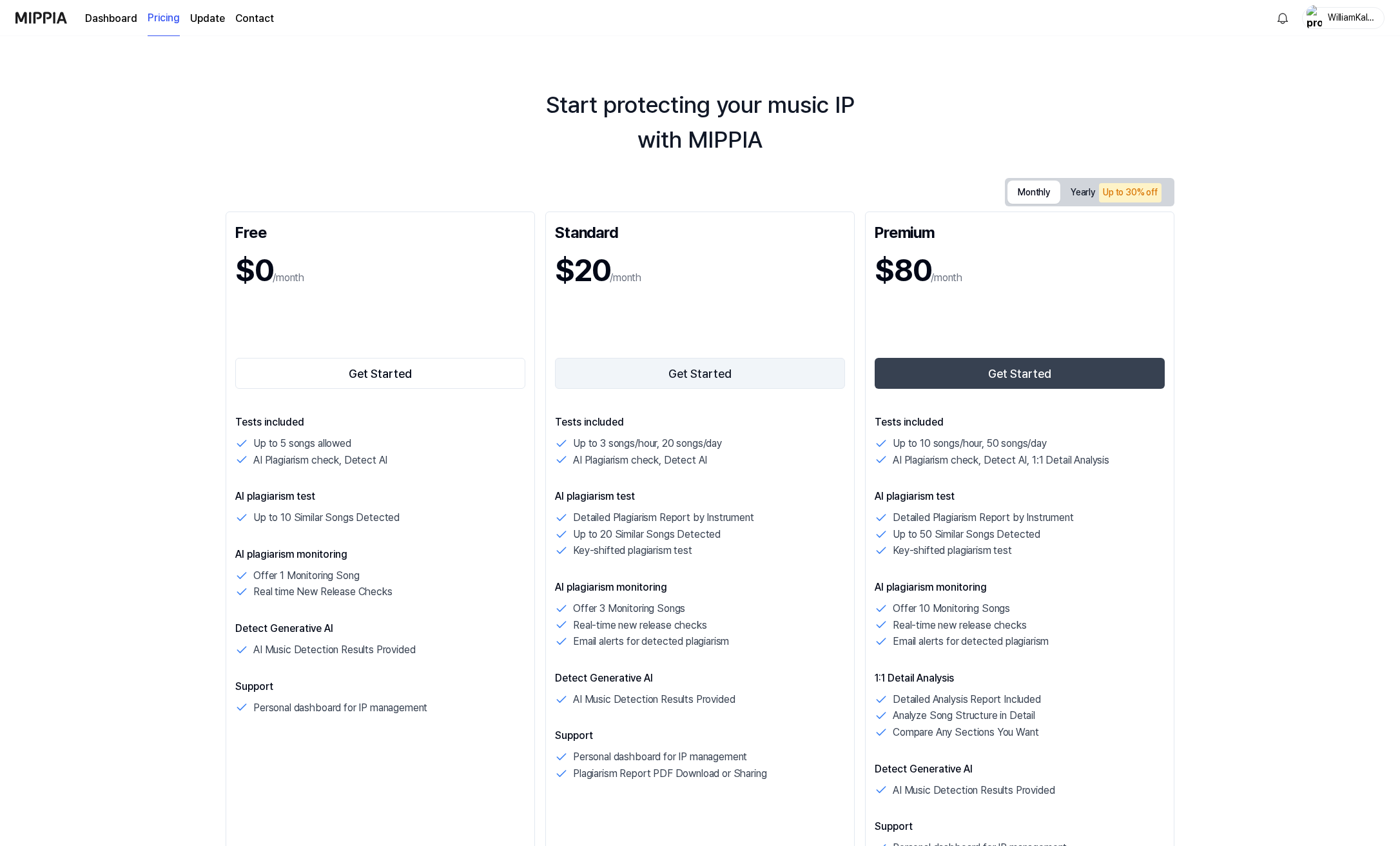
click at [684, 374] on button "Get Started" at bounding box center [700, 373] width 290 height 31
click at [686, 370] on button "Get Started" at bounding box center [700, 373] width 290 height 31
click at [792, 372] on button "Get Started" at bounding box center [700, 373] width 290 height 31
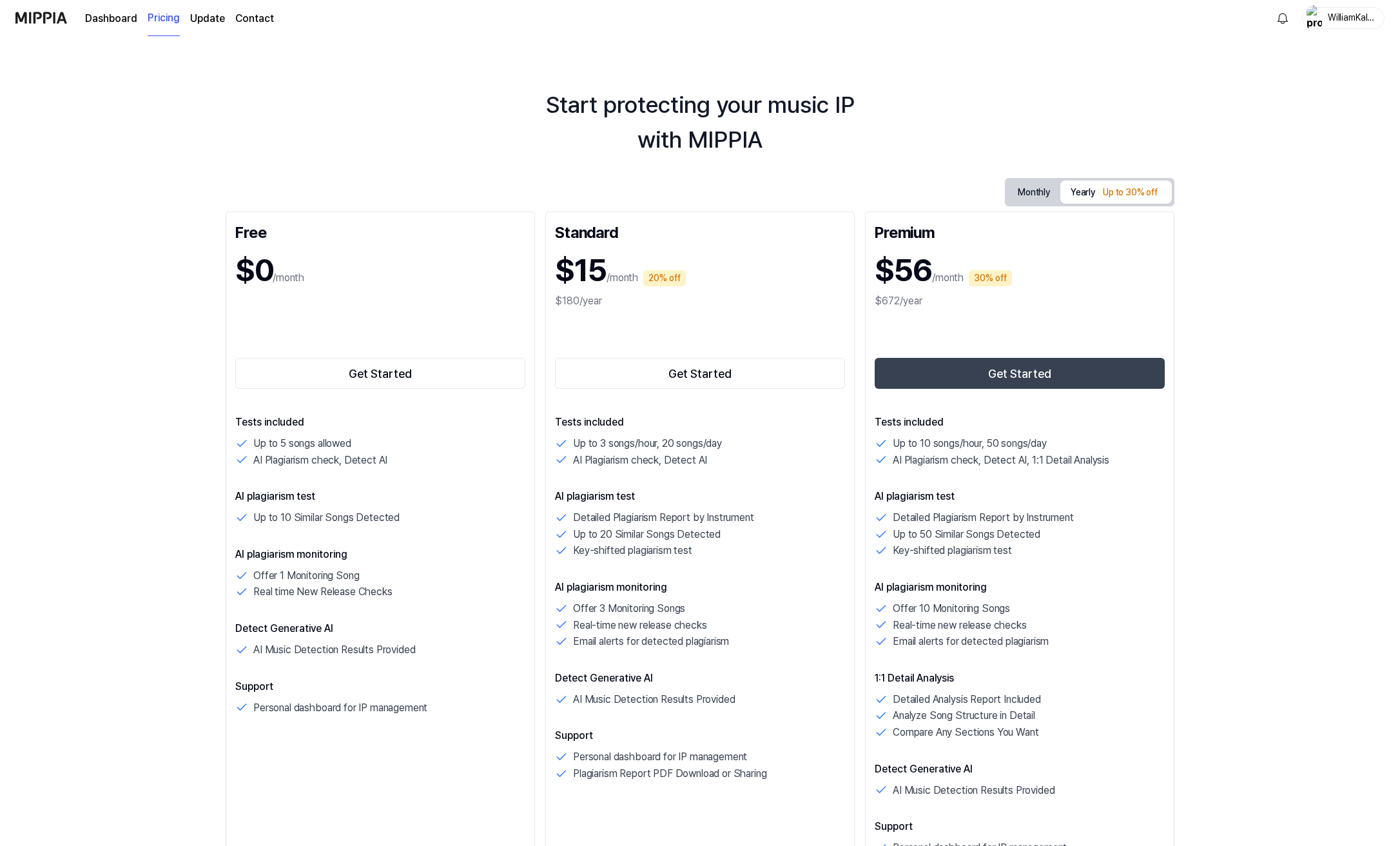
click at [1025, 182] on button "Monthly" at bounding box center [1034, 192] width 53 height 24
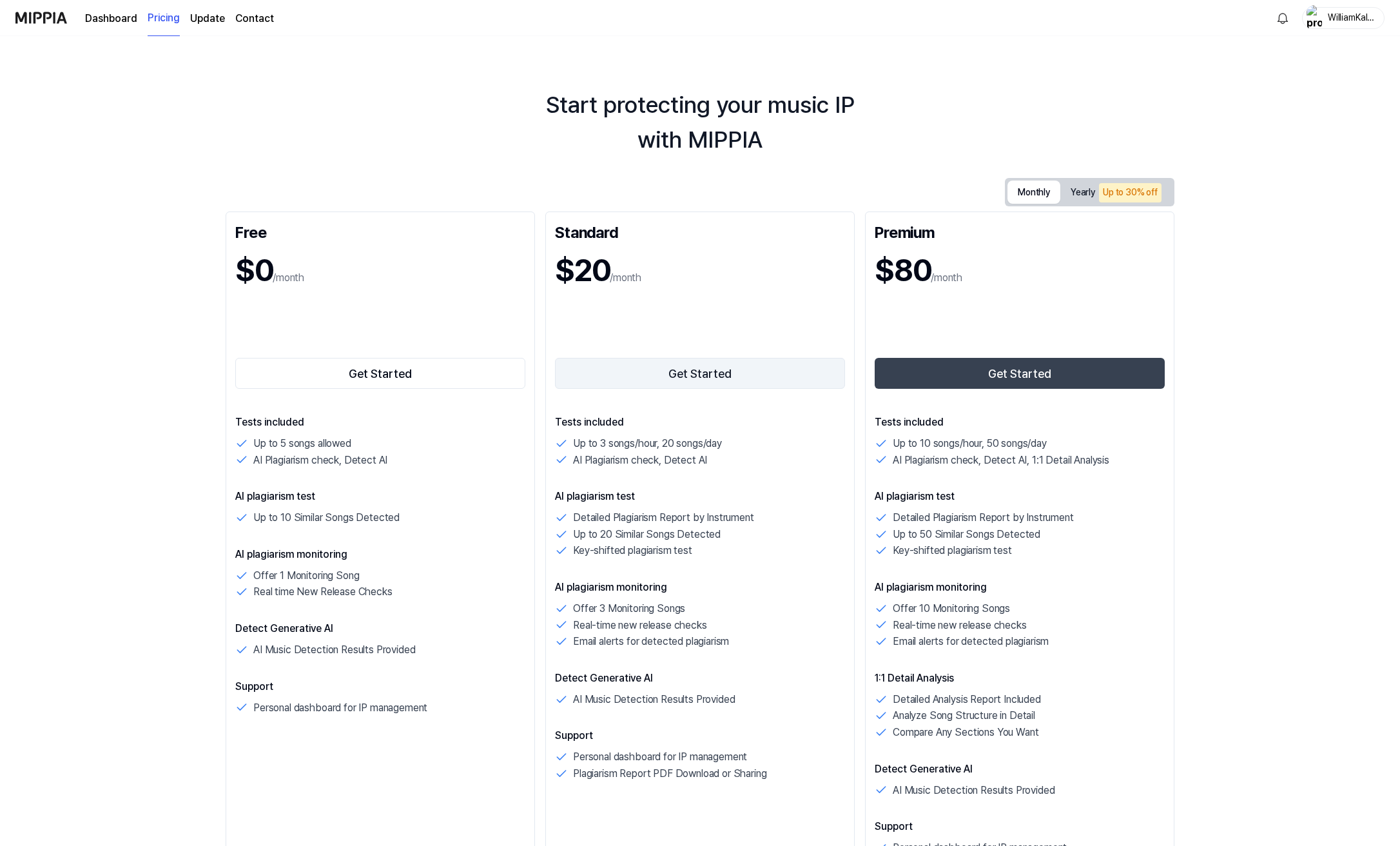
click at [703, 381] on button "Get Started" at bounding box center [700, 373] width 290 height 31
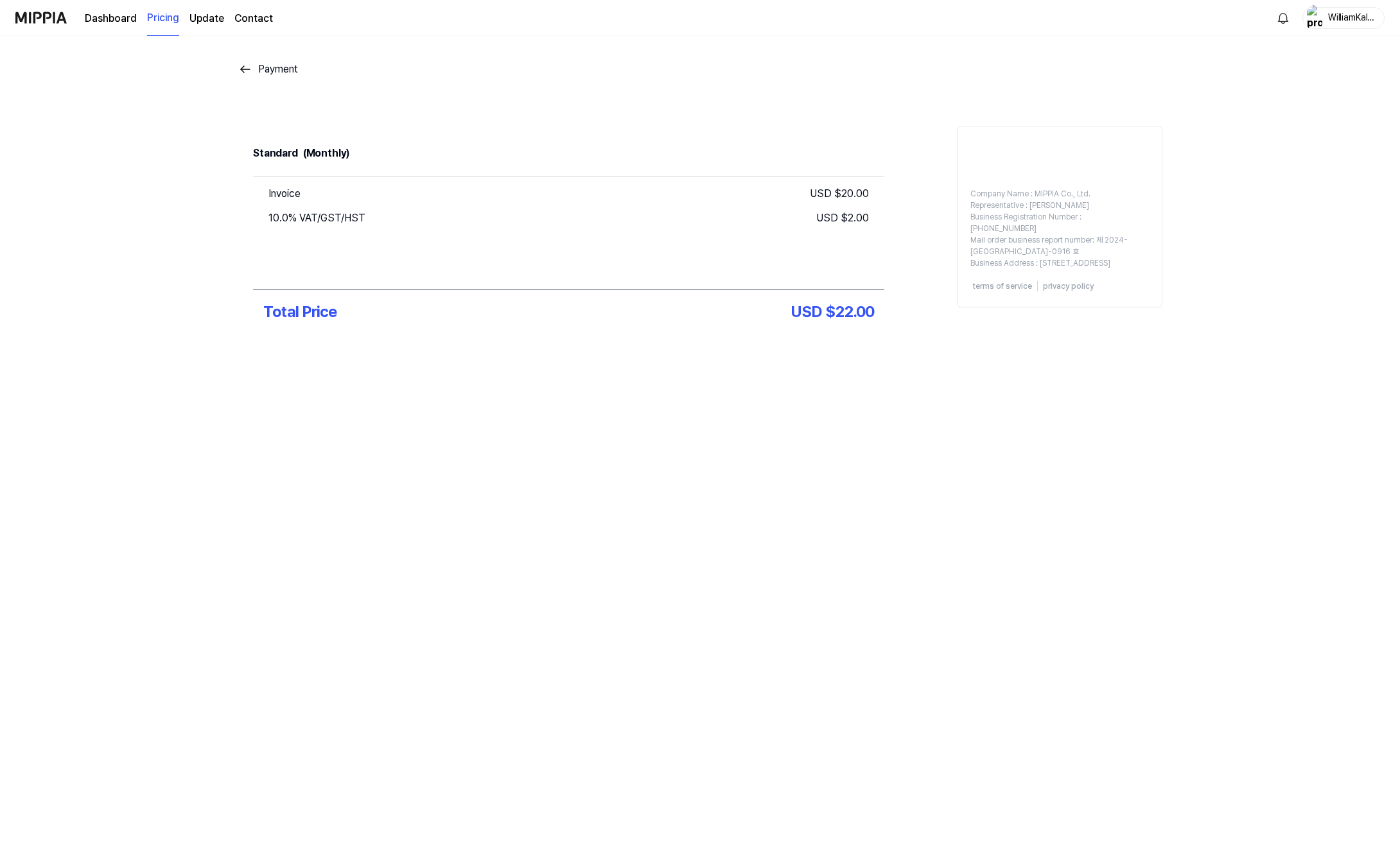
click at [64, 22] on div "Dashboard Pricing Update Contact" at bounding box center [144, 18] width 258 height 36
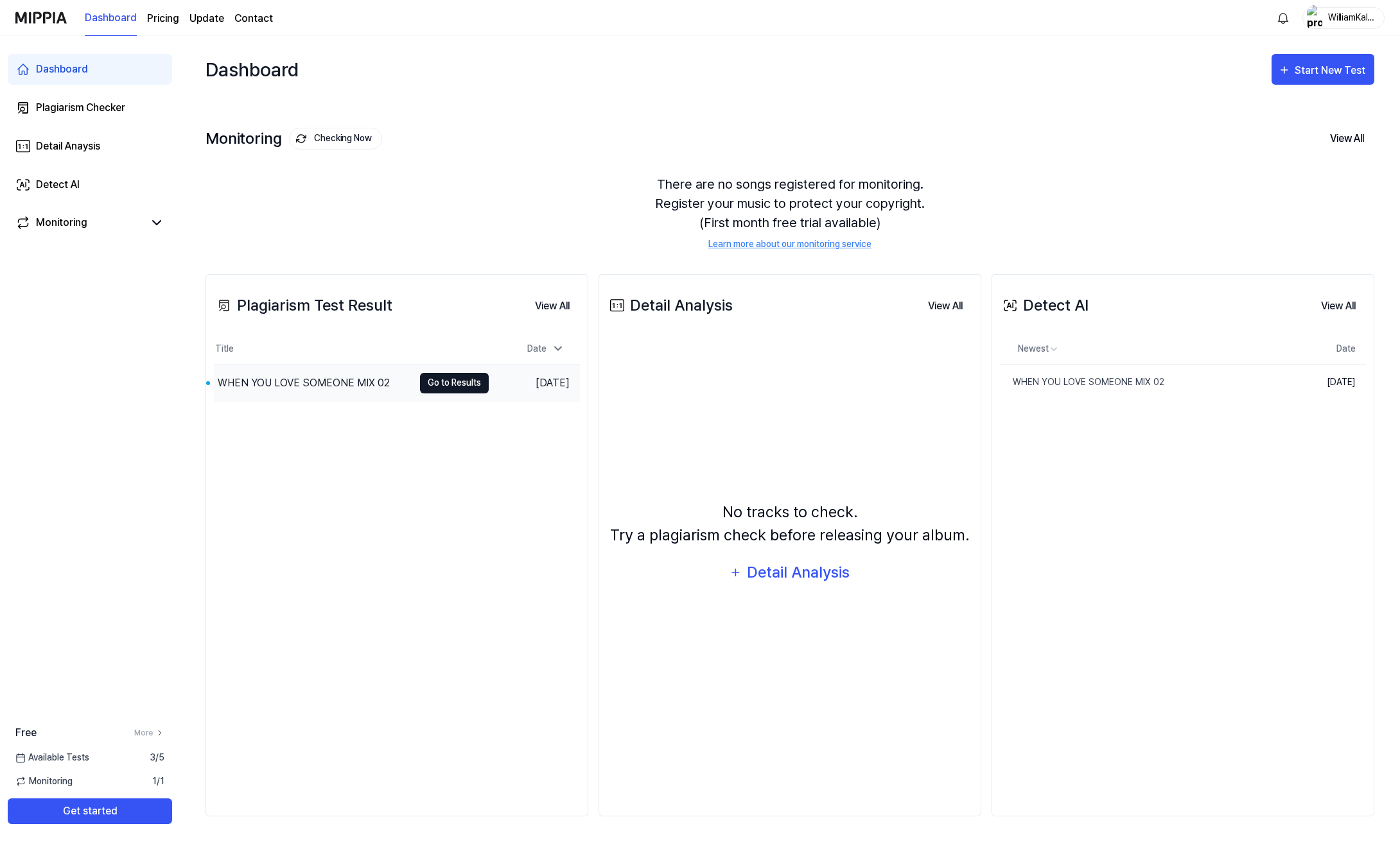
click at [479, 385] on button "Go to Results" at bounding box center [454, 383] width 69 height 21
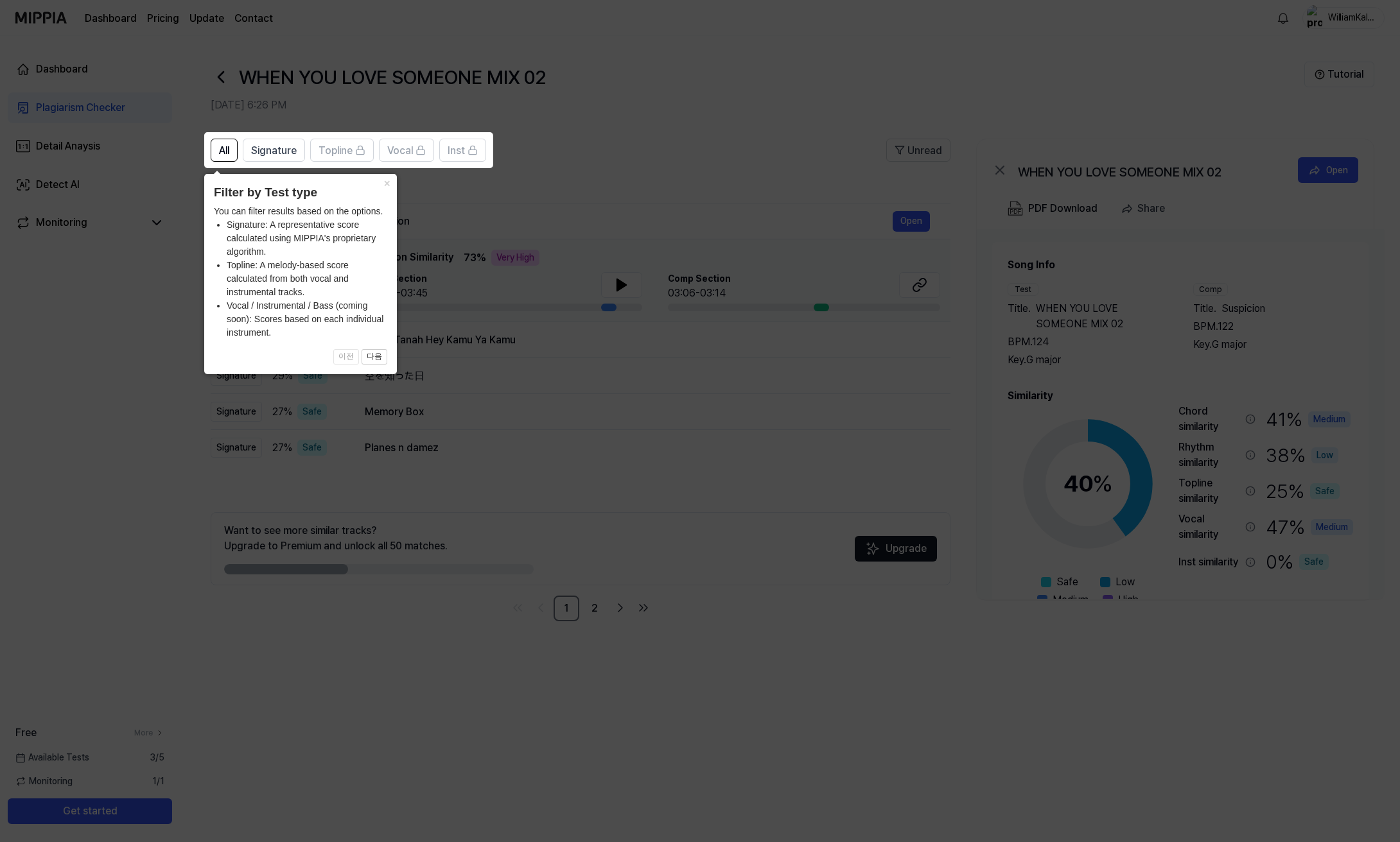
click at [688, 183] on icon at bounding box center [700, 421] width 1400 height 842
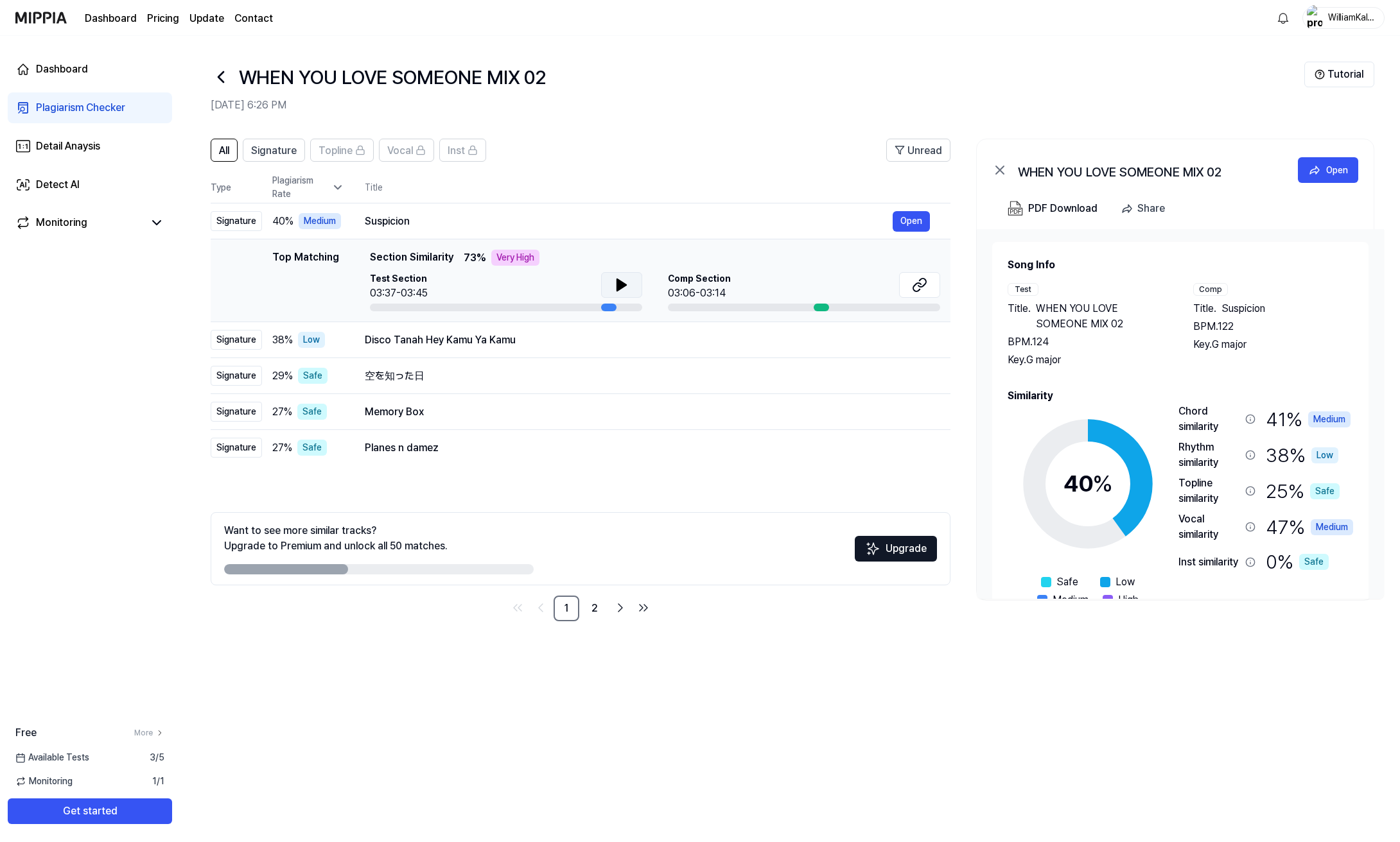
click at [616, 277] on icon at bounding box center [622, 285] width 15 height 15
click at [623, 284] on icon at bounding box center [623, 285] width 2 height 10
click at [630, 293] on button at bounding box center [621, 285] width 41 height 26
click at [527, 263] on div "Very High" at bounding box center [515, 258] width 48 height 16
click at [626, 284] on icon at bounding box center [622, 285] width 15 height 15
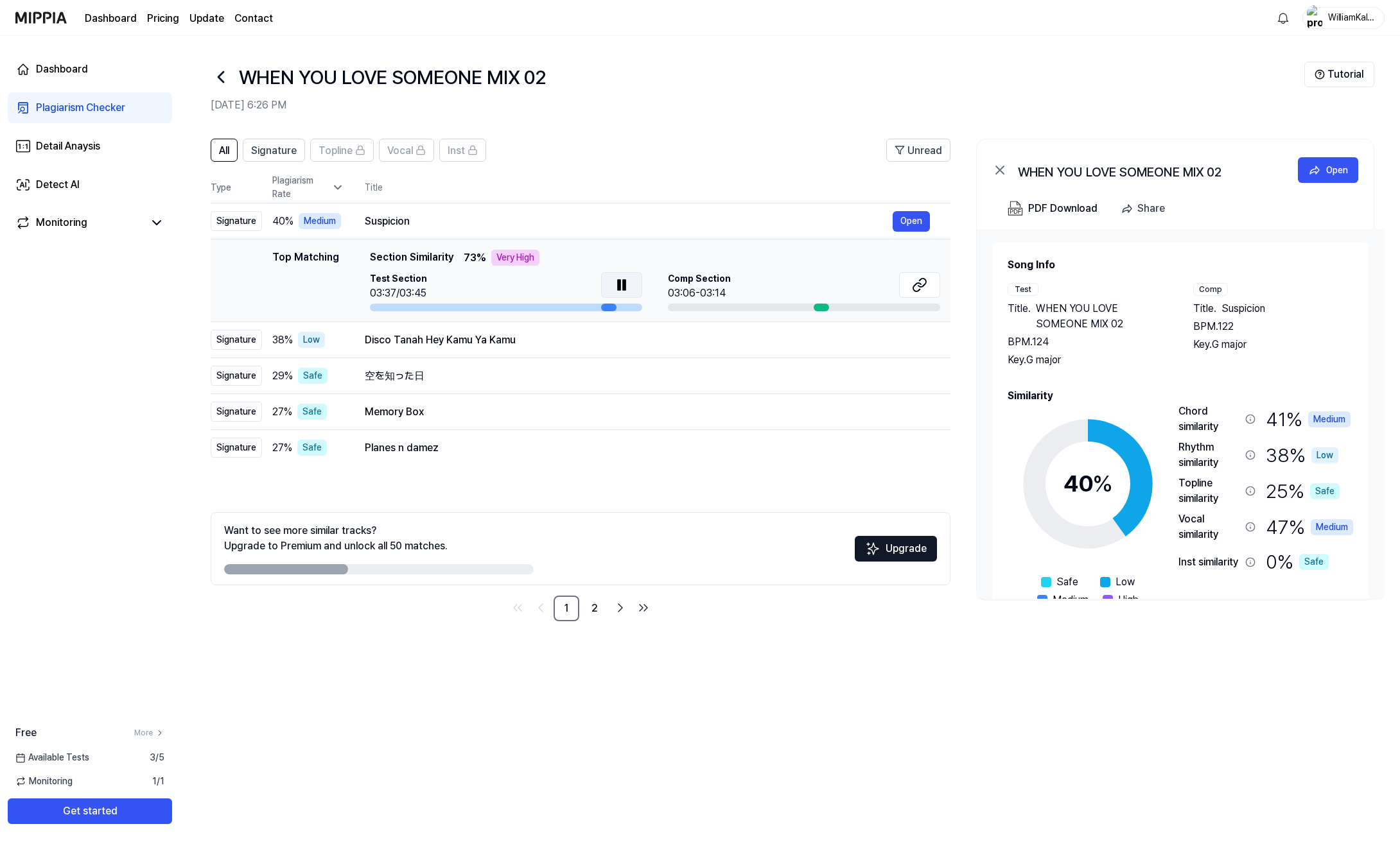
click at [626, 284] on icon at bounding box center [622, 285] width 15 height 15
click at [724, 289] on div "03:06-03:14" at bounding box center [698, 293] width 63 height 15
click at [901, 215] on button "Open" at bounding box center [911, 221] width 37 height 21
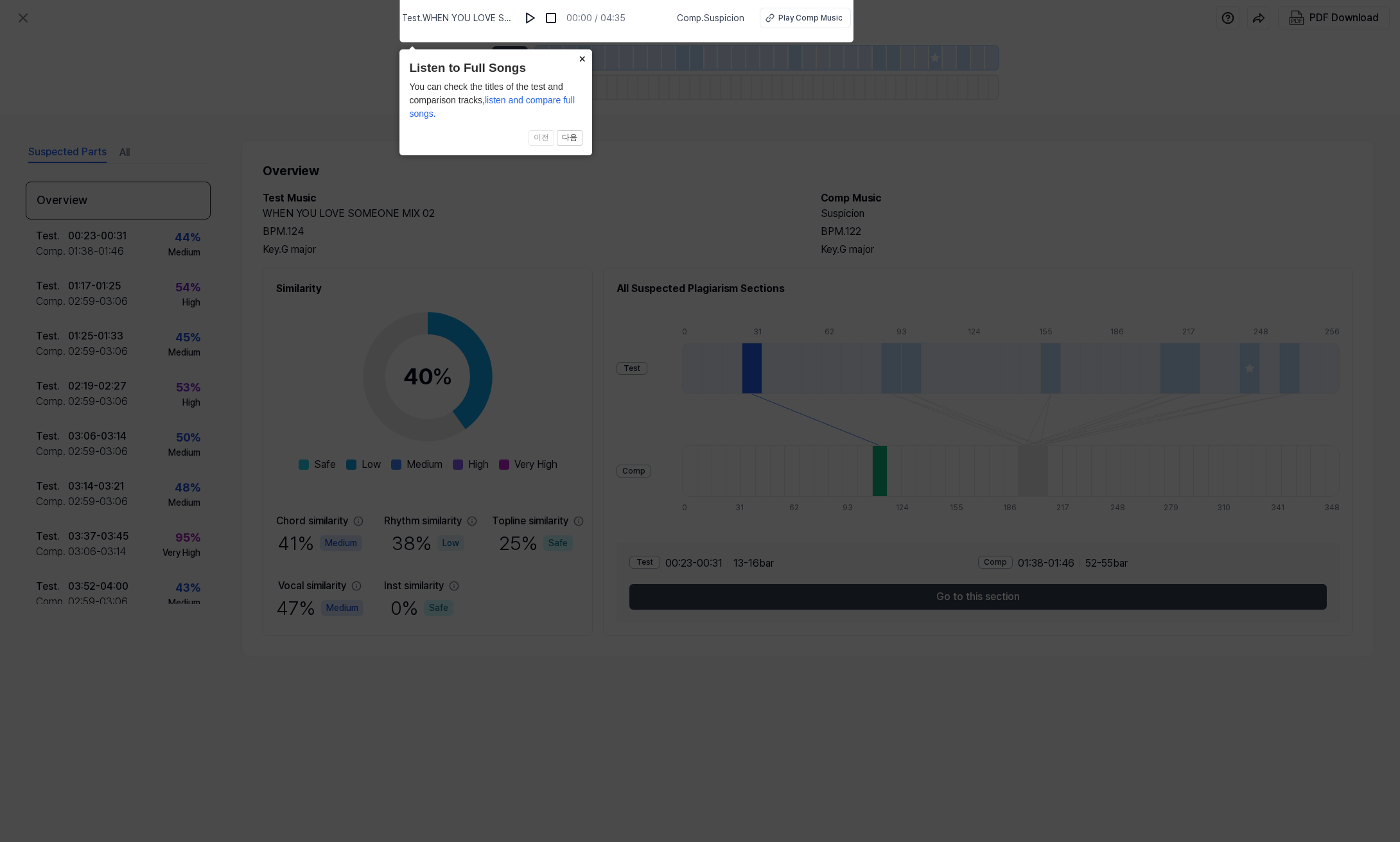
click at [582, 62] on button "×" at bounding box center [582, 58] width 21 height 18
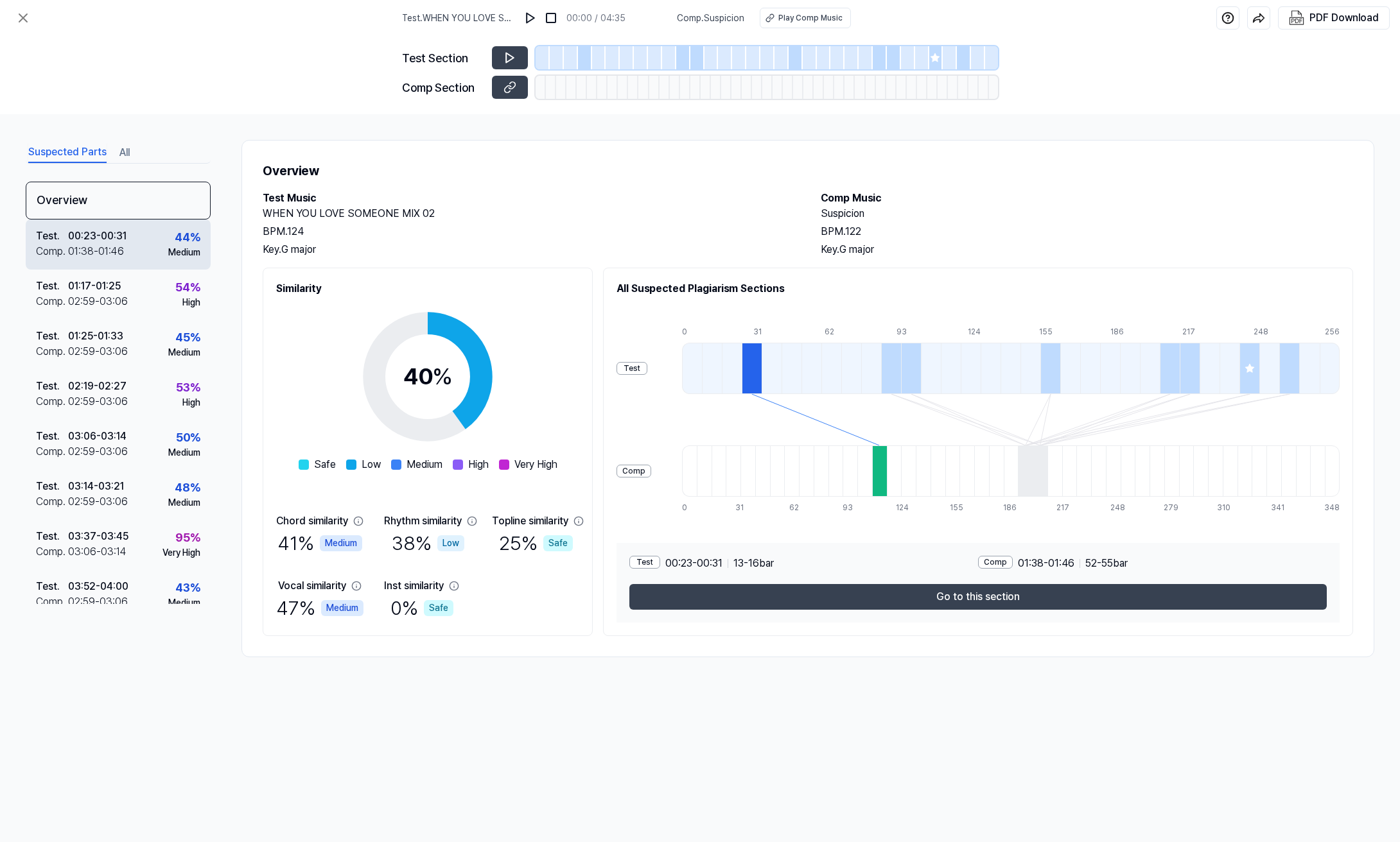
click at [168, 256] on div "Medium" at bounding box center [184, 252] width 32 height 13
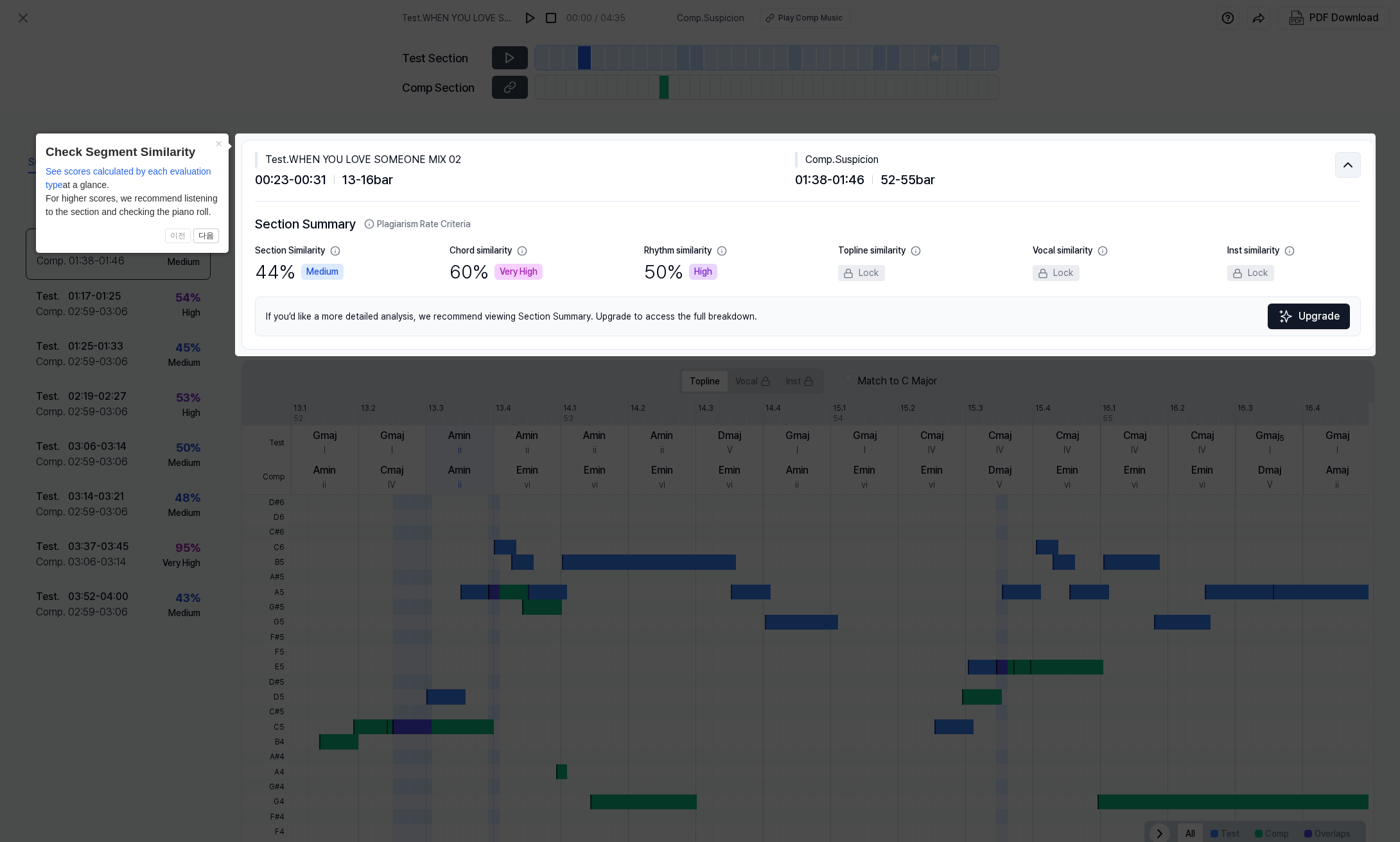
click at [1345, 158] on icon at bounding box center [1348, 165] width 15 height 15
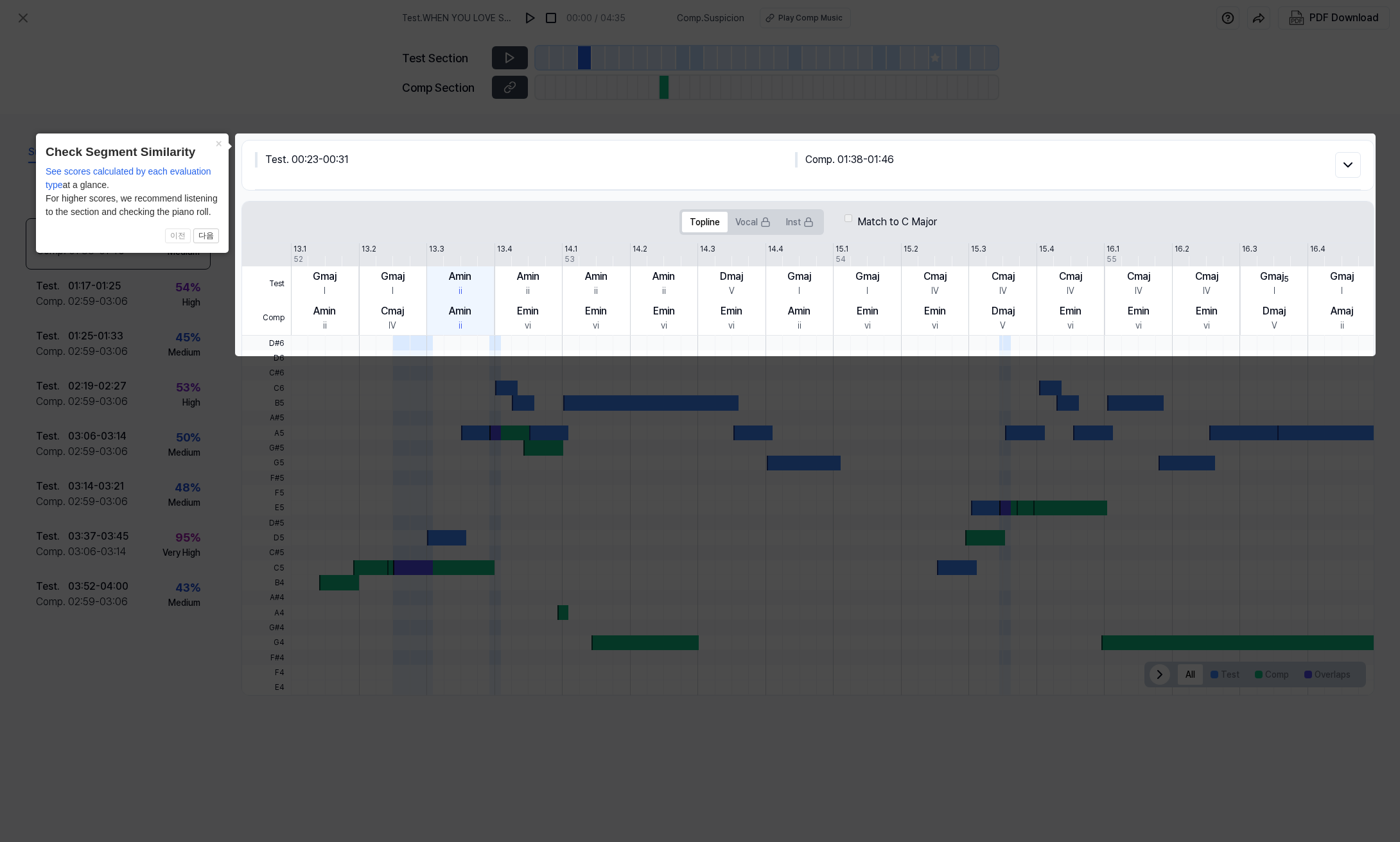
click at [903, 101] on icon at bounding box center [700, 421] width 1400 height 842
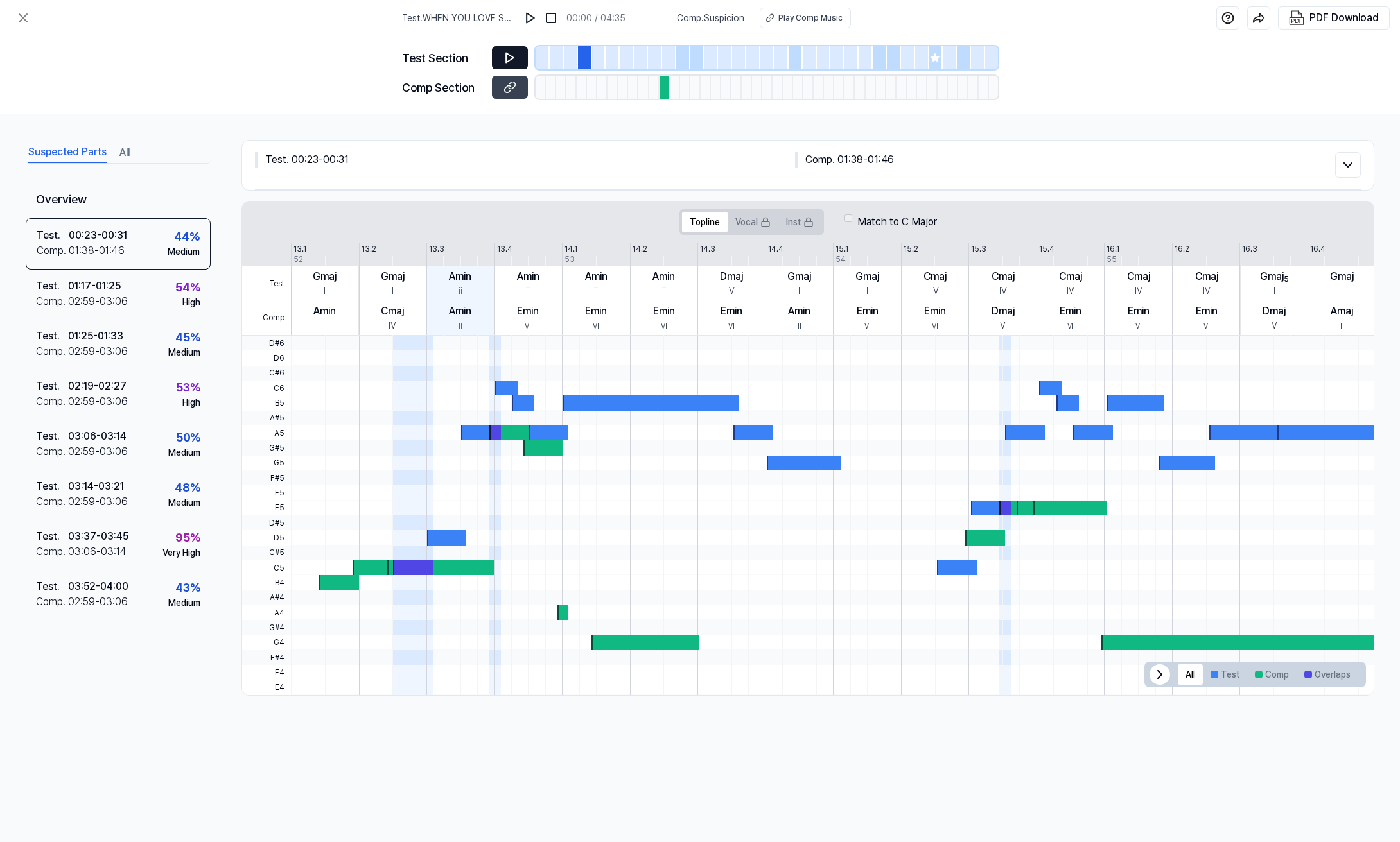
click at [519, 63] on button at bounding box center [510, 58] width 36 height 23
click at [513, 83] on icon at bounding box center [510, 87] width 13 height 13
click at [513, 94] on button at bounding box center [510, 87] width 36 height 23
click at [513, 62] on icon at bounding box center [510, 57] width 13 height 13
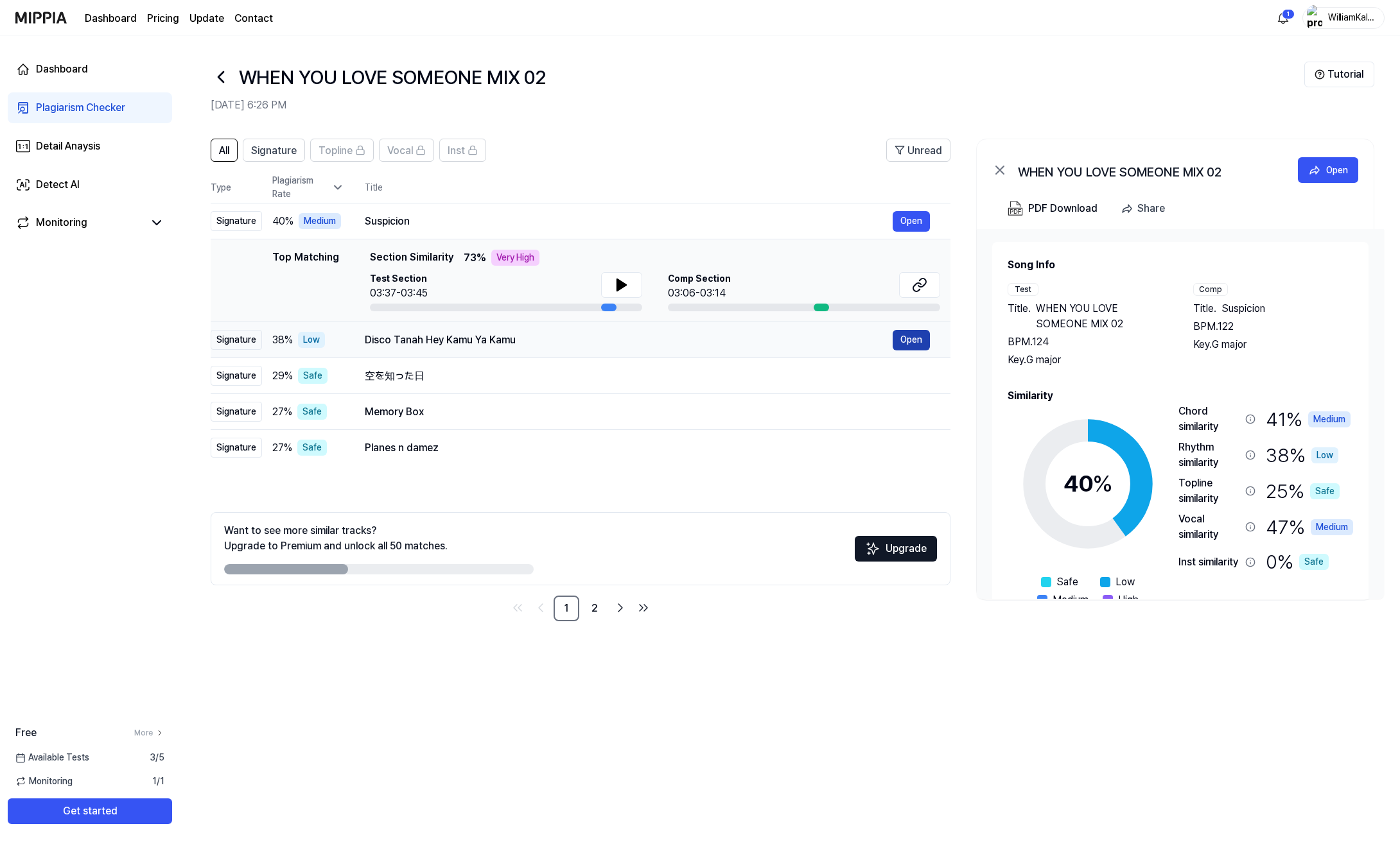
click at [920, 338] on button "Open" at bounding box center [911, 340] width 37 height 21
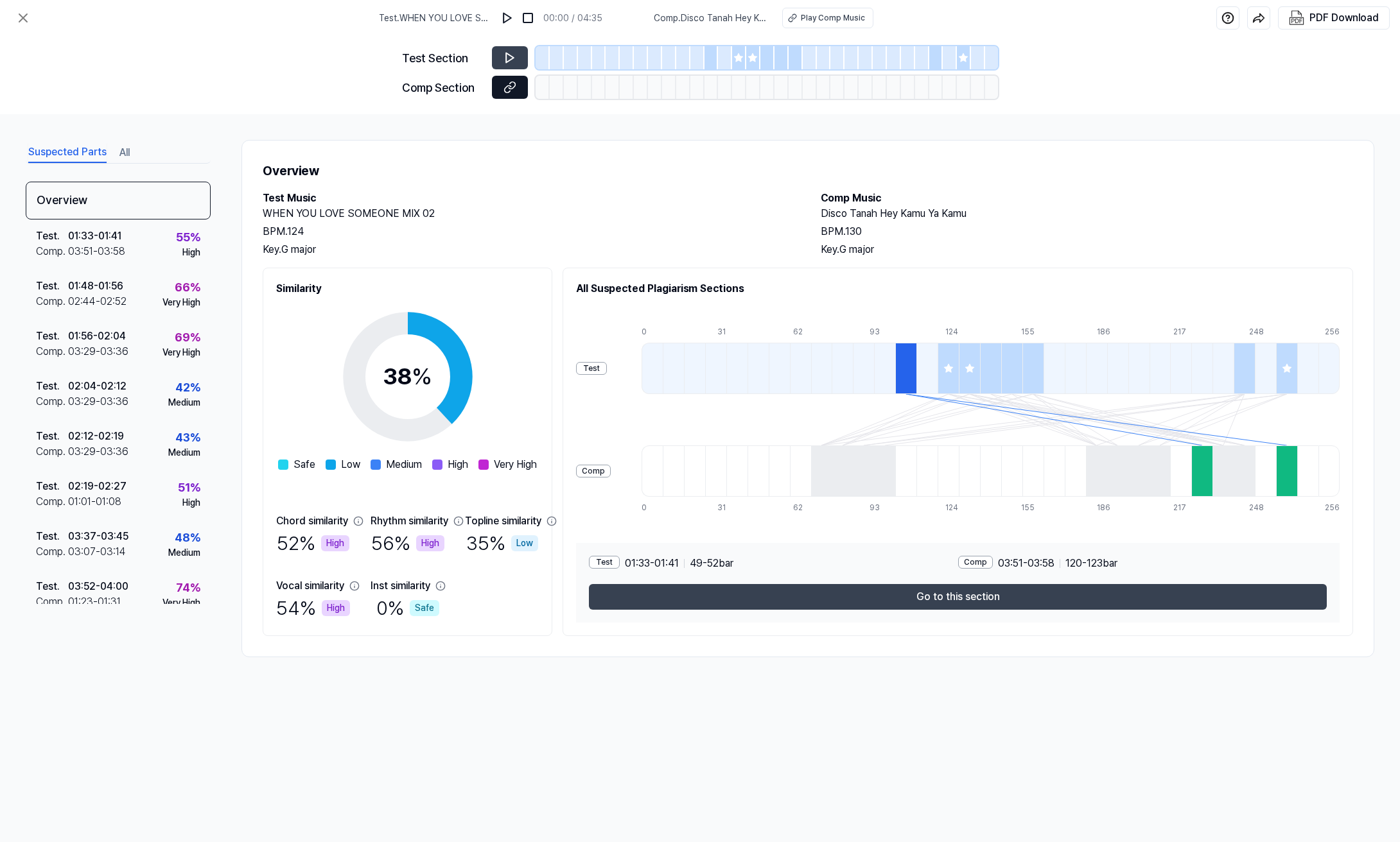
click at [506, 94] on button at bounding box center [510, 87] width 36 height 23
click at [516, 89] on button at bounding box center [510, 87] width 36 height 23
click at [492, 54] on button at bounding box center [510, 58] width 36 height 23
click at [832, 21] on div "Play Comp Music" at bounding box center [832, 18] width 64 height 12
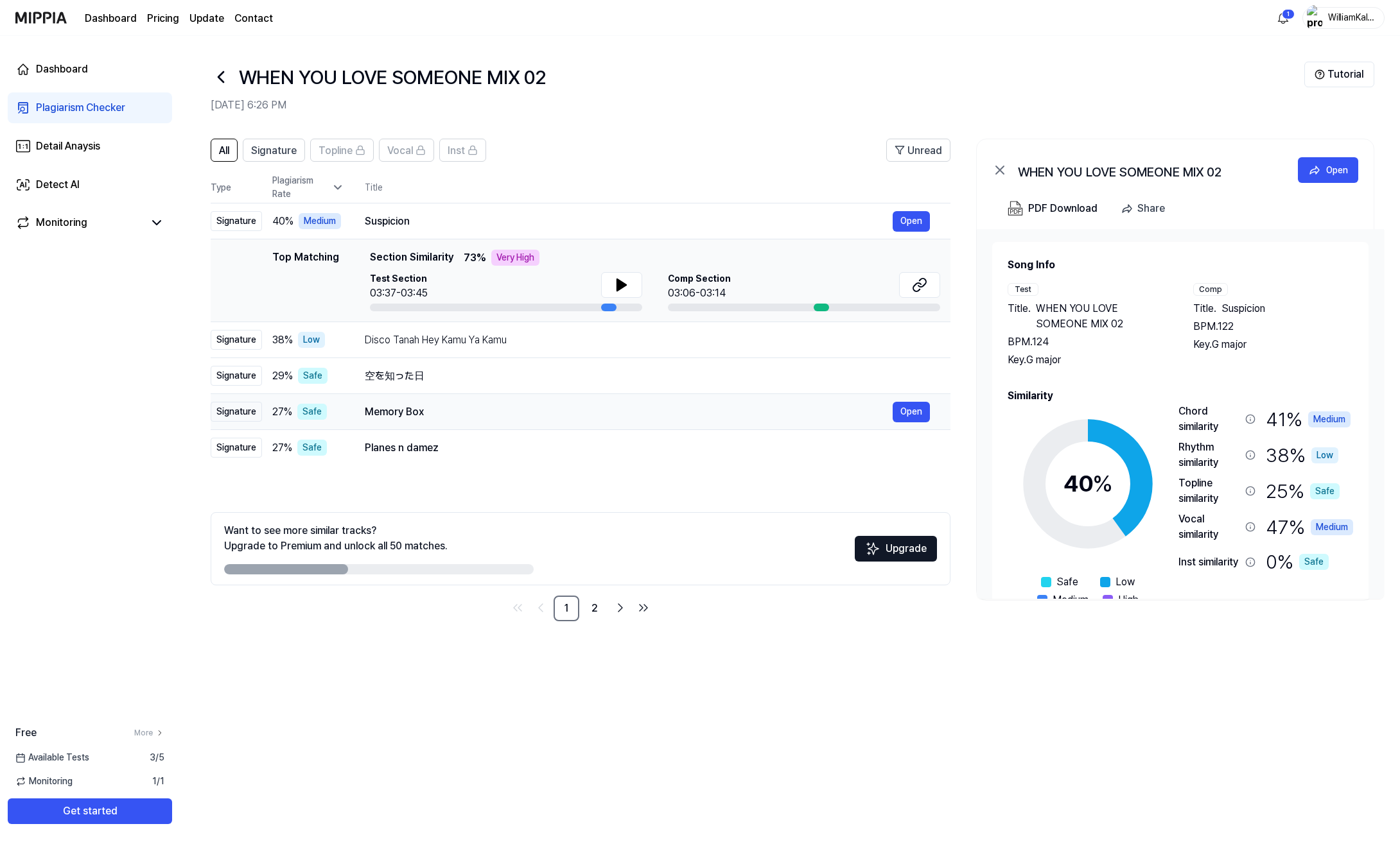
click at [245, 412] on div "Signature" at bounding box center [236, 412] width 51 height 20
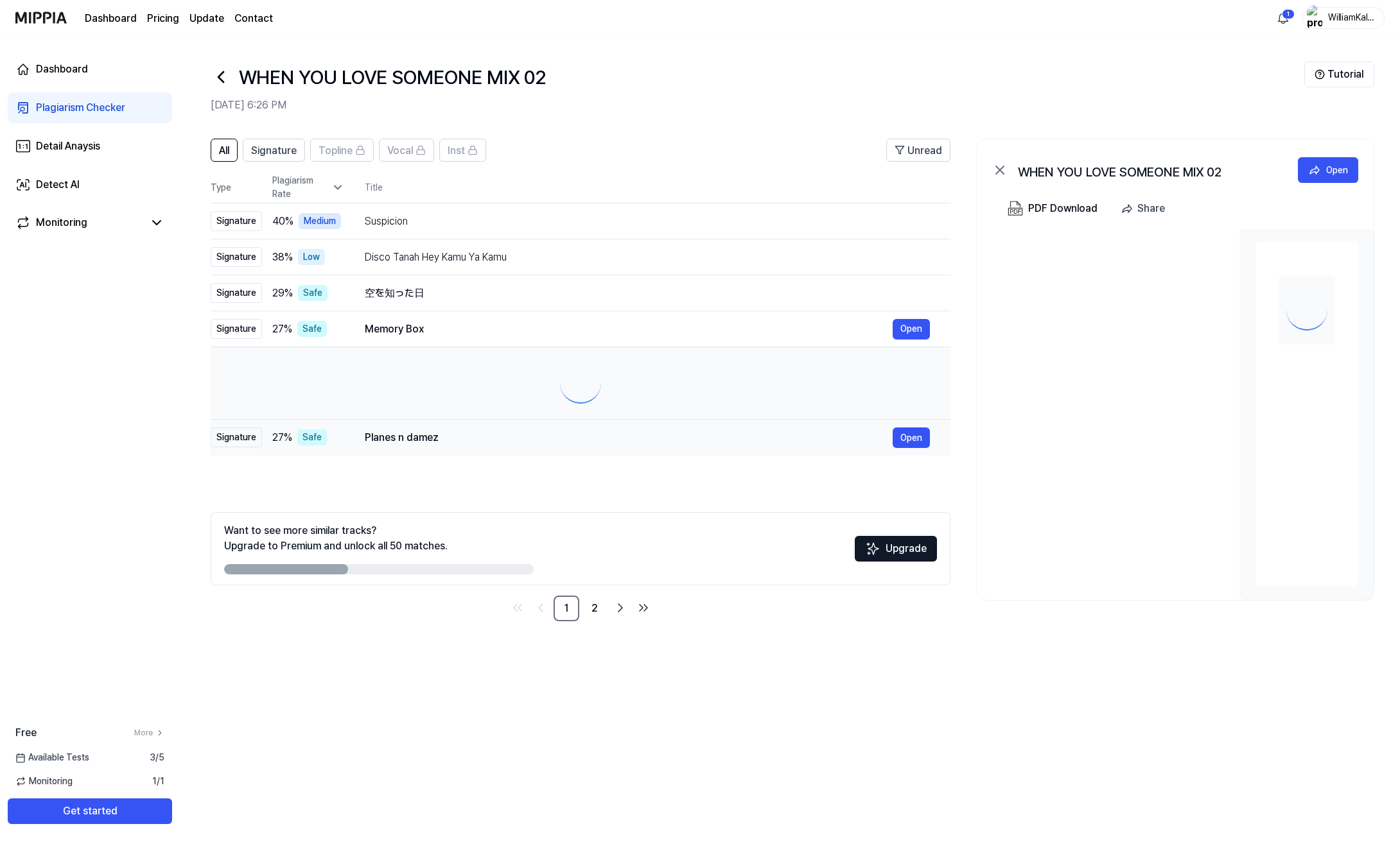
click at [407, 423] on td "Planes n damez Open" at bounding box center [647, 437] width 606 height 36
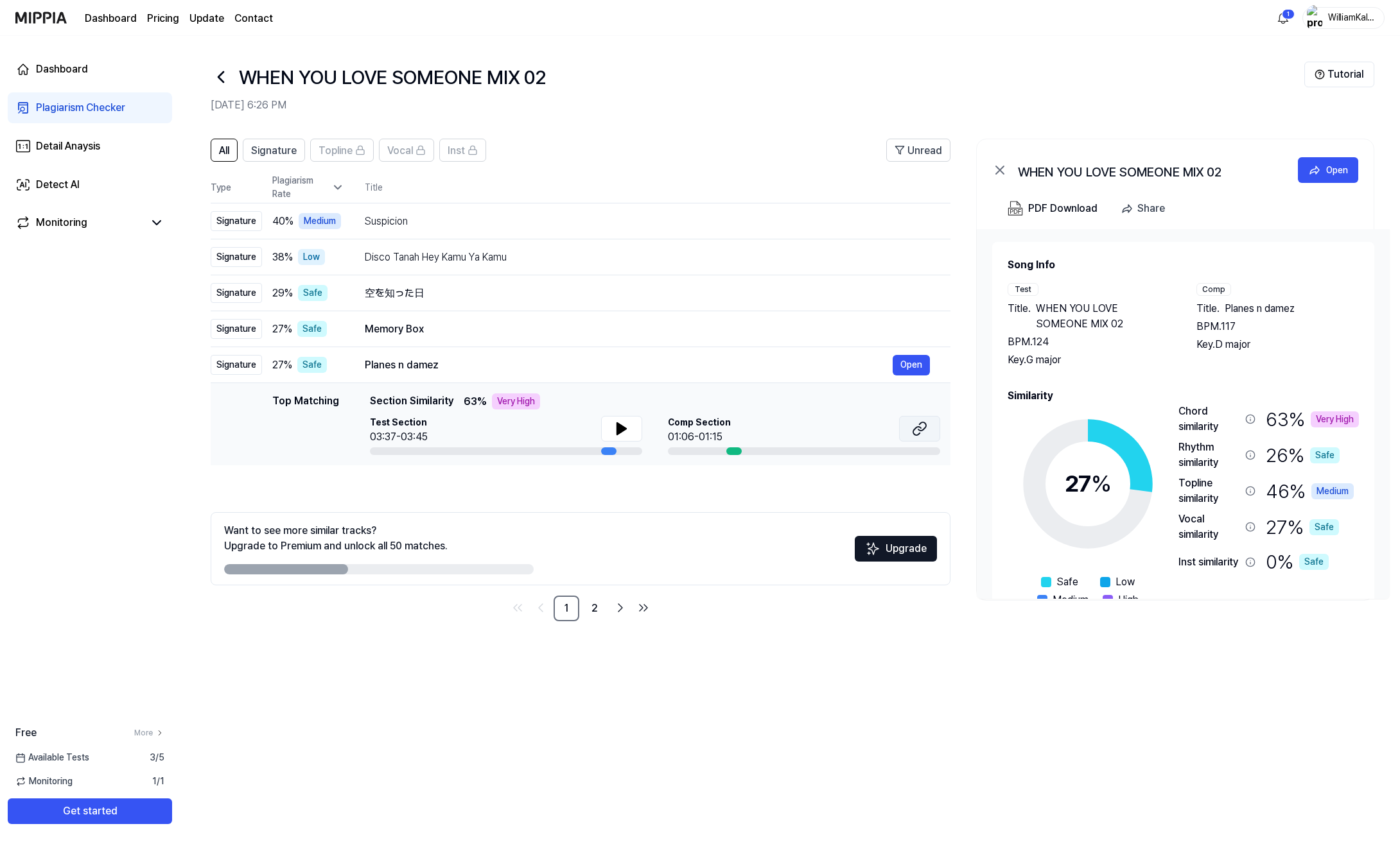
click at [911, 437] on button at bounding box center [919, 428] width 41 height 26
click at [415, 333] on div "Memory Box" at bounding box center [629, 329] width 528 height 15
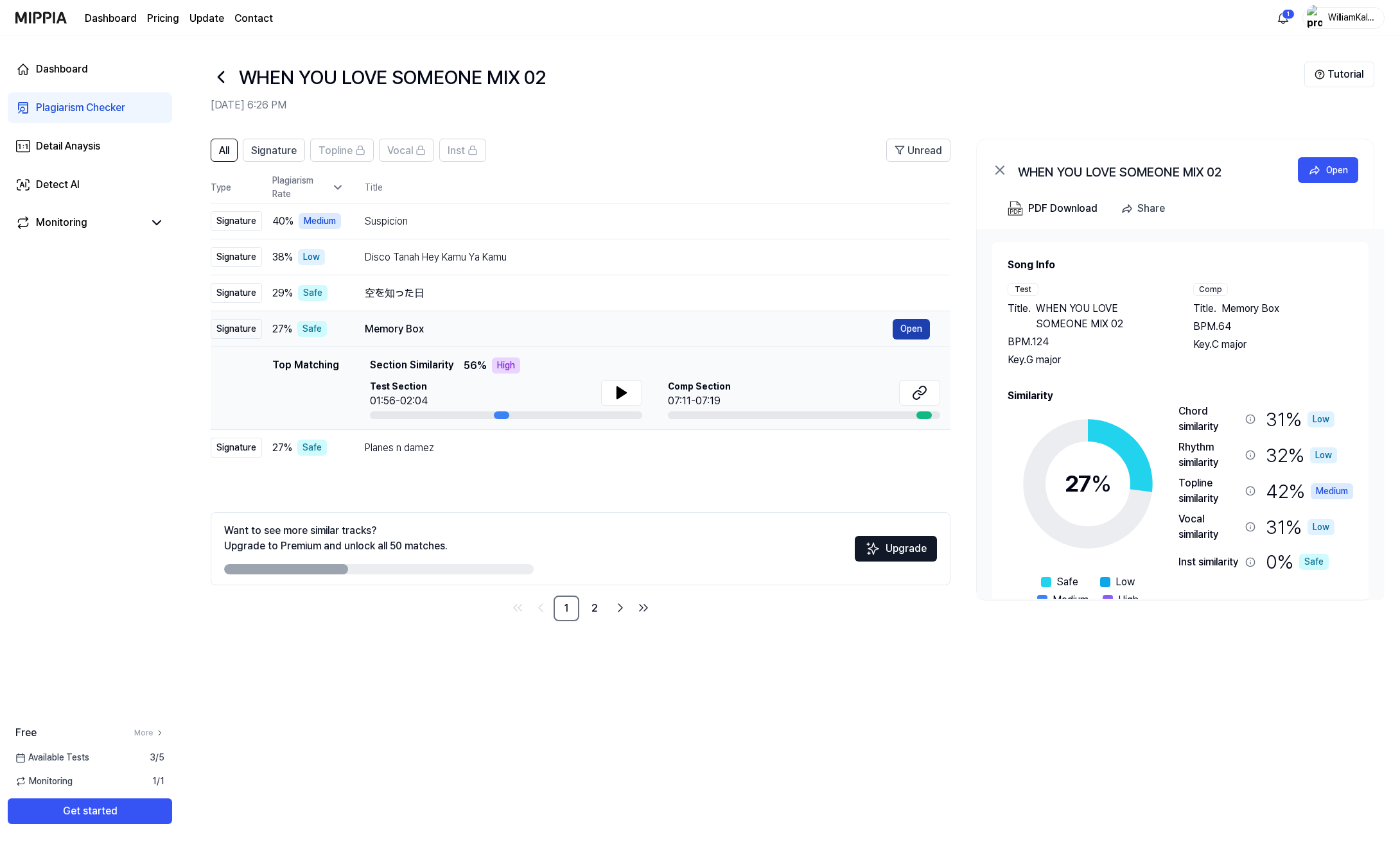
click at [919, 332] on button "Open" at bounding box center [911, 329] width 37 height 21
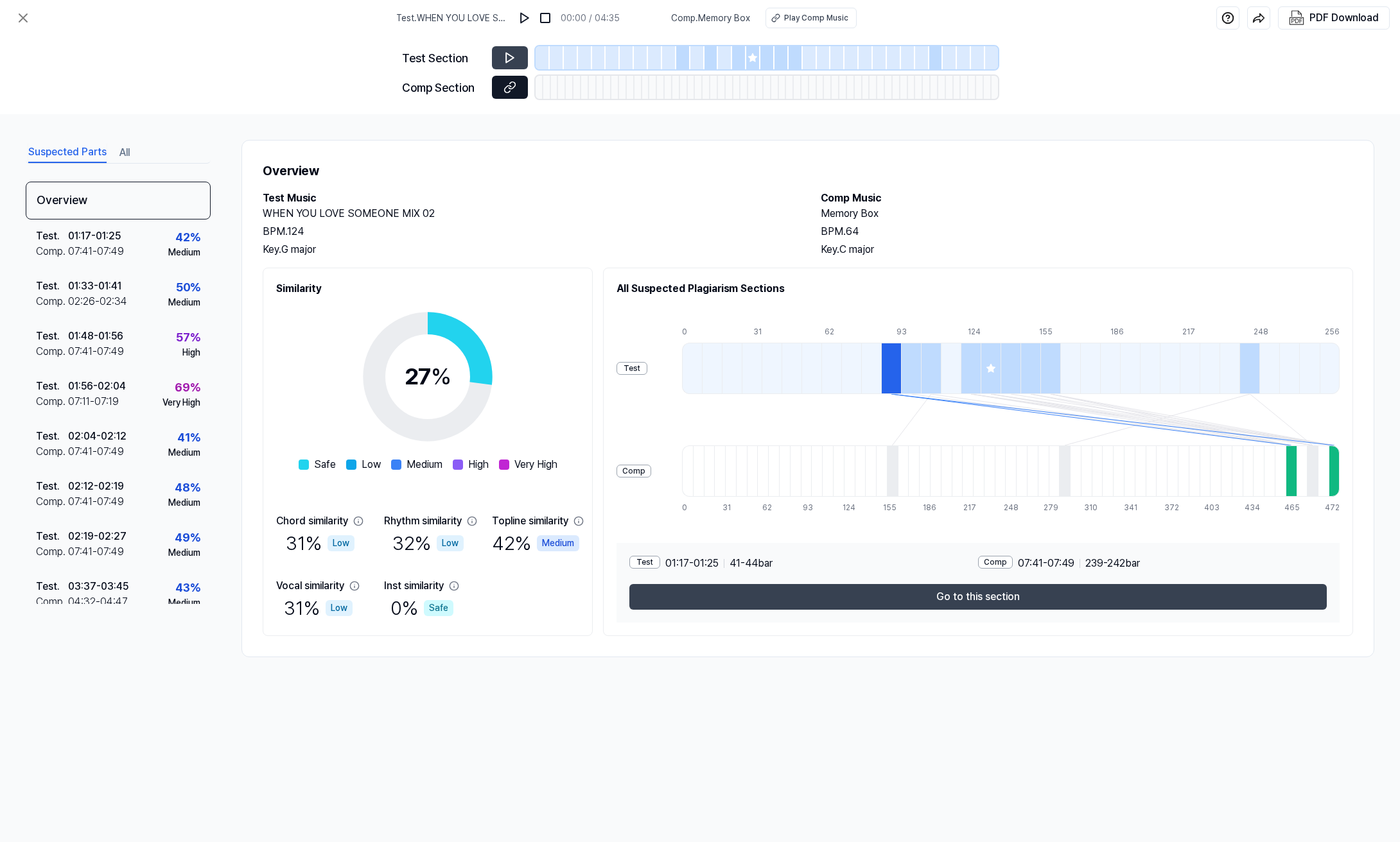
click at [522, 86] on button at bounding box center [510, 87] width 36 height 23
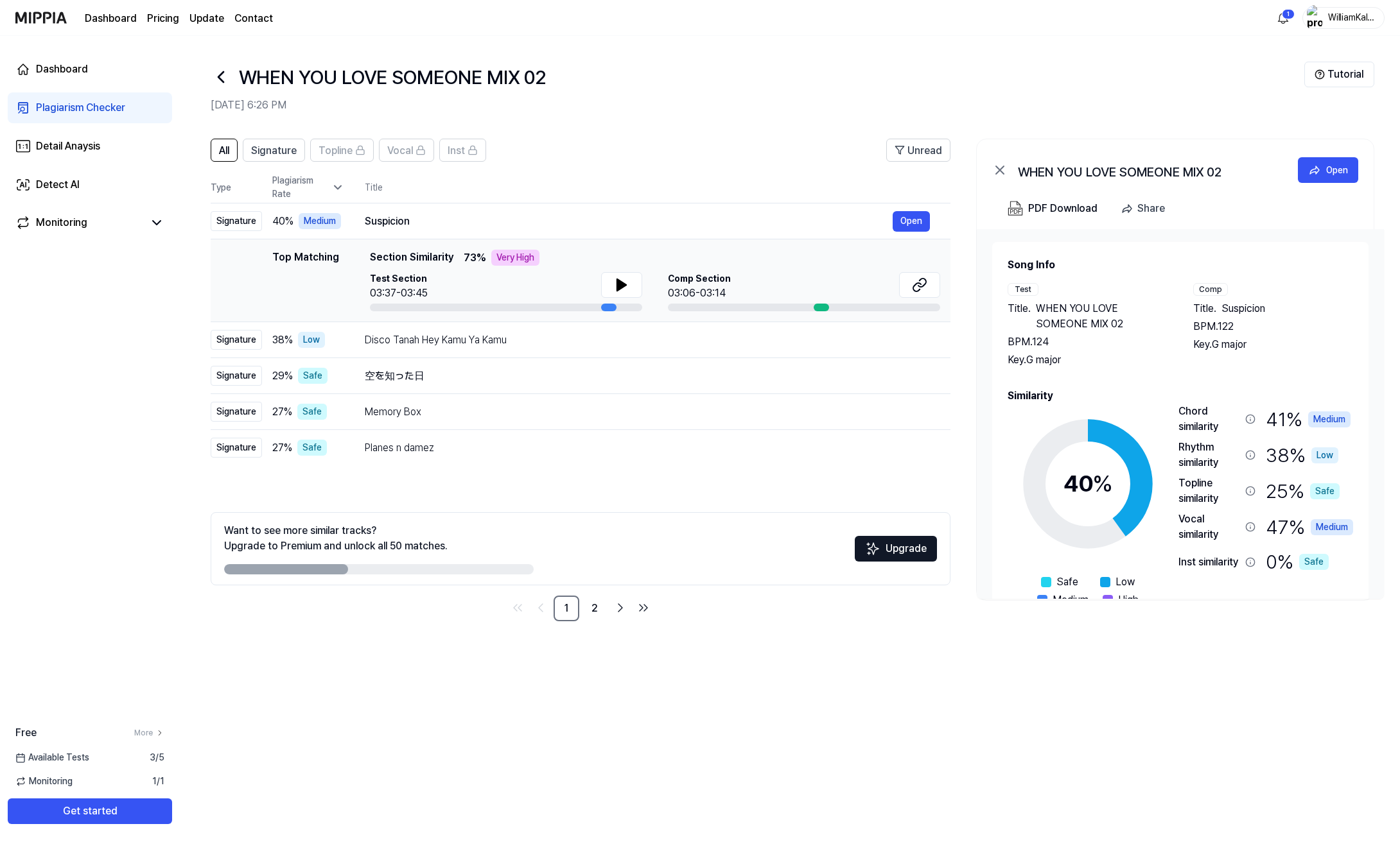
click at [140, 118] on link "Plagiarism Checker" at bounding box center [90, 108] width 164 height 31
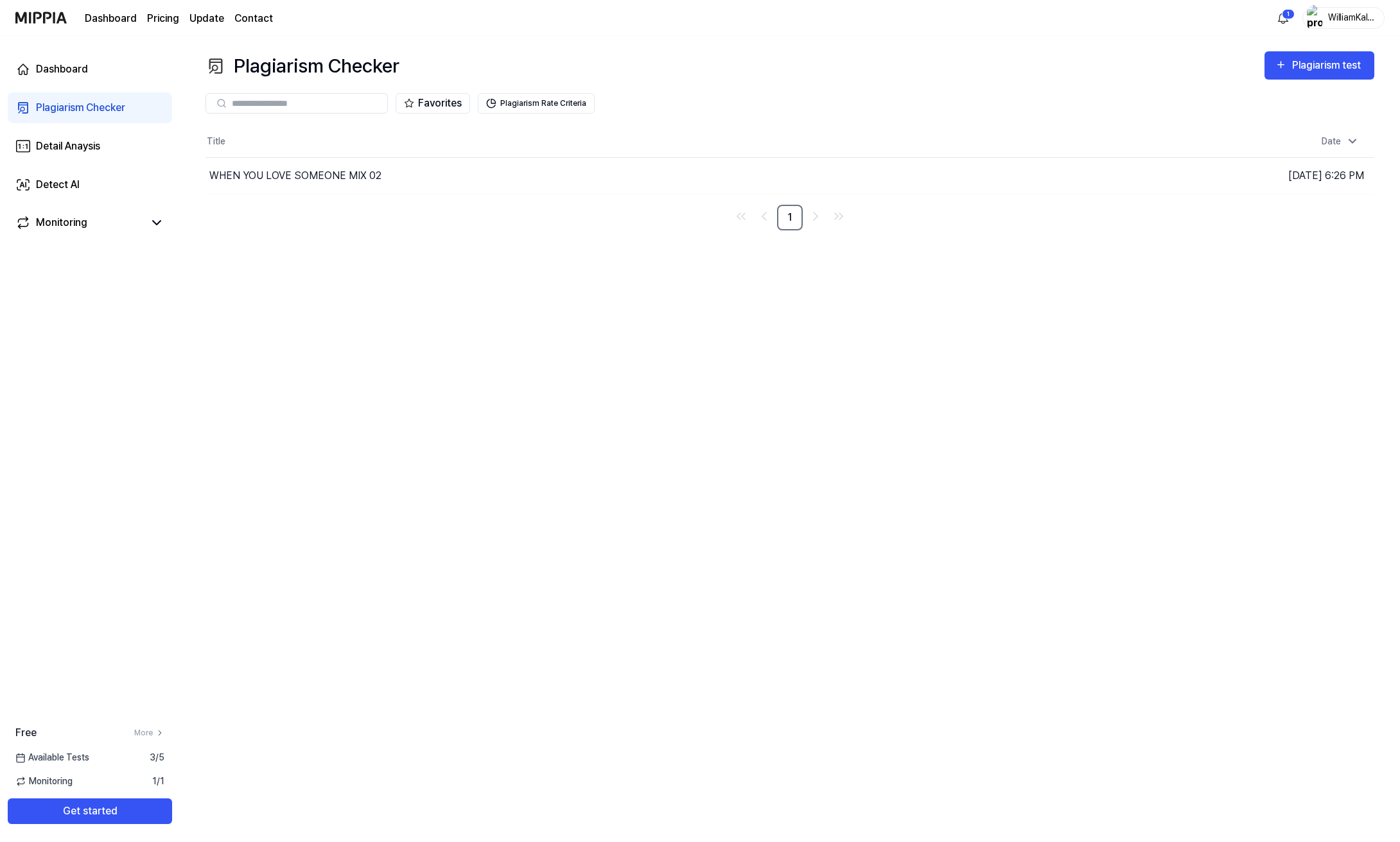
click at [303, 197] on div "Title Date WHEN YOU LOVE SOMEONE MIX 02 Go to Results [DATE] 6:26 PM 1" at bounding box center [789, 178] width 1168 height 104
click at [311, 184] on div "WHEN YOU LOVE SOMEONE MIX 02" at bounding box center [578, 176] width 745 height 36
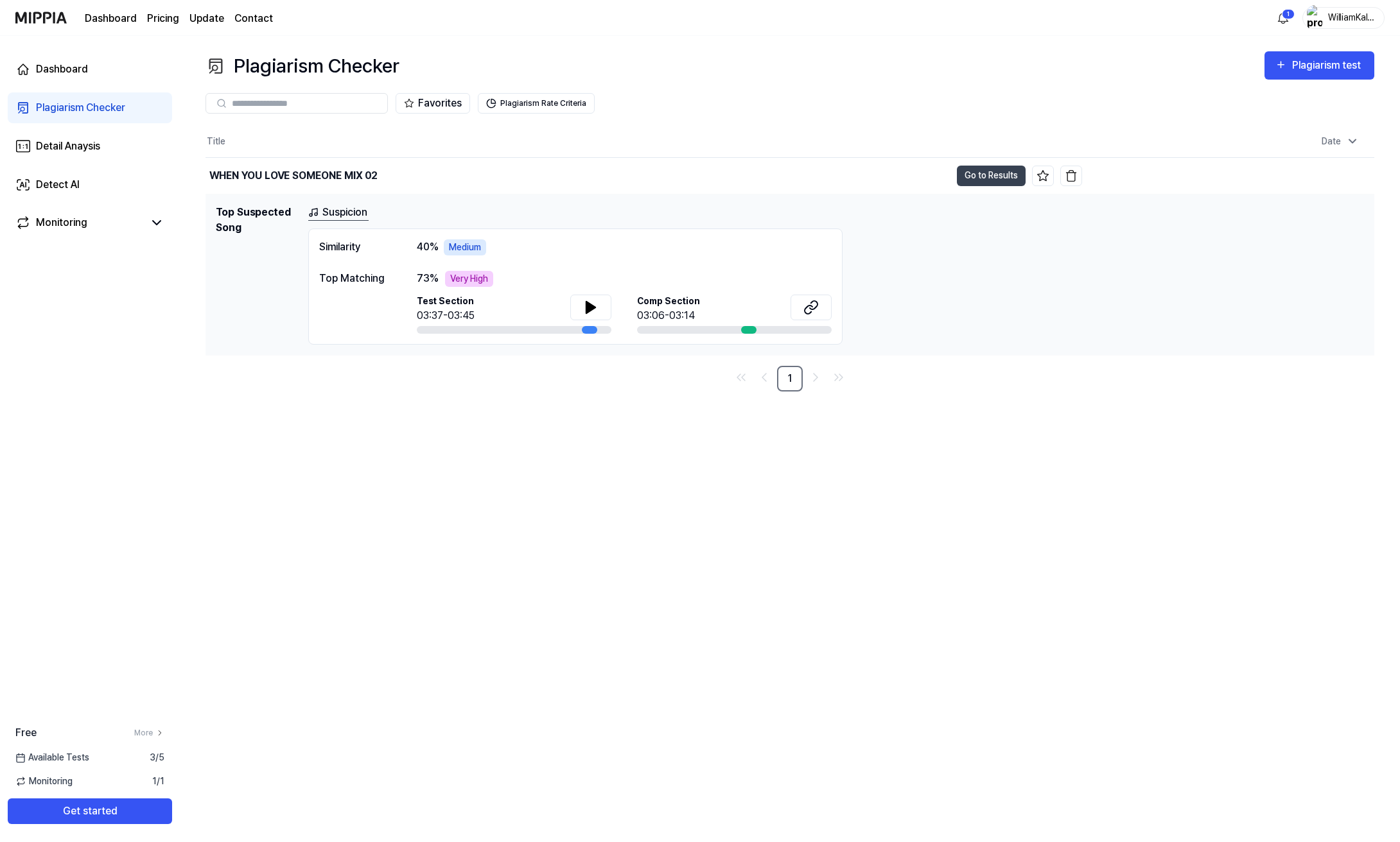
click at [477, 285] on div "Very High" at bounding box center [469, 279] width 48 height 16
click at [975, 183] on button "Go to Results" at bounding box center [991, 176] width 69 height 21
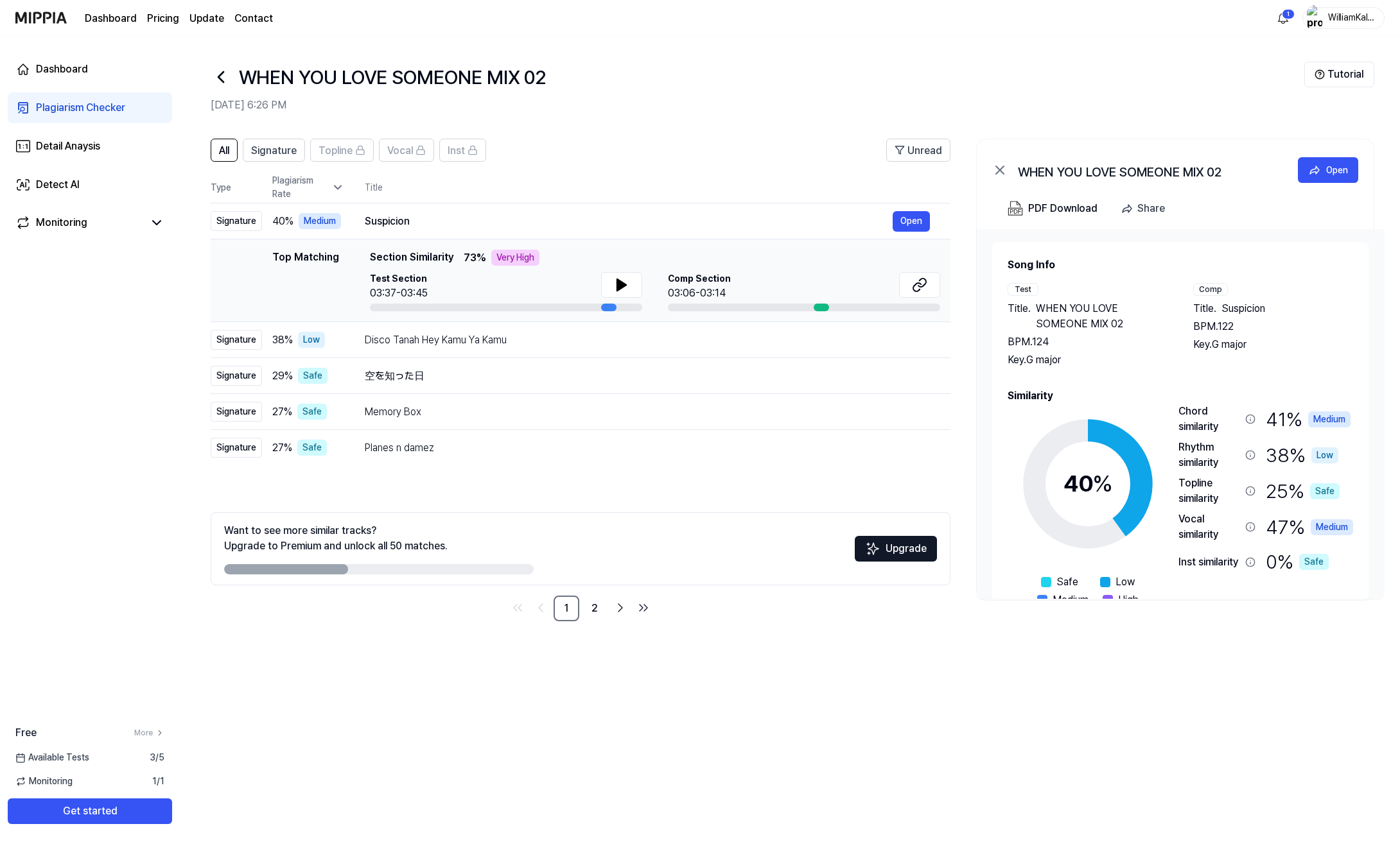
click at [975, 183] on div "All Signature Topline Vocal Inst Unread All Signature Topline Vocal Inst Type P…" at bounding box center [789, 386] width 1220 height 521
click at [374, 159] on div "All Signature Topline Available after upgrade Available after upgrade Vocal Inst" at bounding box center [348, 150] width 276 height 23
click at [365, 156] on div "Topline" at bounding box center [341, 150] width 47 height 17
click at [352, 155] on span "Topline" at bounding box center [335, 151] width 34 height 15
click at [404, 158] on span "Vocal" at bounding box center [400, 151] width 26 height 15
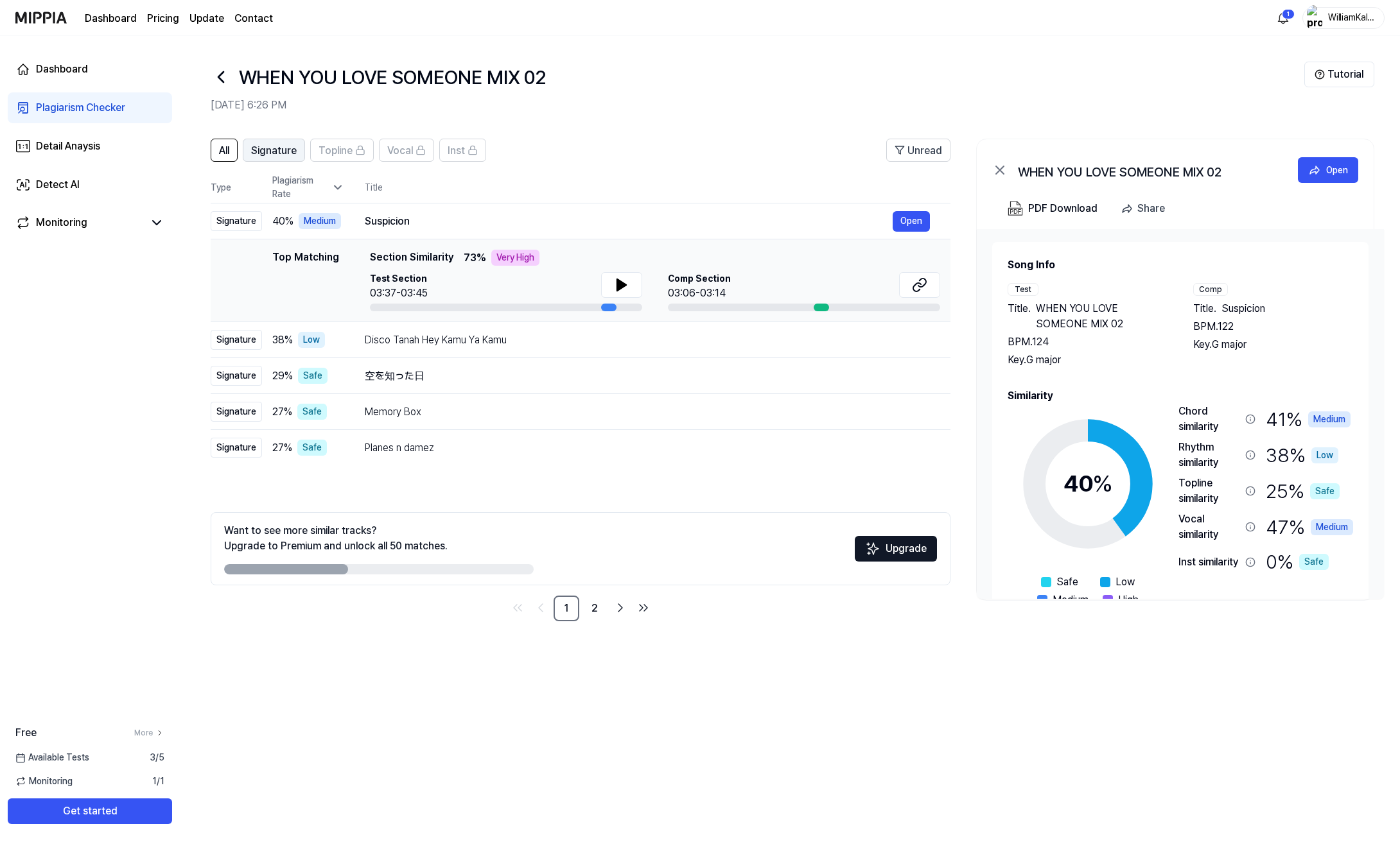
click at [291, 147] on span "Signature" at bounding box center [273, 151] width 46 height 15
click at [223, 152] on span "All" at bounding box center [224, 151] width 10 height 15
click at [251, 152] on button "Signature" at bounding box center [273, 150] width 62 height 23
click at [617, 282] on icon at bounding box center [622, 285] width 9 height 12
click at [912, 294] on button at bounding box center [919, 285] width 41 height 26
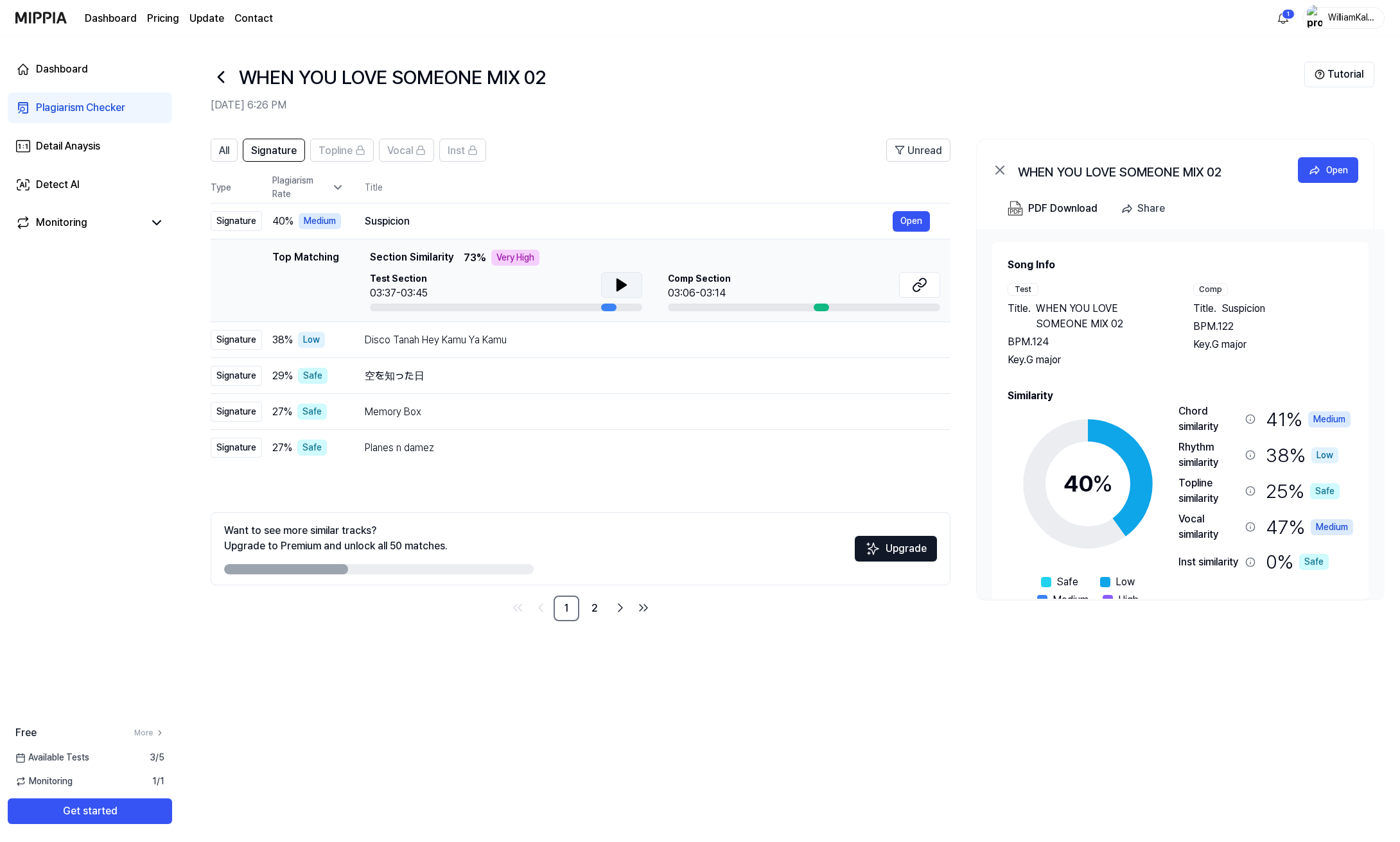
click at [119, 107] on div "Plagiarism Checker" at bounding box center [80, 108] width 89 height 15
click at [115, 74] on link "Dashboard" at bounding box center [90, 70] width 164 height 31
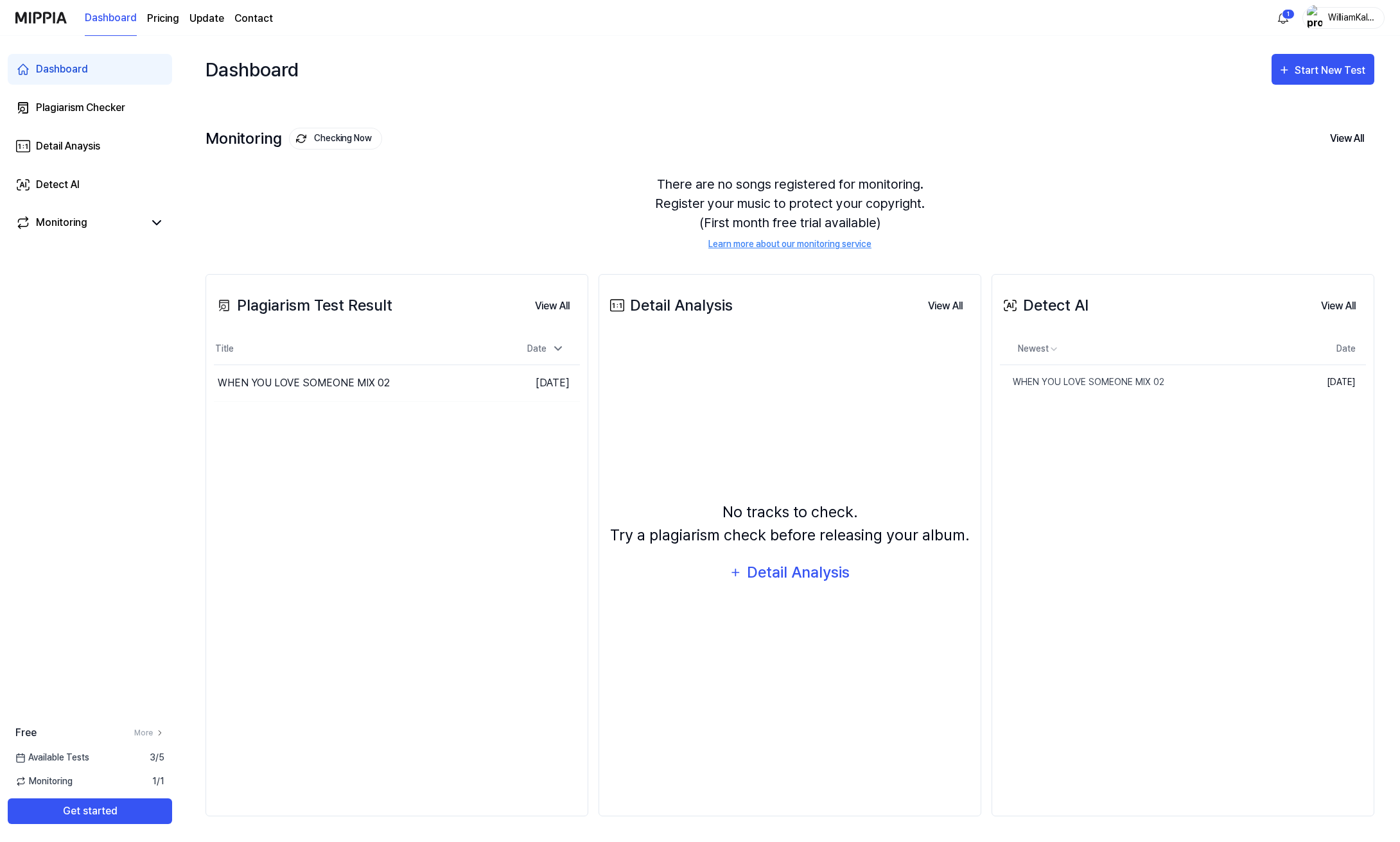
click at [113, 92] on div "Dashboard Plagiarism Checker Detail Anaysis Detect AI Monitoring" at bounding box center [90, 145] width 180 height 221
click at [112, 98] on link "Plagiarism Checker" at bounding box center [90, 108] width 164 height 31
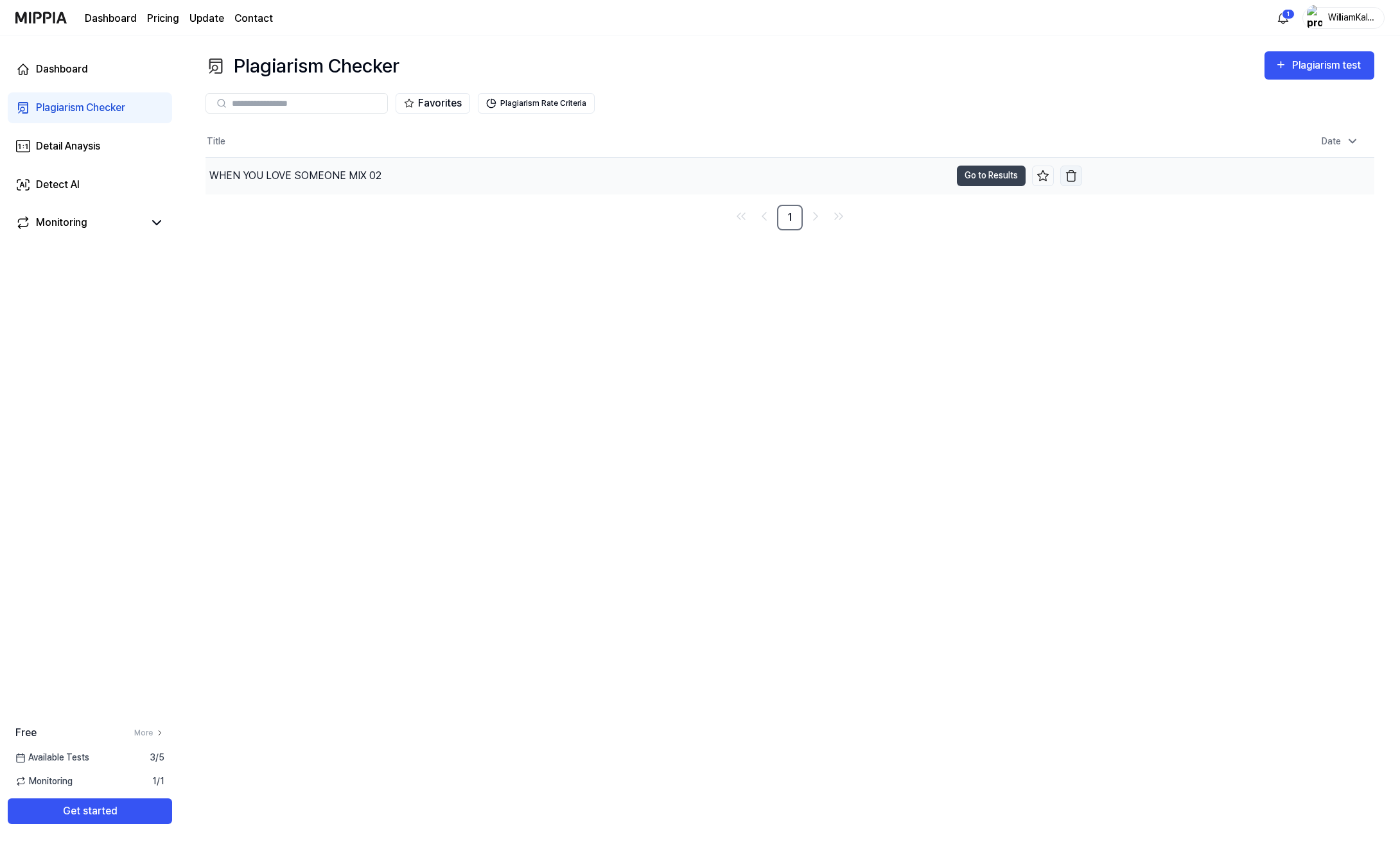
click at [1070, 176] on img "button" at bounding box center [1071, 176] width 13 height 13
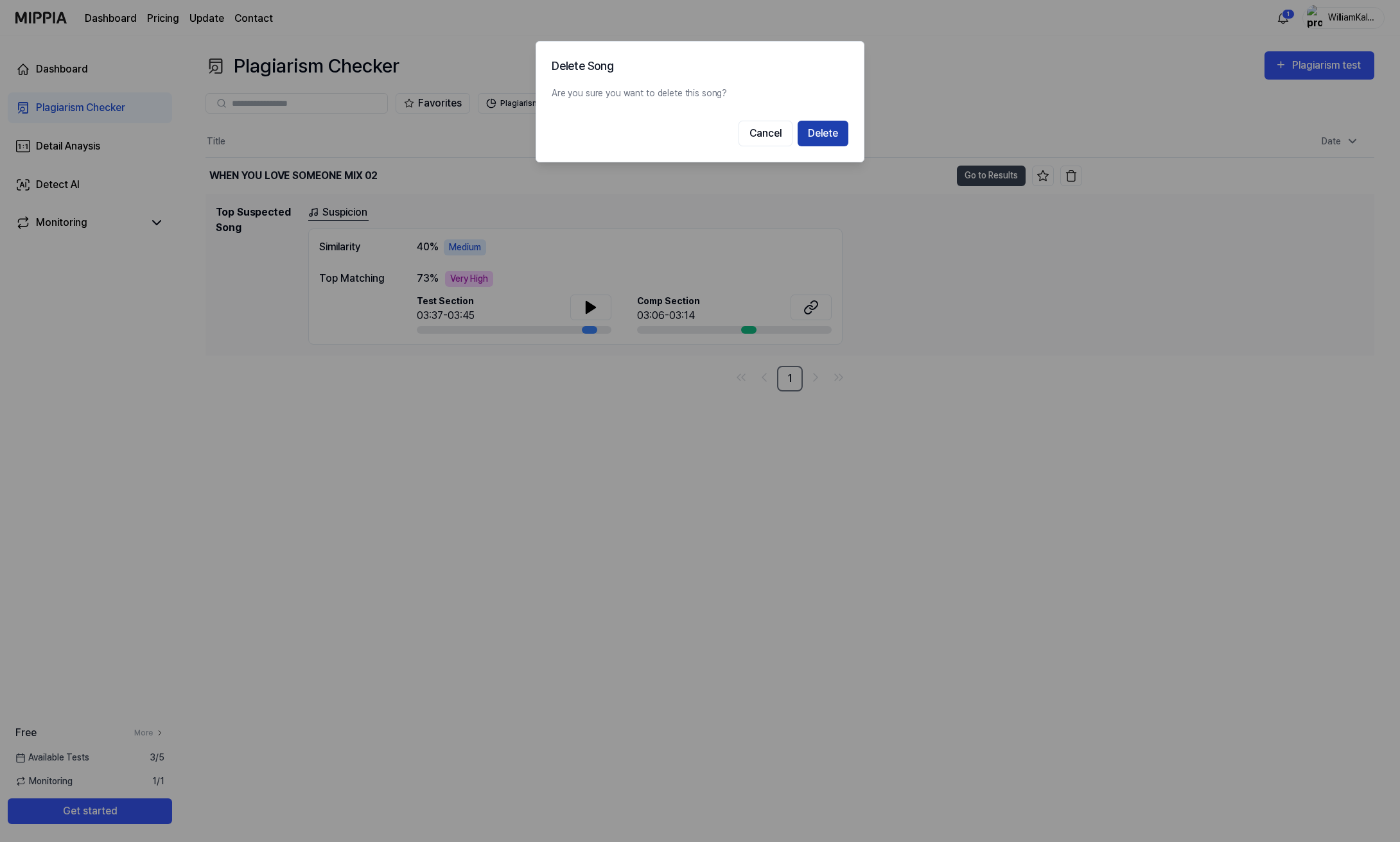
click at [825, 124] on button "Delete" at bounding box center [823, 133] width 51 height 26
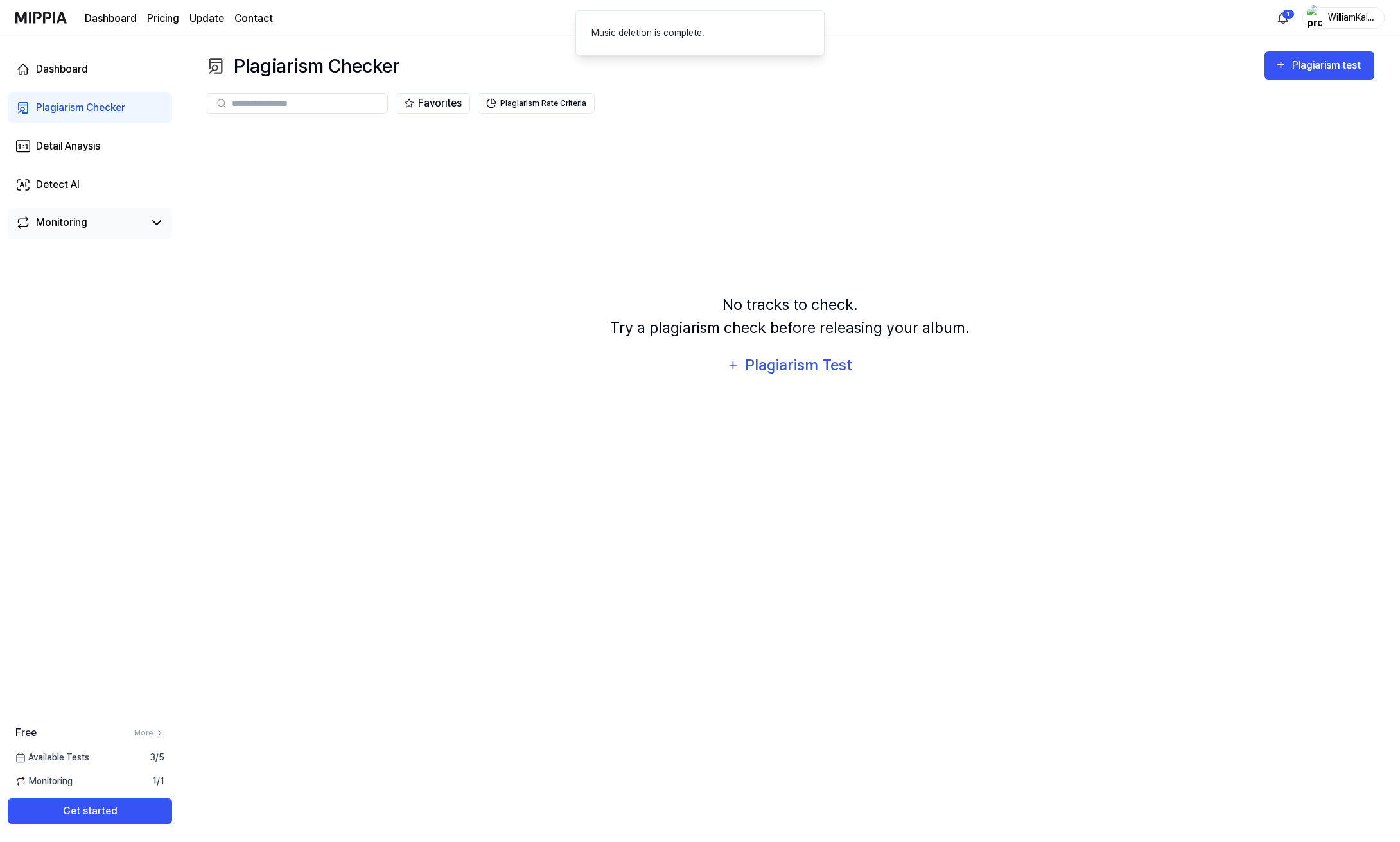
click at [125, 217] on link "Monitoring" at bounding box center [80, 223] width 129 height 15
click at [122, 182] on link "Detect AI" at bounding box center [90, 185] width 164 height 31
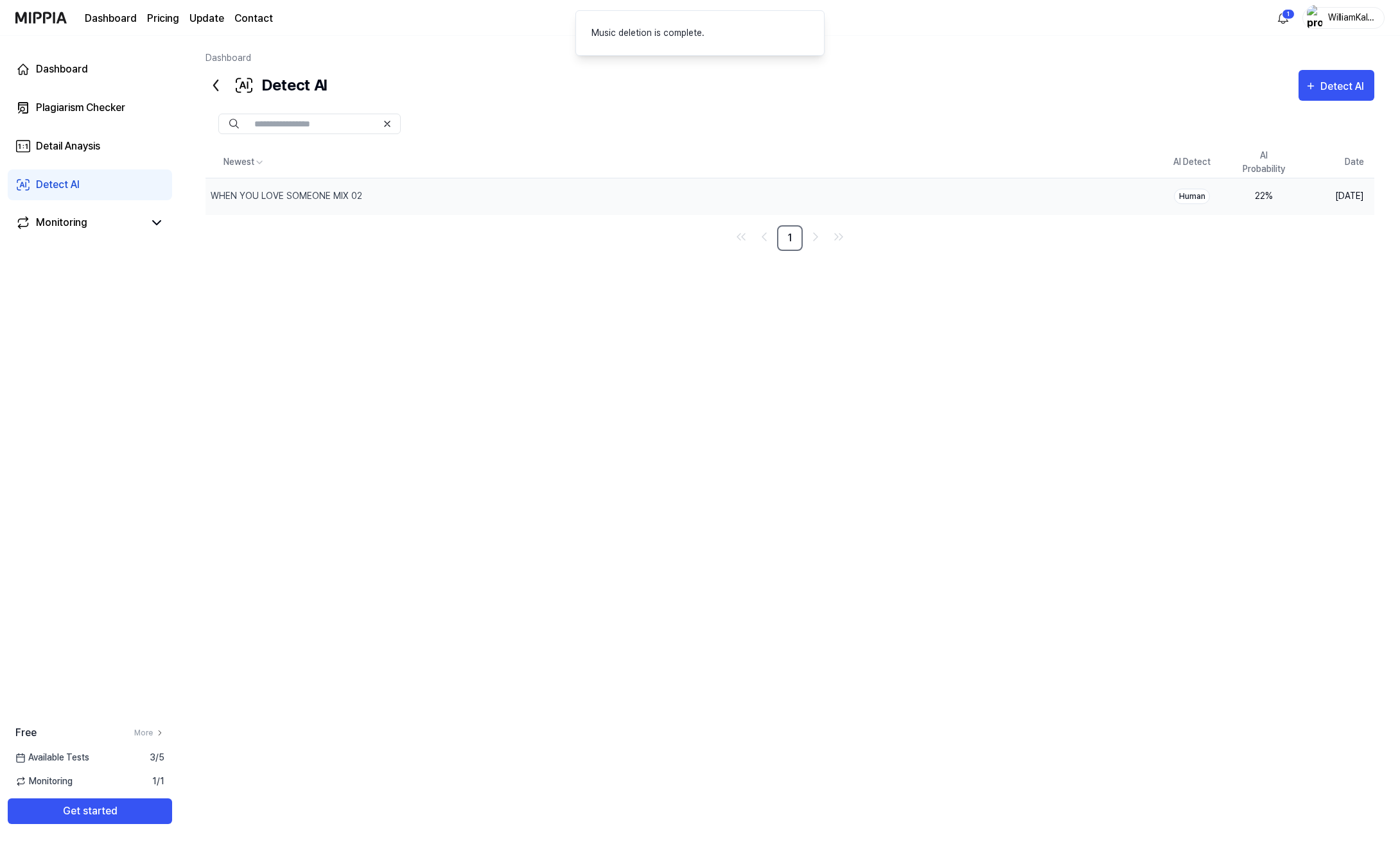
click at [1194, 190] on div "Human" at bounding box center [1192, 197] width 36 height 15
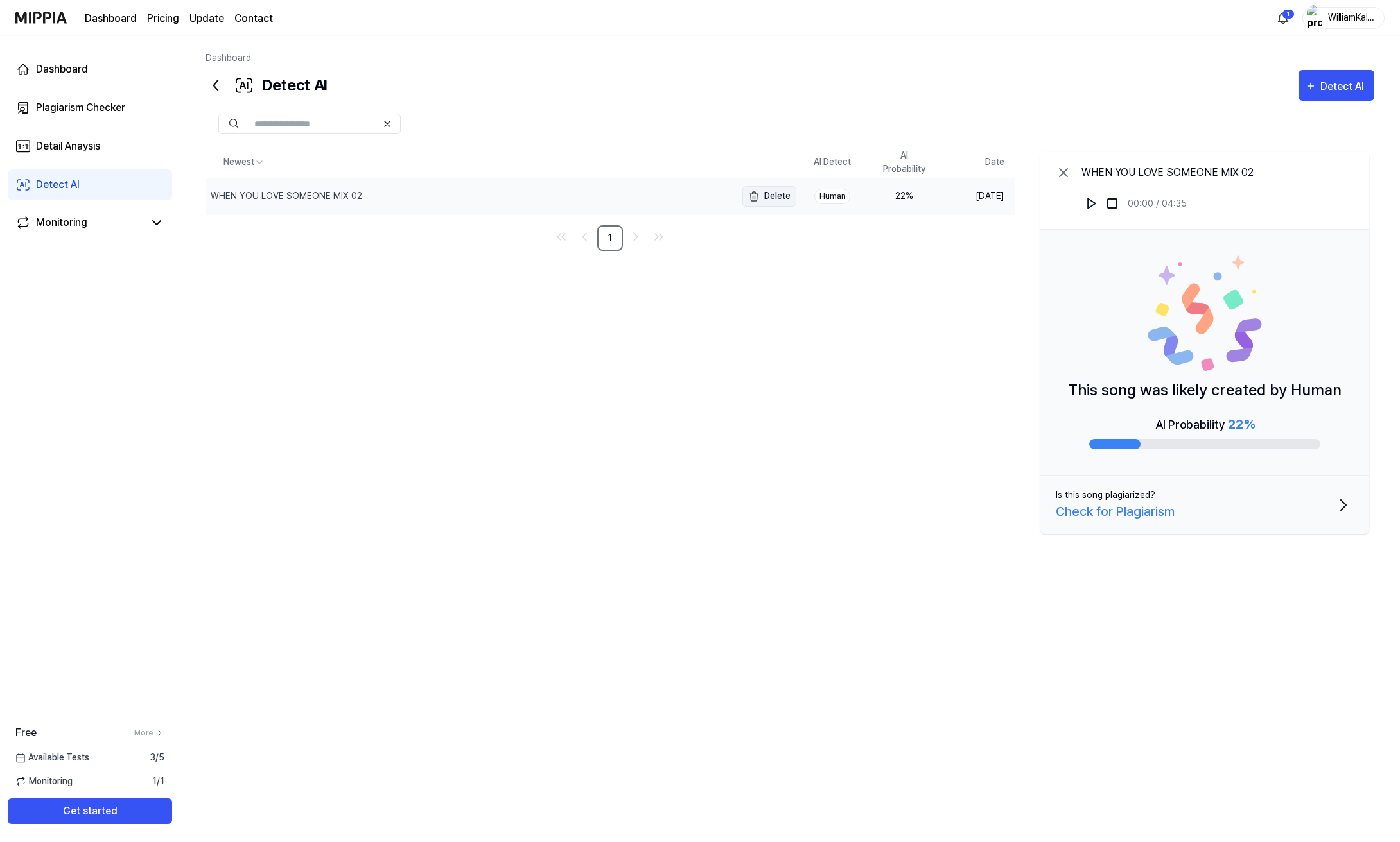
click at [770, 197] on button "Delete" at bounding box center [770, 196] width 54 height 21
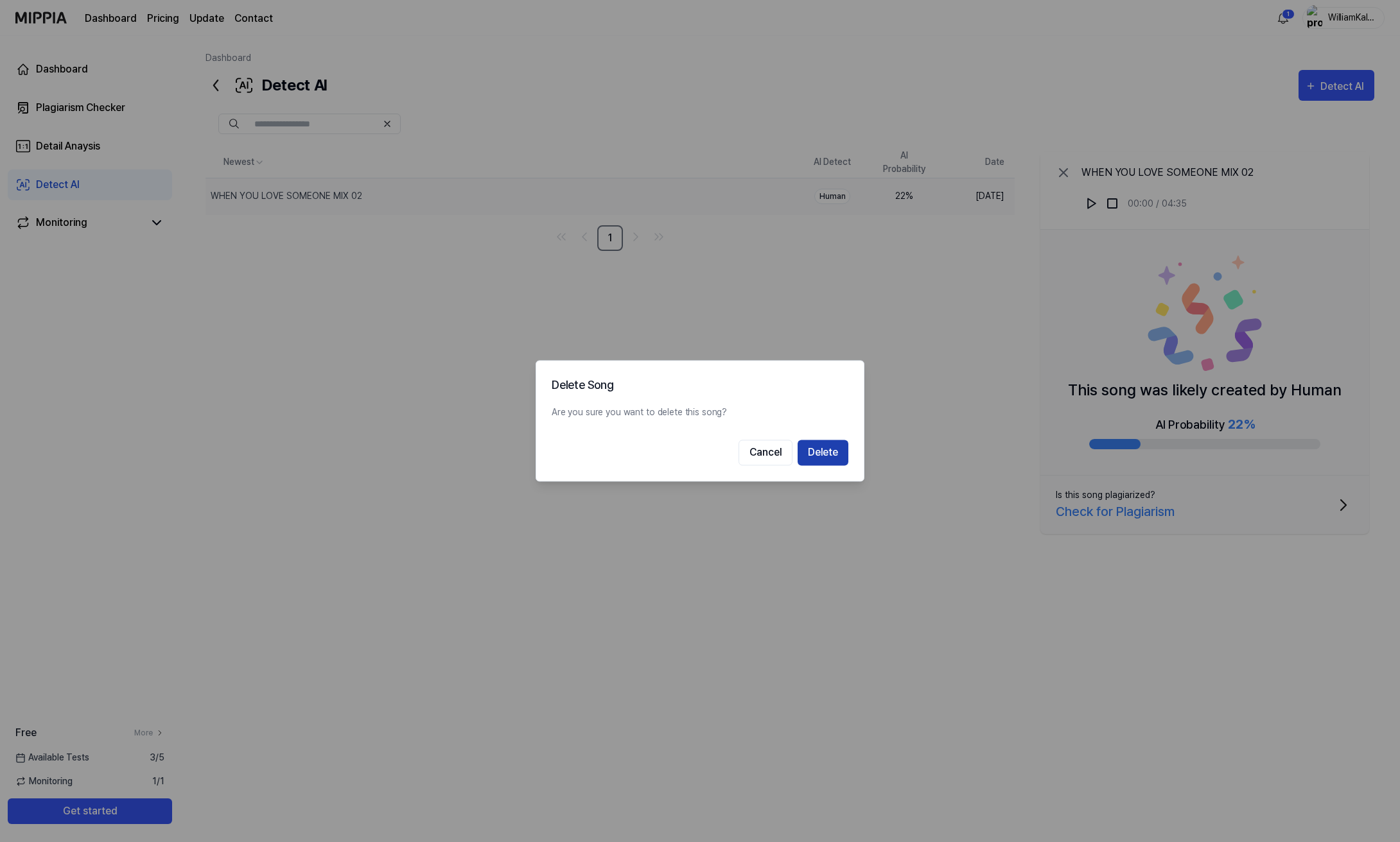
click at [838, 460] on button "Delete" at bounding box center [823, 453] width 51 height 26
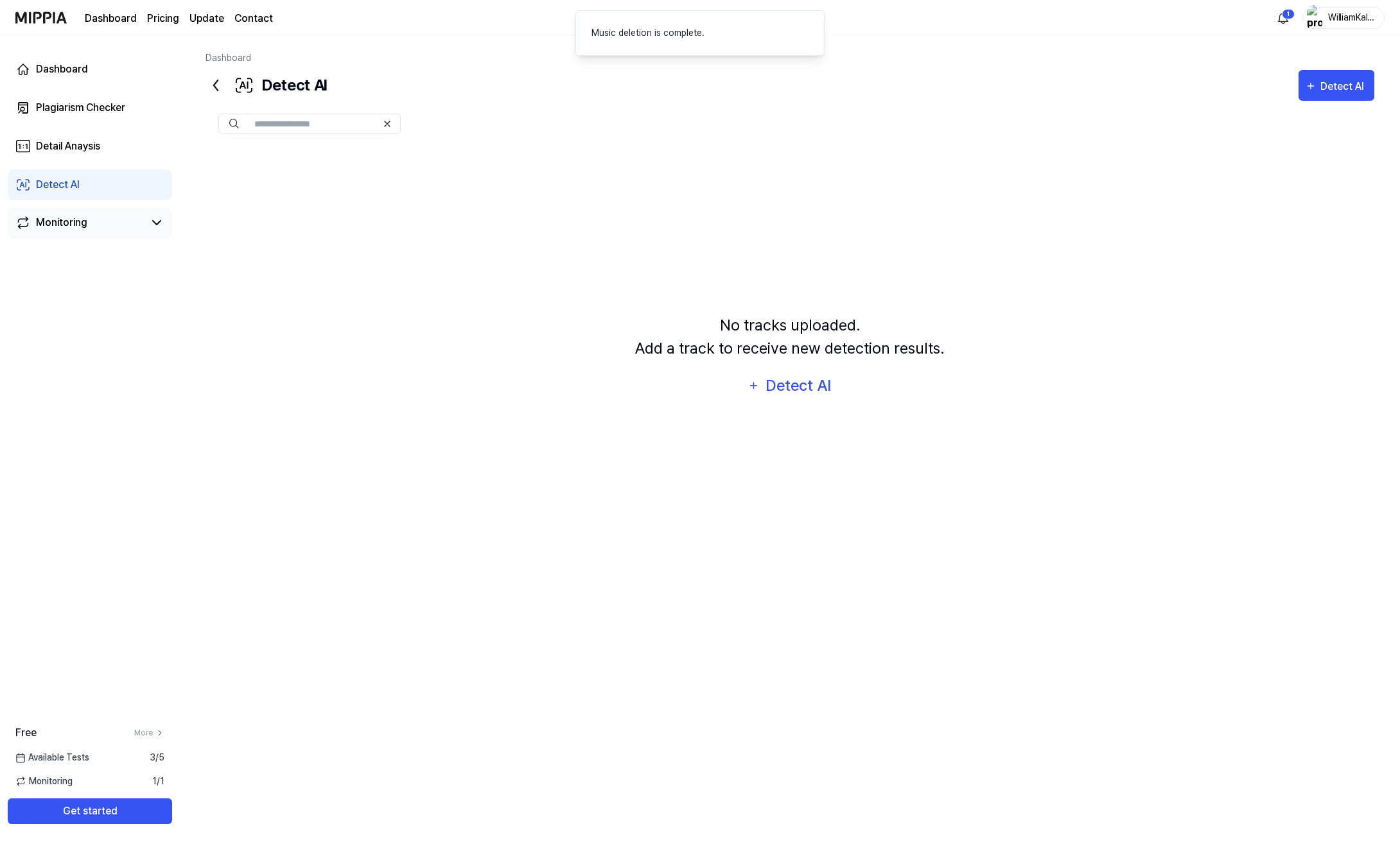
click at [35, 219] on link "Monitoring" at bounding box center [80, 223] width 129 height 15
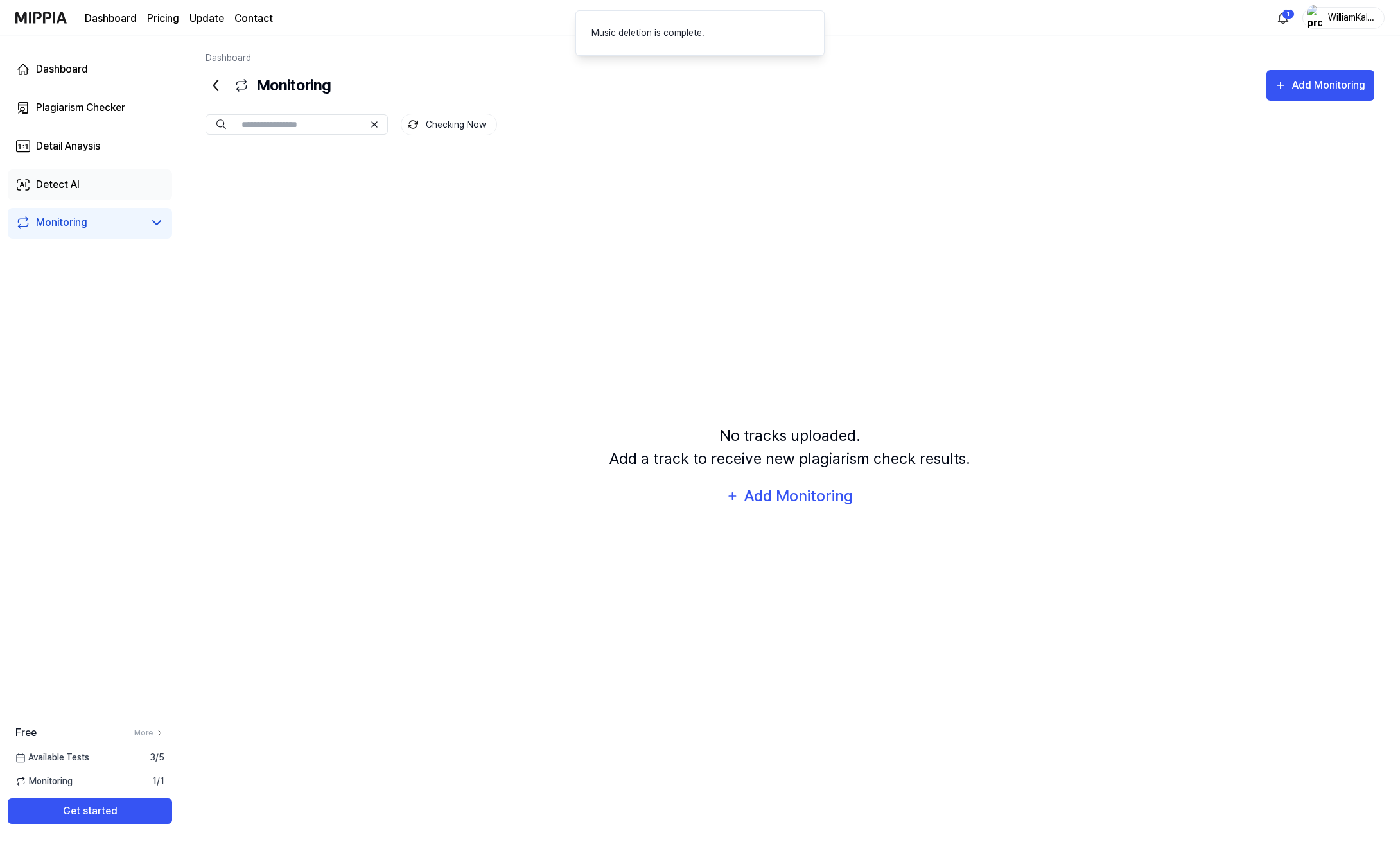
click at [115, 200] on link "Detect AI" at bounding box center [90, 185] width 164 height 31
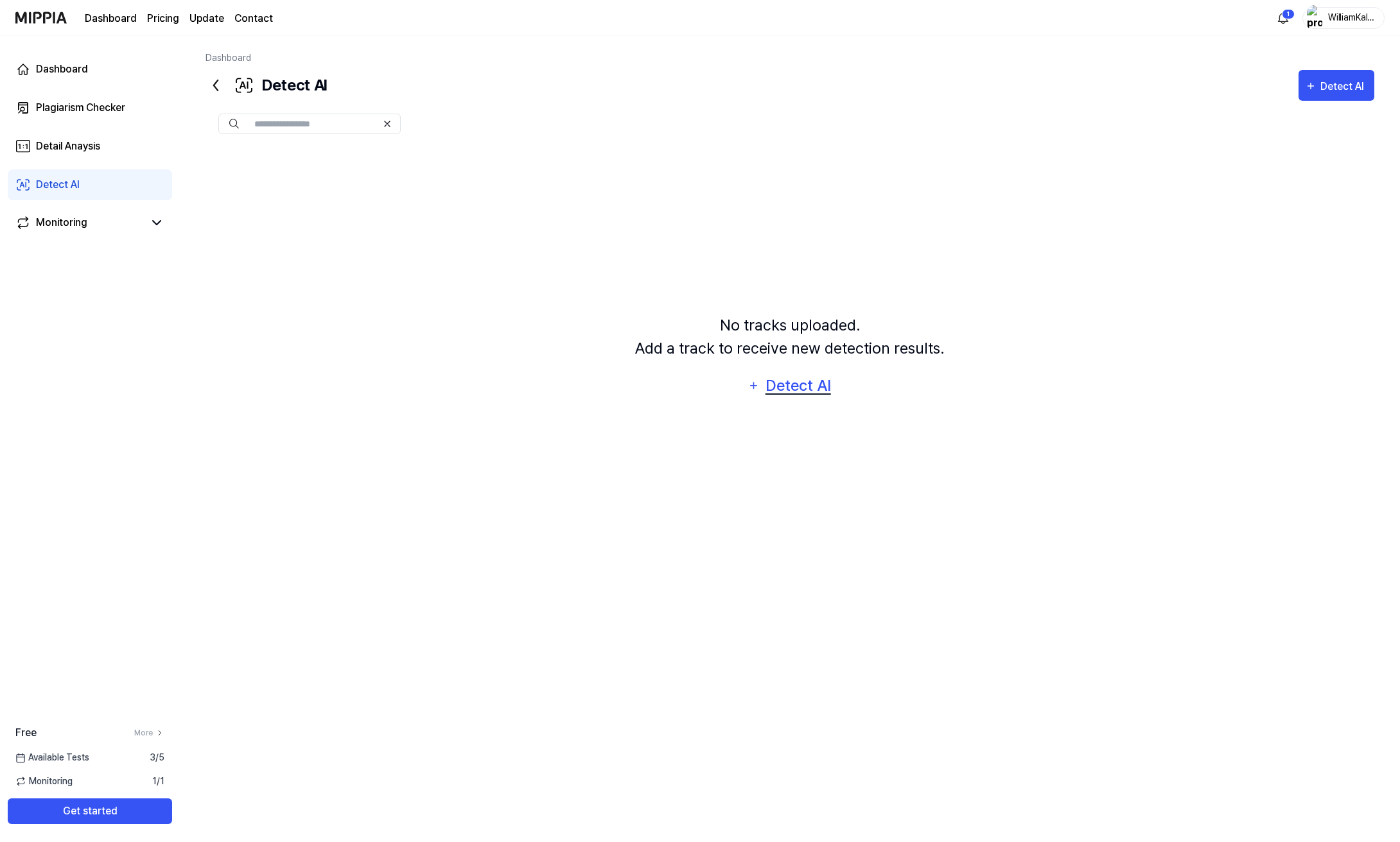
click at [799, 383] on div "Detect AI" at bounding box center [798, 386] width 69 height 25
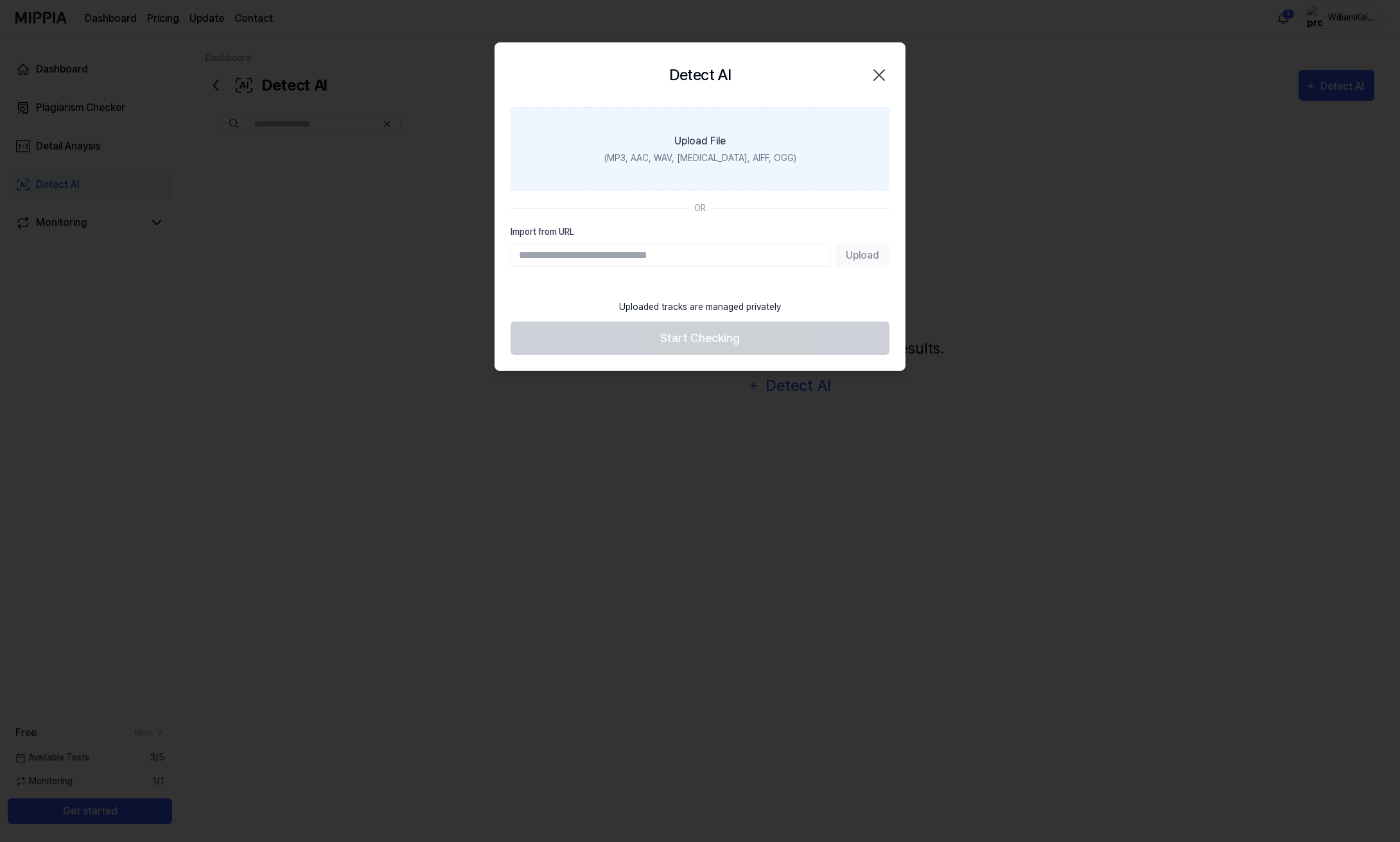
click at [749, 122] on label "Upload File (MP3, AAC, WAV, [MEDICAL_DATA], AIFF, OGG)" at bounding box center [699, 149] width 379 height 84
click at [0, 0] on input "Upload File (MP3, AAC, WAV, [MEDICAL_DATA], AIFF, OGG)" at bounding box center [0, 0] width 0 height 0
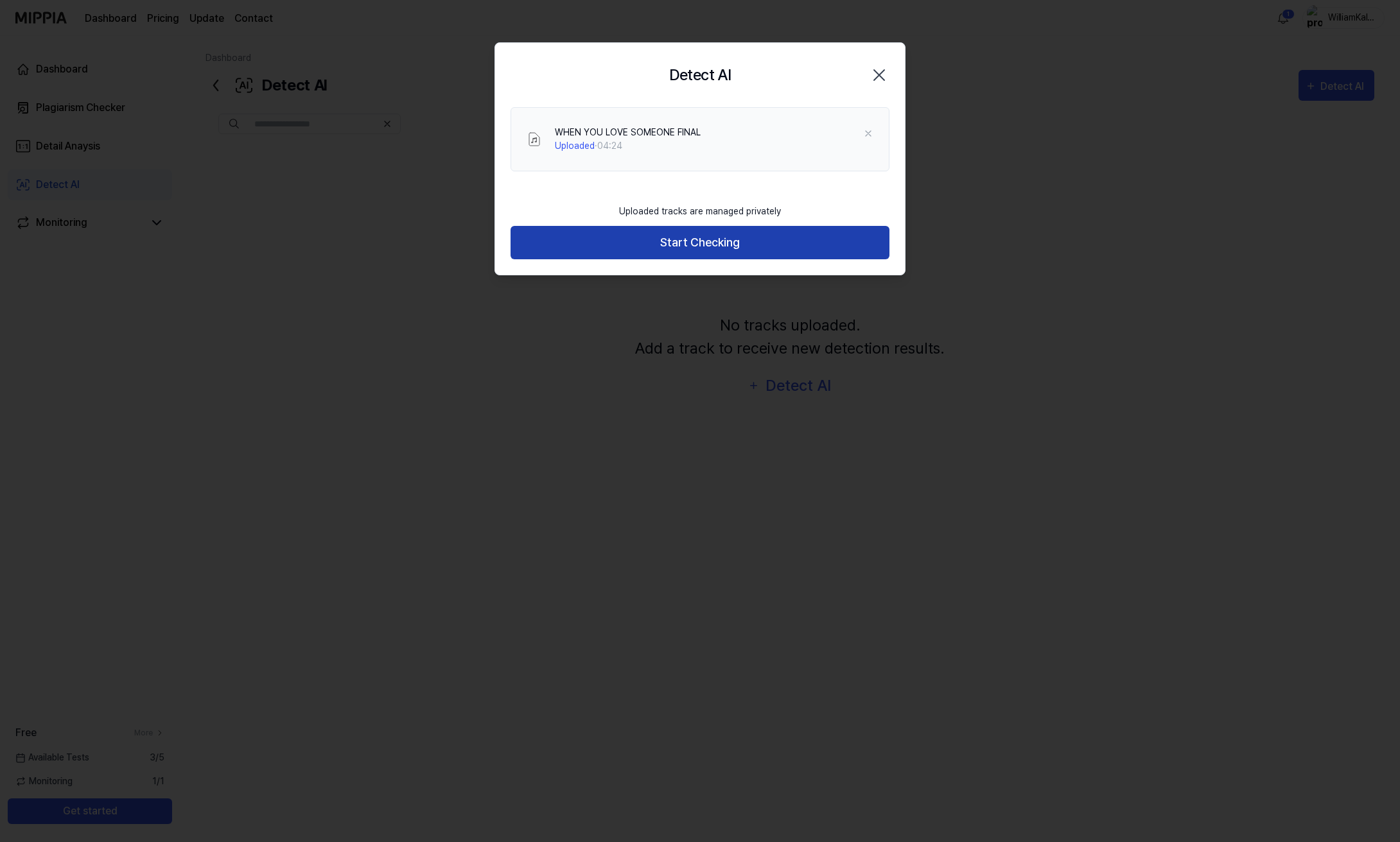
click at [691, 251] on button "Start Checking" at bounding box center [699, 243] width 379 height 34
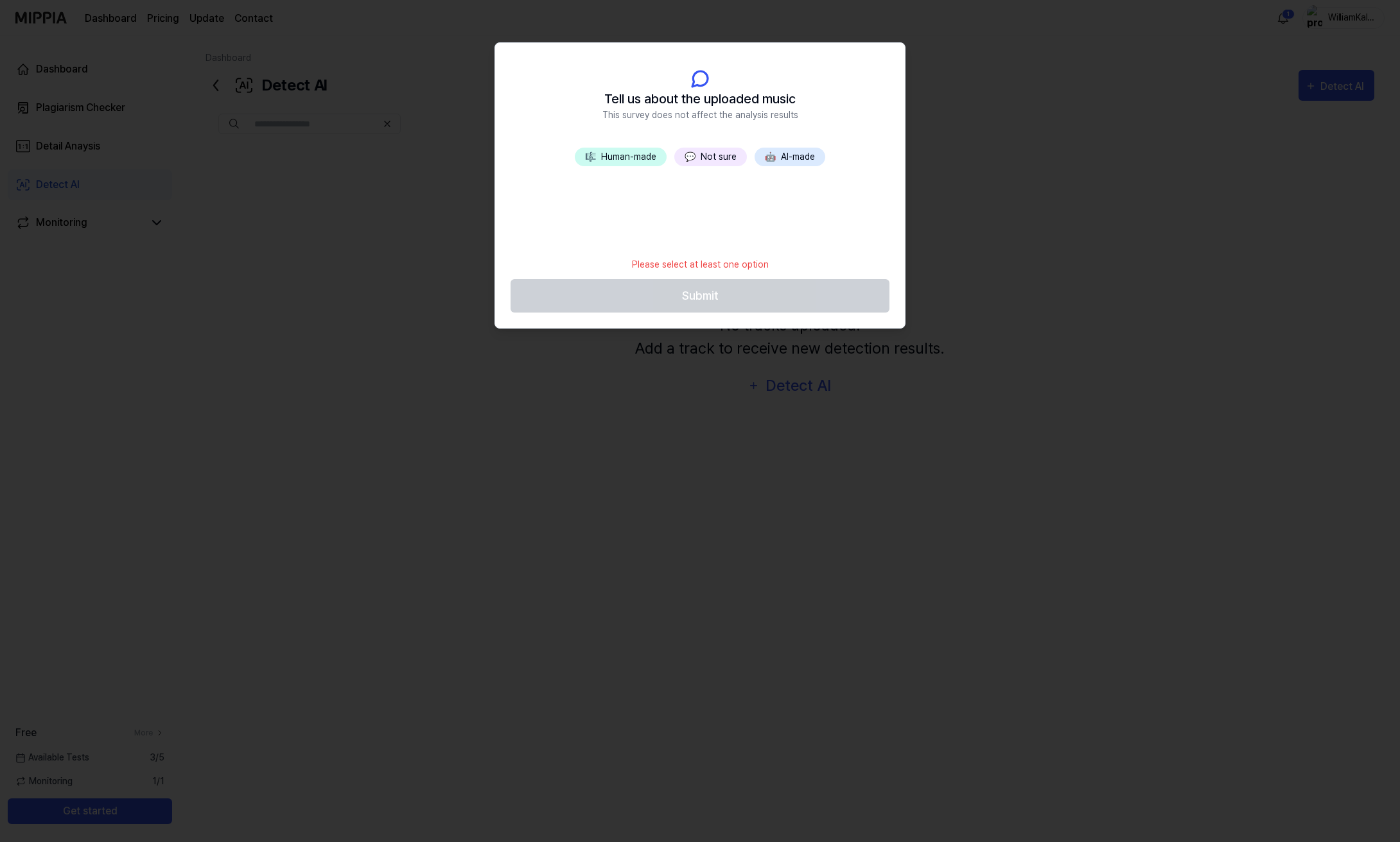
click at [709, 156] on button "💬 Not sure" at bounding box center [711, 157] width 73 height 19
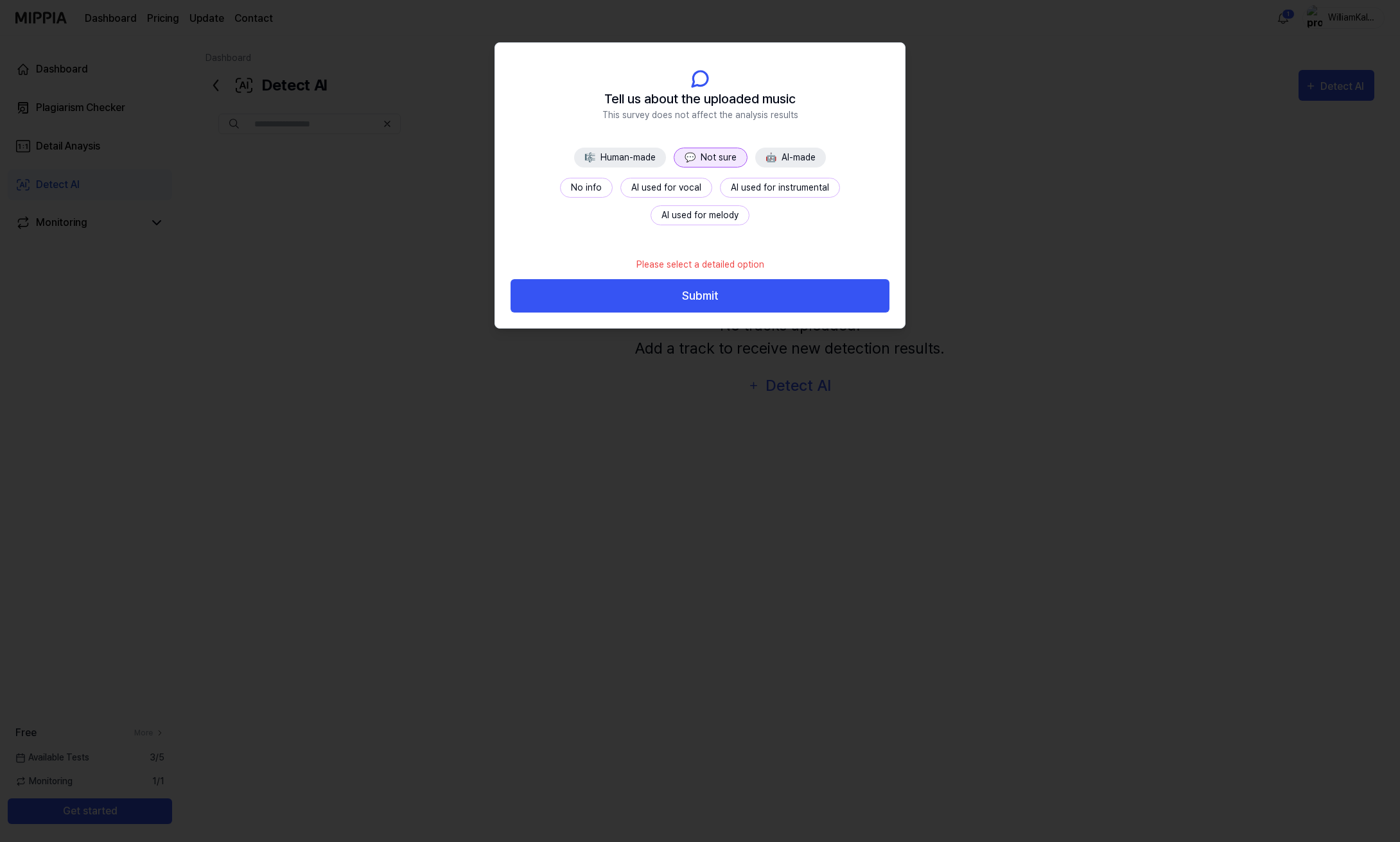
click at [560, 190] on button "No info" at bounding box center [586, 188] width 53 height 20
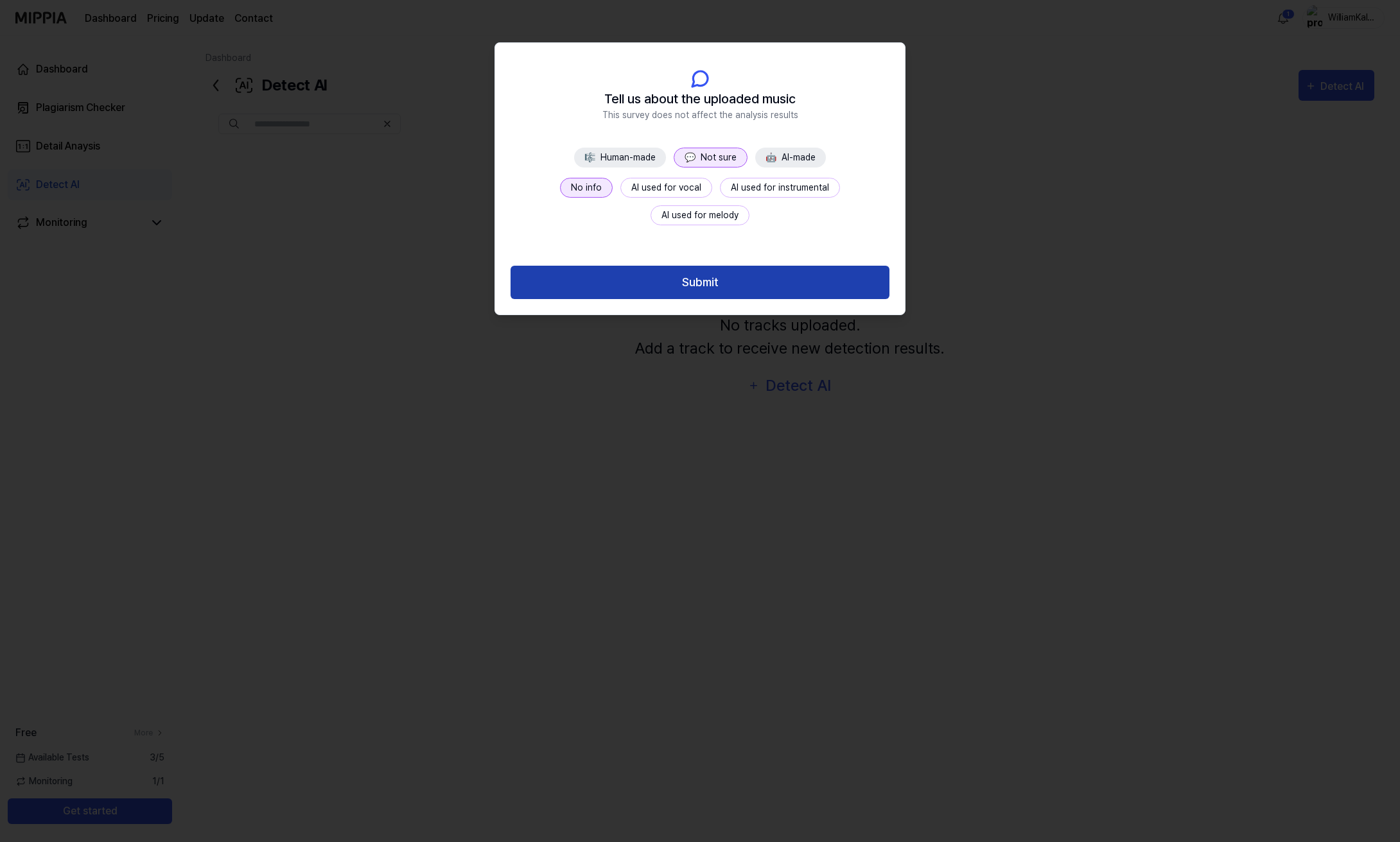
click at [722, 282] on button "Submit" at bounding box center [699, 282] width 379 height 34
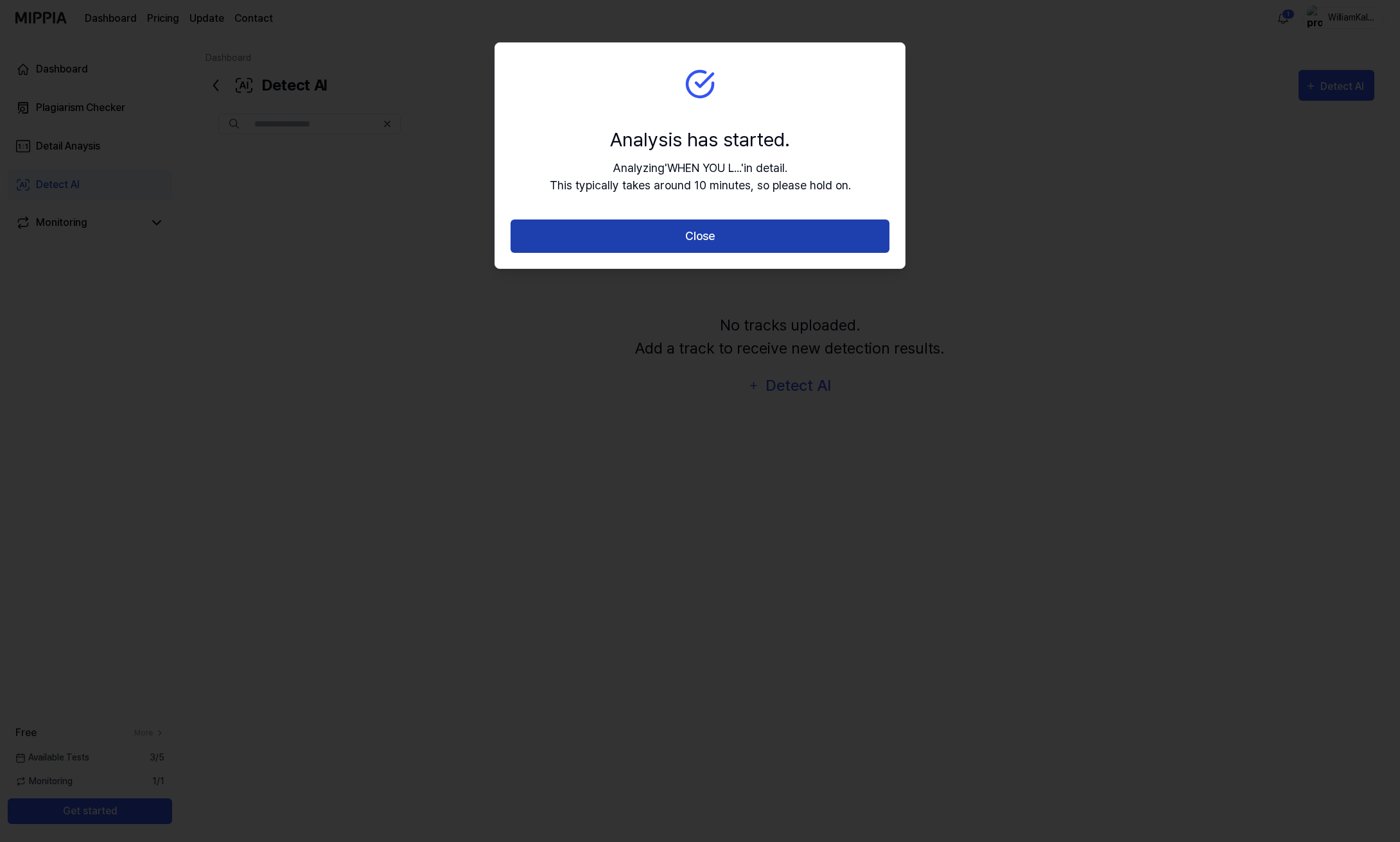
click at [778, 234] on button "Close" at bounding box center [699, 237] width 379 height 34
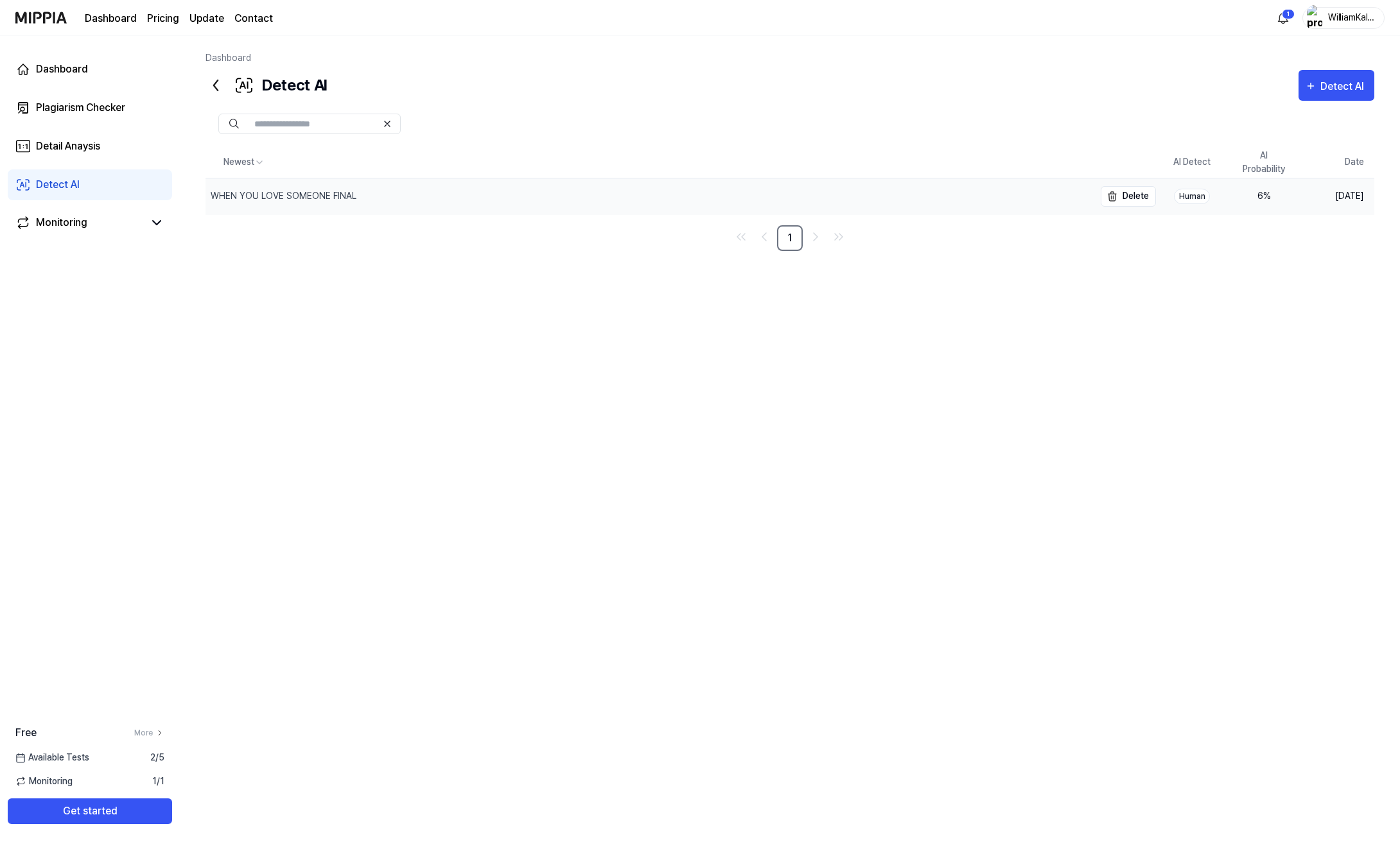
click at [427, 194] on div "WHEN YOU LOVE SOMEONE FINAL" at bounding box center [650, 197] width 889 height 36
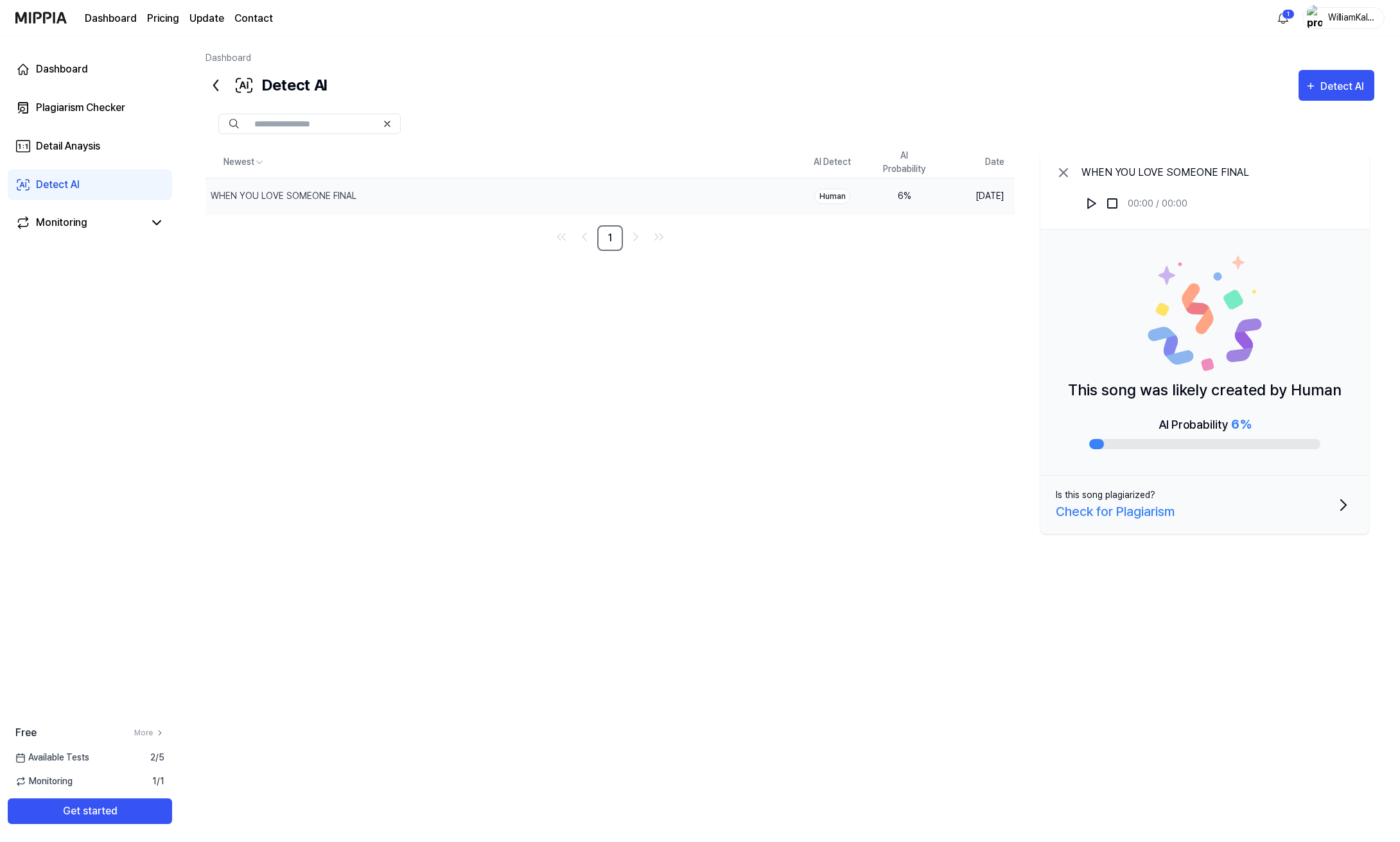
click at [825, 195] on div "Human" at bounding box center [832, 197] width 36 height 15
click at [914, 194] on div "6 %" at bounding box center [904, 196] width 51 height 13
click at [770, 204] on button "Delete" at bounding box center [770, 196] width 54 height 21
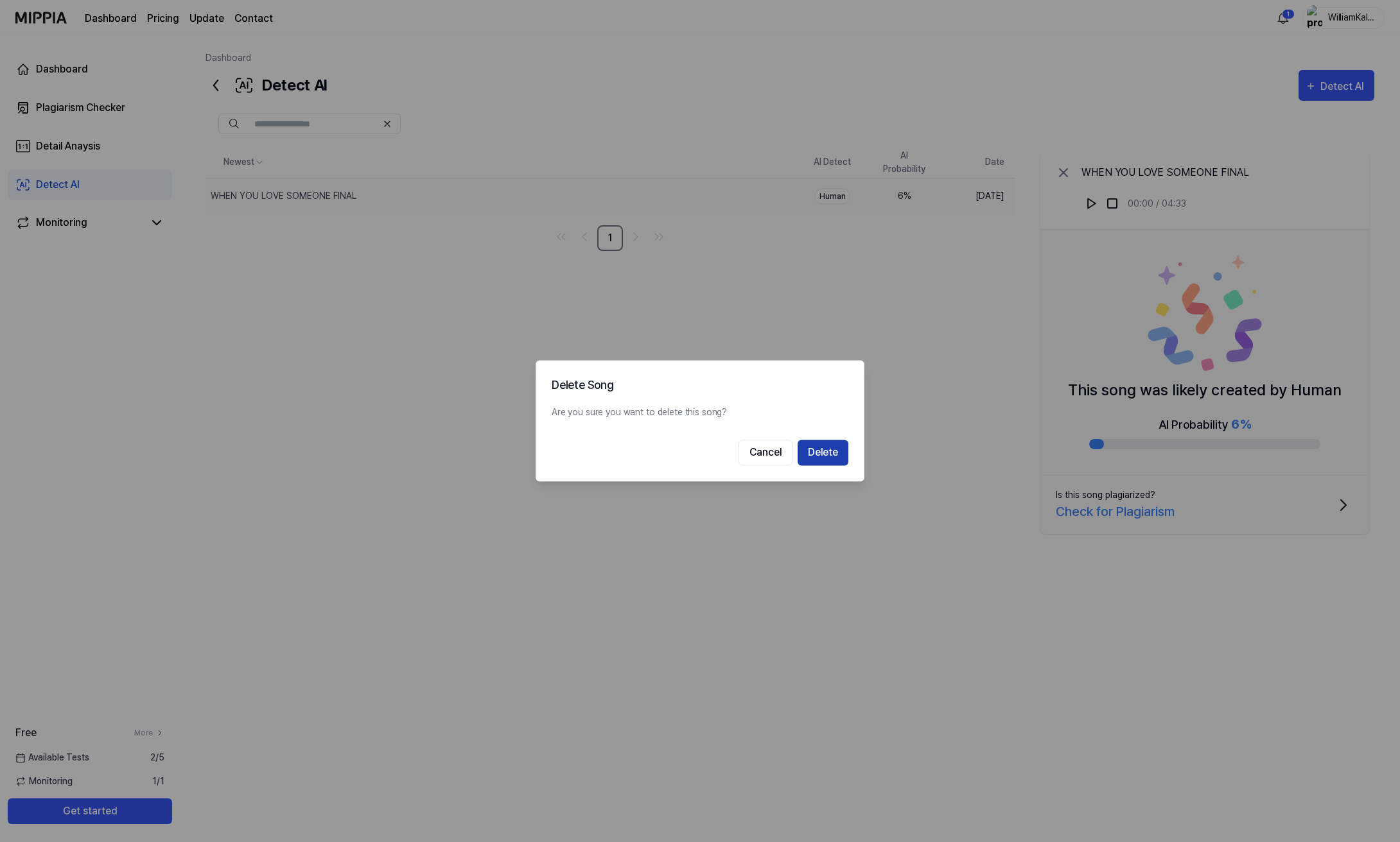
click at [829, 450] on button "Delete" at bounding box center [823, 453] width 51 height 26
